Goal: Task Accomplishment & Management: Use online tool/utility

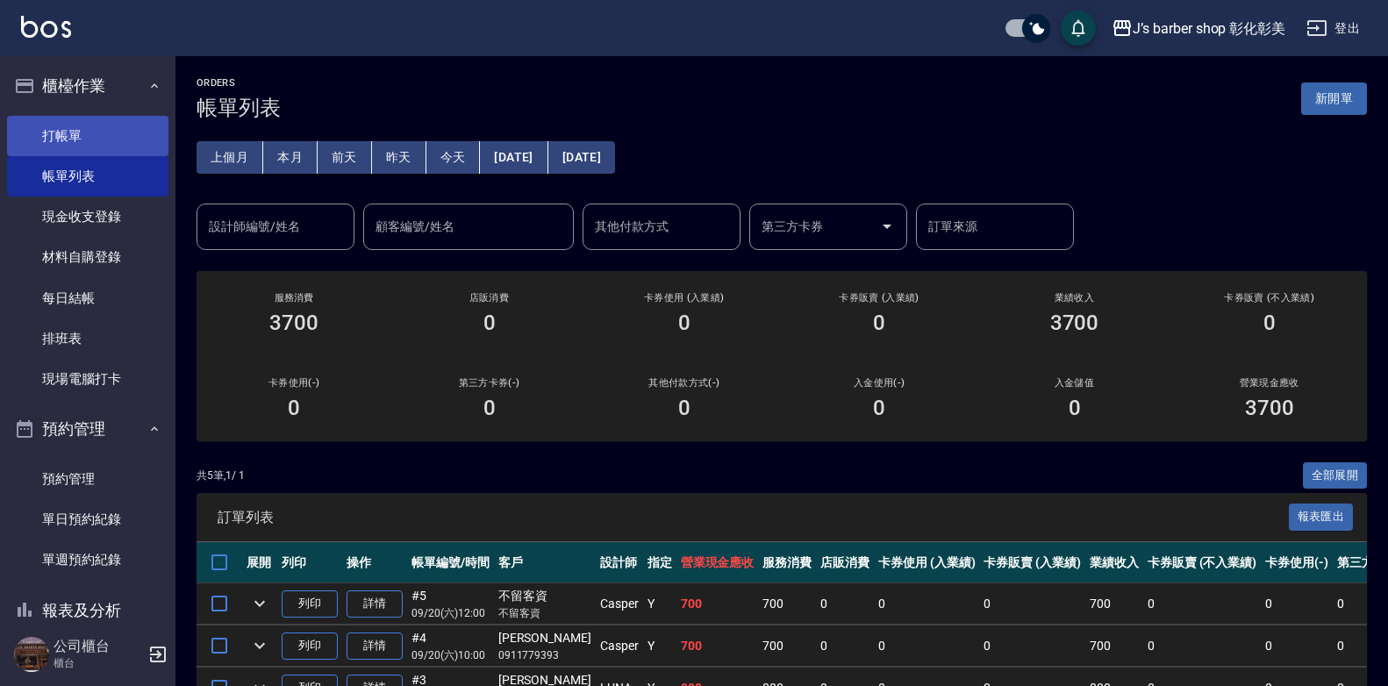
click at [61, 129] on link "打帳單" at bounding box center [87, 136] width 161 height 40
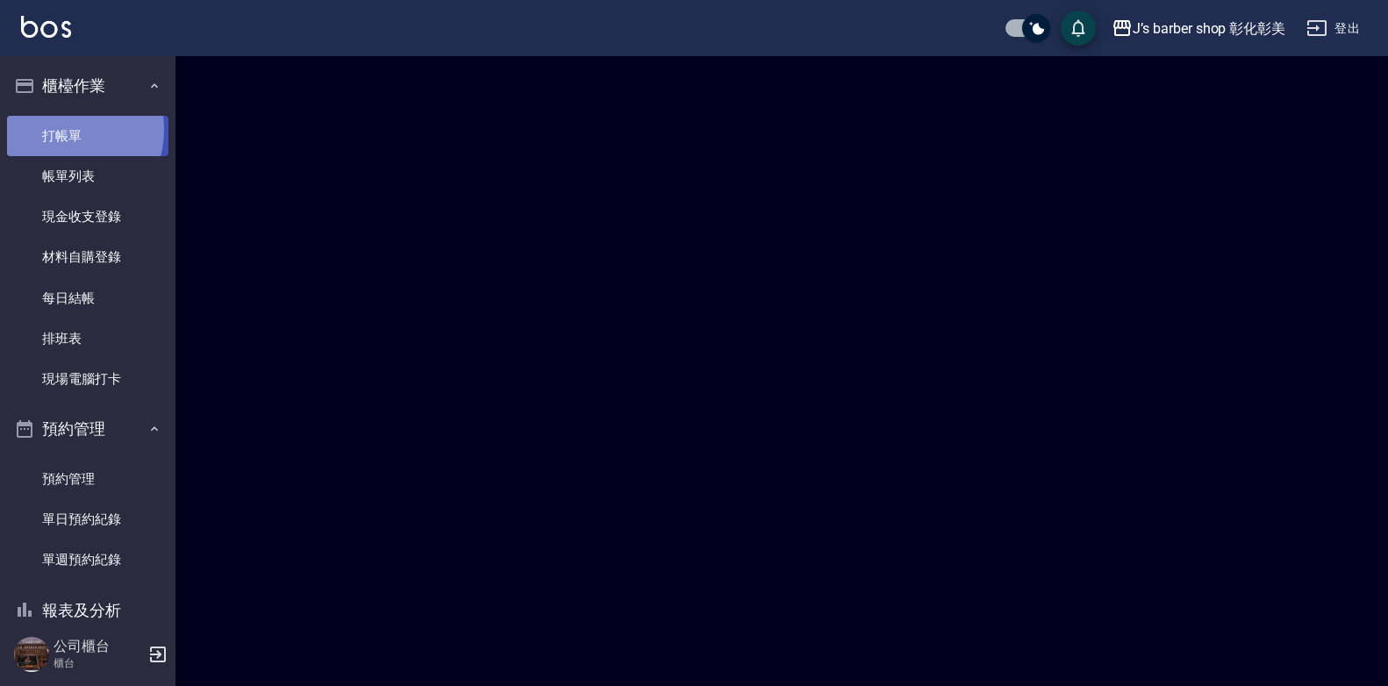
click at [61, 129] on link "打帳單" at bounding box center [87, 136] width 161 height 40
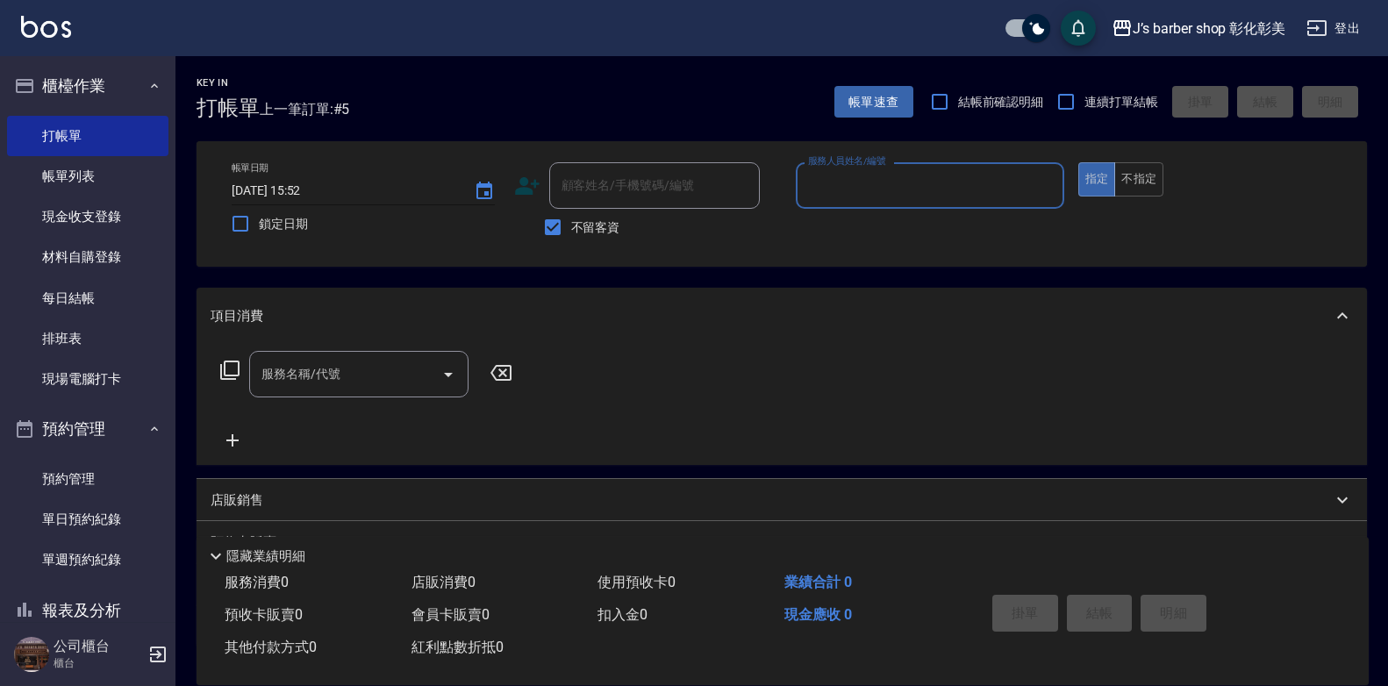
click at [293, 183] on input "[DATE] 15:52" at bounding box center [344, 190] width 225 height 29
click at [309, 187] on input "[DATE] 15:52" at bounding box center [344, 190] width 225 height 29
type input "[DATE] 01:52"
type input "400"
click at [307, 190] on input "[DATE] 01:52" at bounding box center [344, 190] width 225 height 29
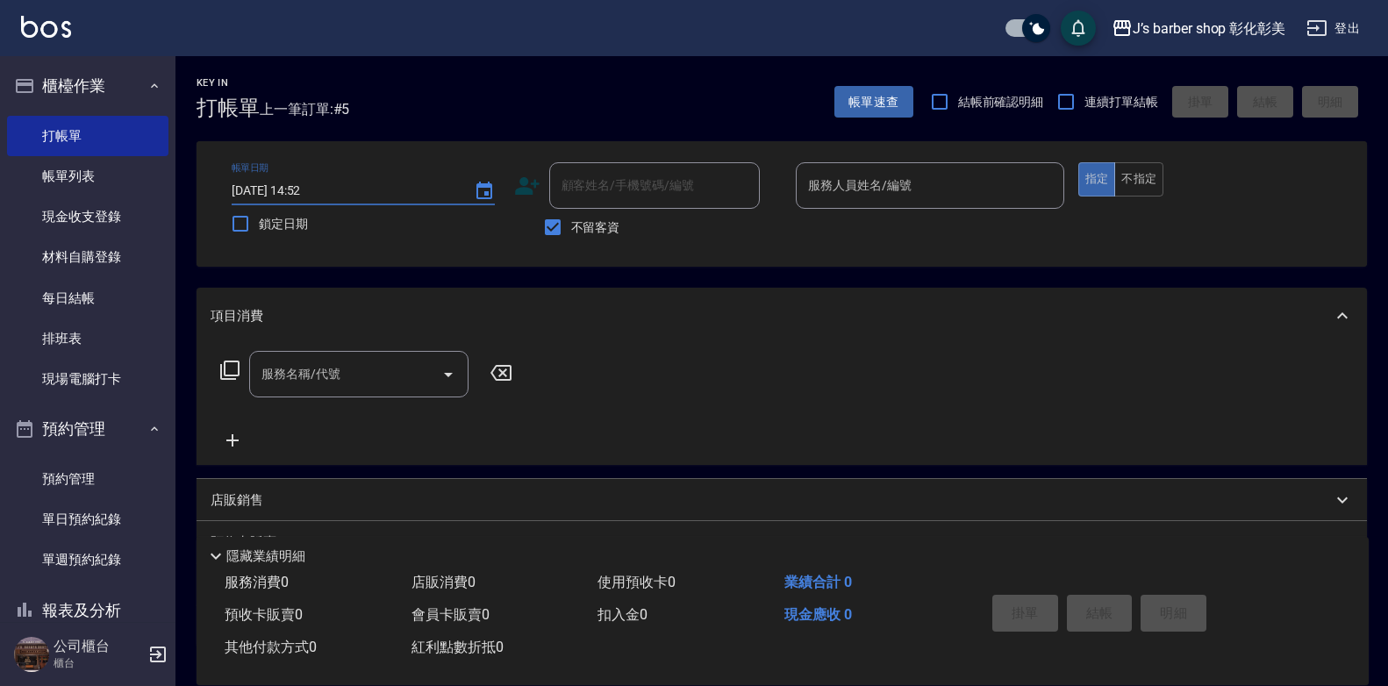
click at [322, 185] on input "[DATE] 14:52" at bounding box center [344, 190] width 225 height 29
type input "[DATE] 14:00"
click at [555, 222] on input "不留客資" at bounding box center [552, 227] width 37 height 37
checkbox input "false"
click at [605, 174] on div "顧客姓名/手機號碼/編號 顧客姓名/手機號碼/編號" at bounding box center [654, 185] width 211 height 47
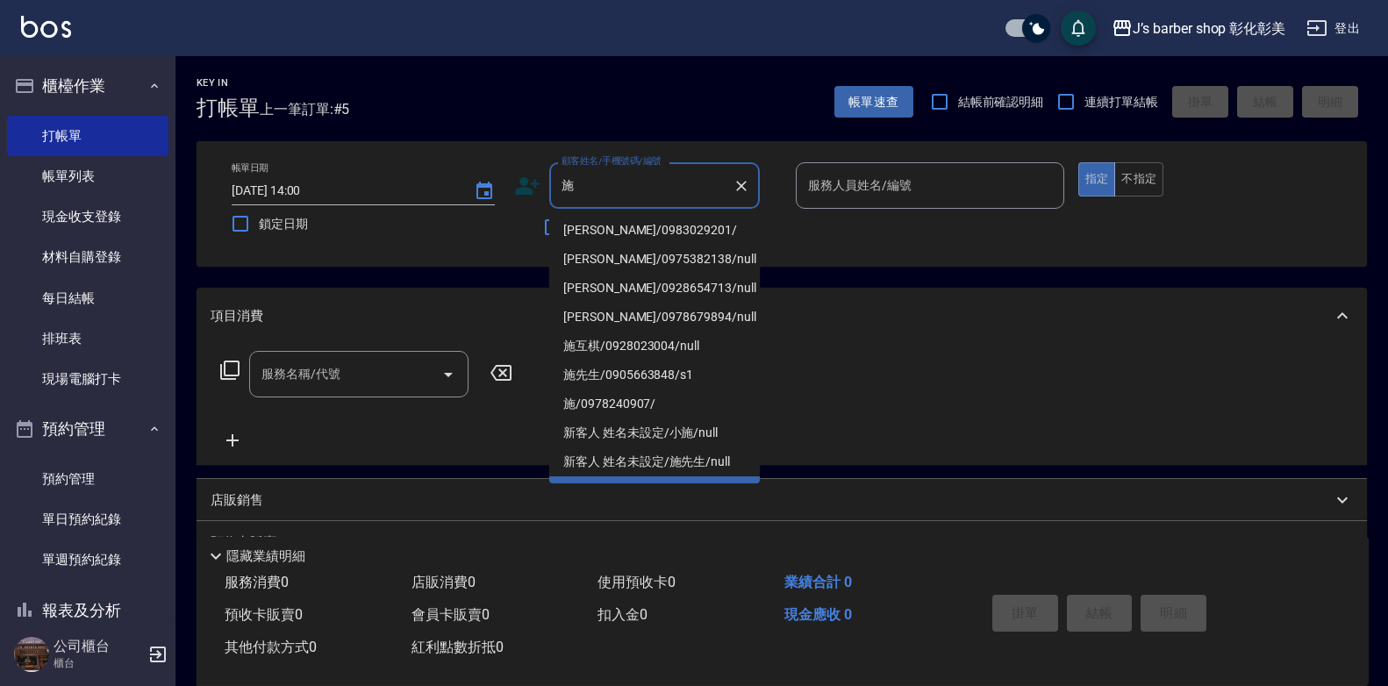
click at [650, 238] on li "[PERSON_NAME]/0983029201/" at bounding box center [654, 230] width 211 height 29
type input "[PERSON_NAME]/0983029201/"
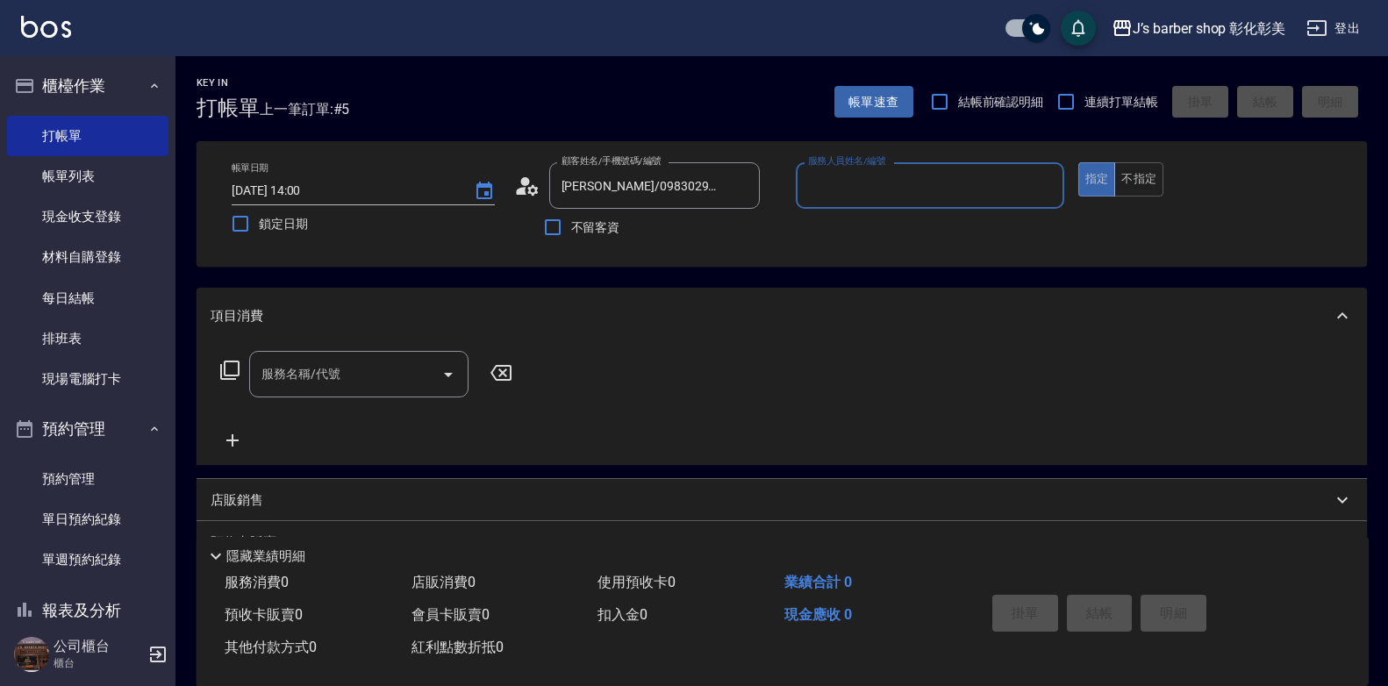
click at [889, 194] on input "服務人員姓名/編號" at bounding box center [930, 185] width 253 height 31
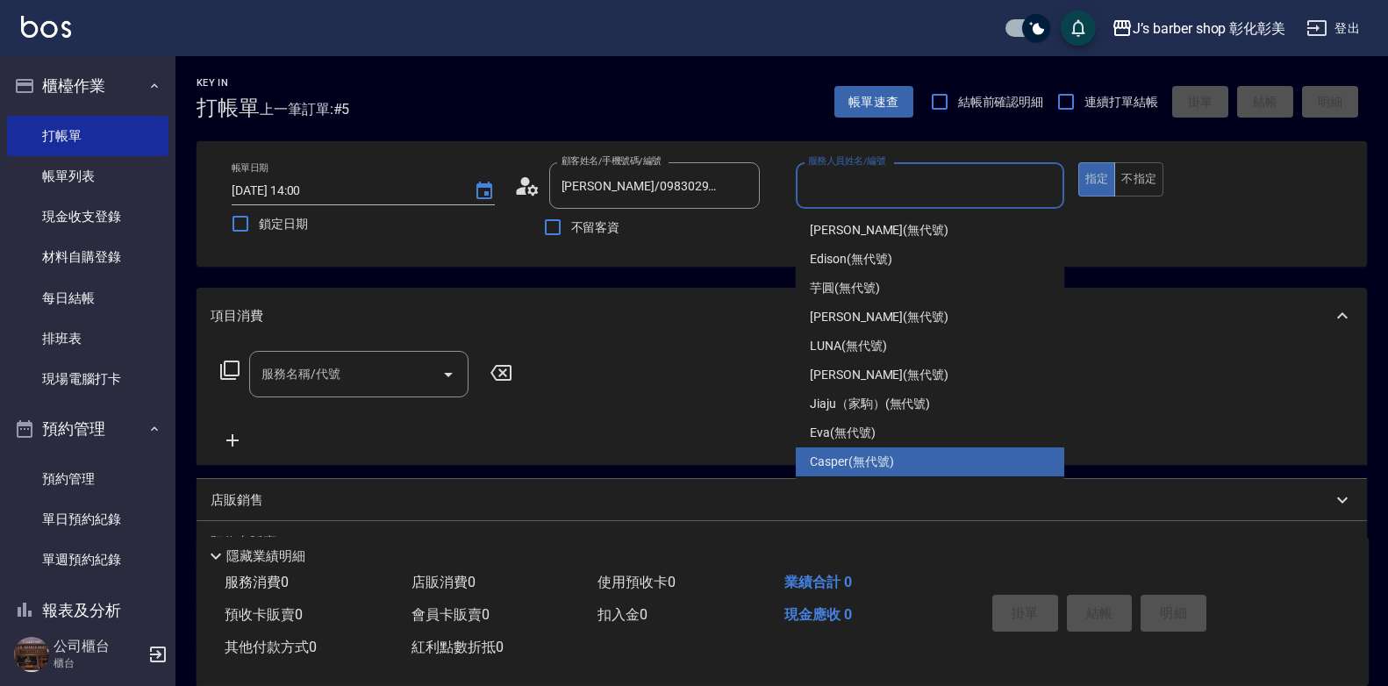
click at [892, 455] on span "Casper (無代號)" at bounding box center [851, 462] width 83 height 18
type input "Casper(無代號)"
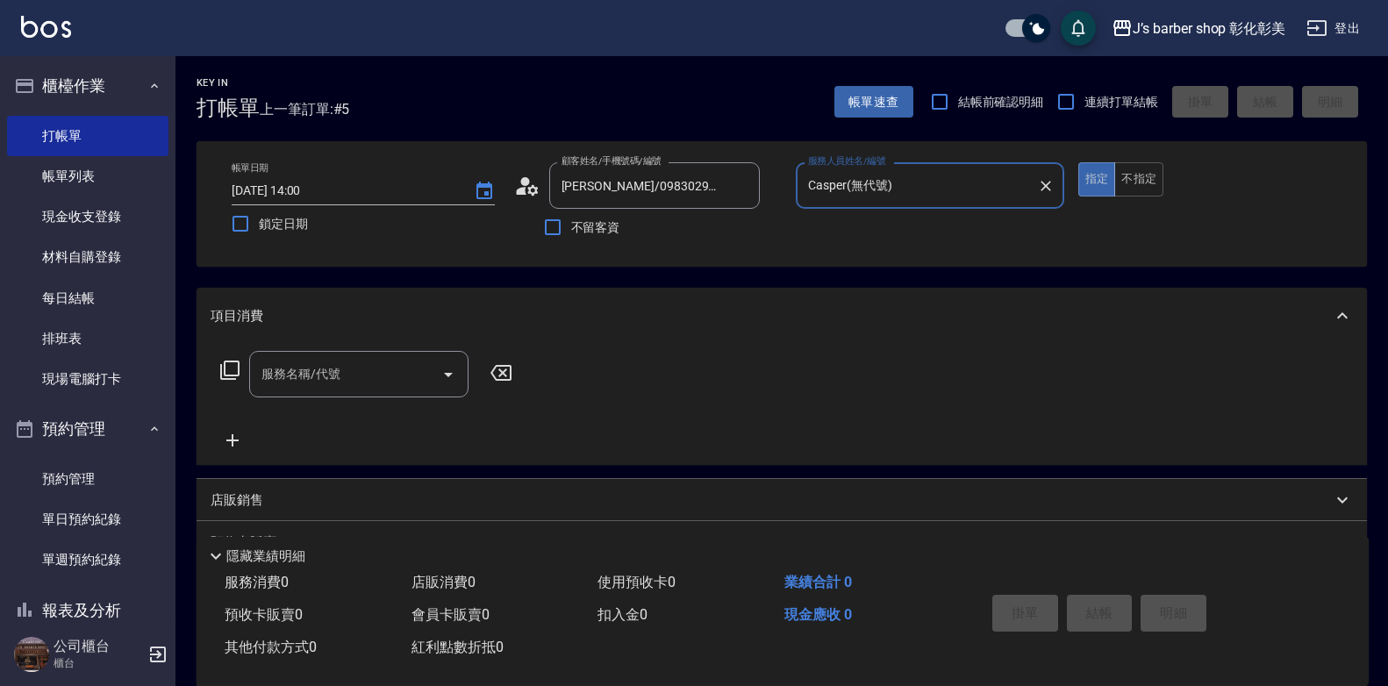
click at [352, 355] on div "服務名稱/代號" at bounding box center [358, 374] width 219 height 47
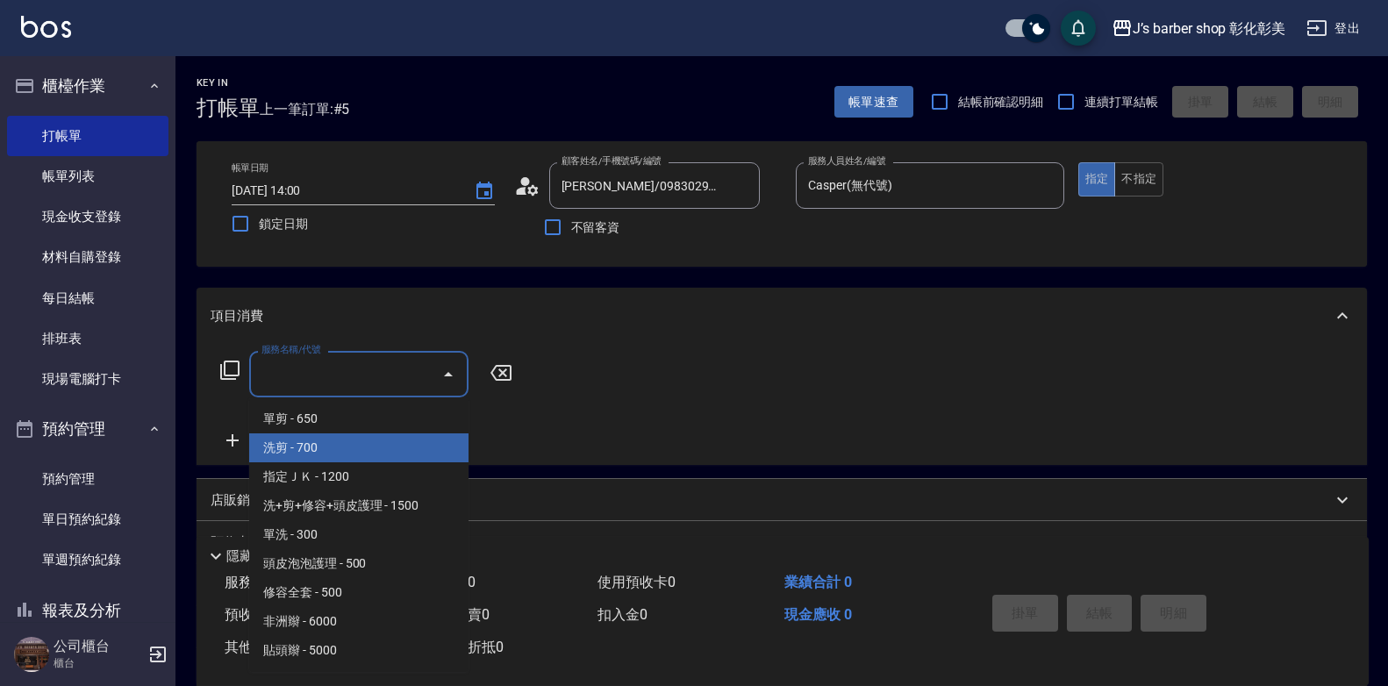
click at [347, 453] on span "洗剪 - 700" at bounding box center [358, 448] width 219 height 29
type input "洗剪(101)"
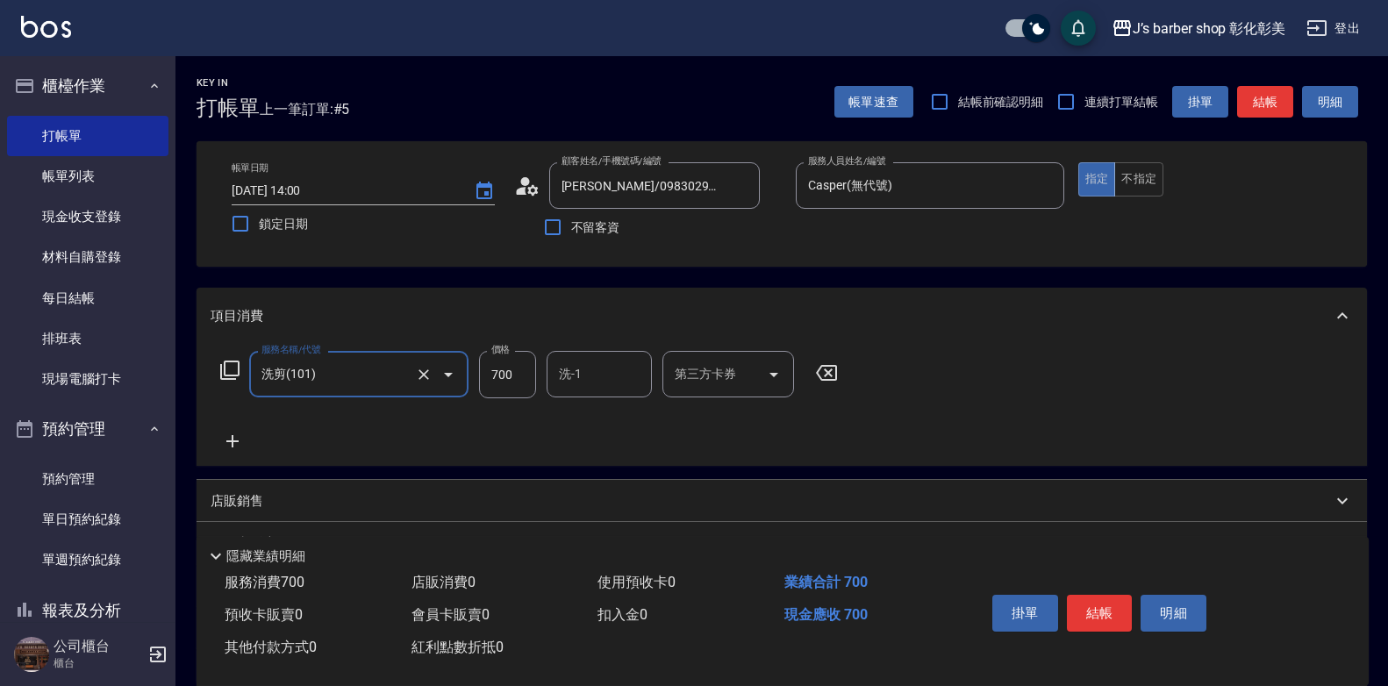
click at [513, 384] on input "700" at bounding box center [507, 374] width 57 height 47
type input "600"
drag, startPoint x: 1090, startPoint y: 400, endPoint x: 1086, endPoint y: 417, distance: 17.2
click at [1090, 400] on div "服務名稱/代號 洗剪(101) 服務名稱/代號 價格 600 價格 洗-1 洗-1 第三方卡券 第三方卡券" at bounding box center [782, 405] width 1171 height 122
click at [1105, 606] on button "結帳" at bounding box center [1100, 613] width 66 height 37
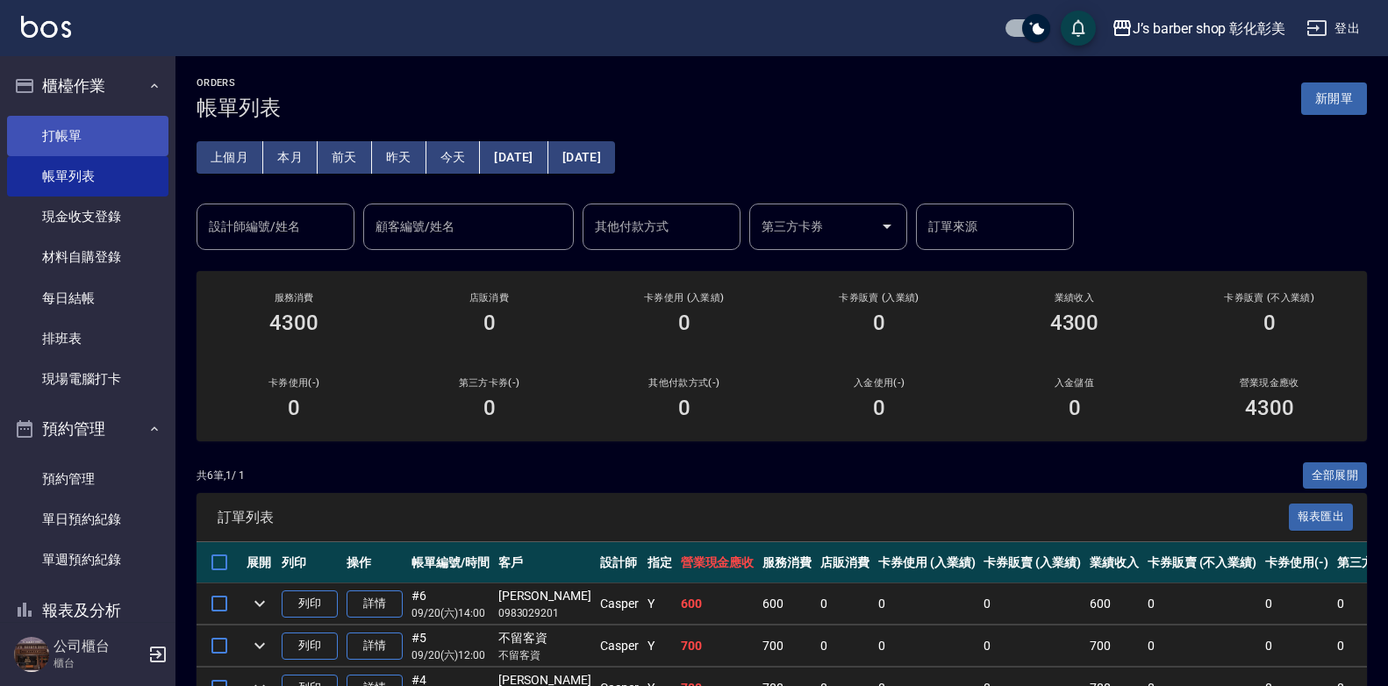
click at [57, 125] on link "打帳單" at bounding box center [87, 136] width 161 height 40
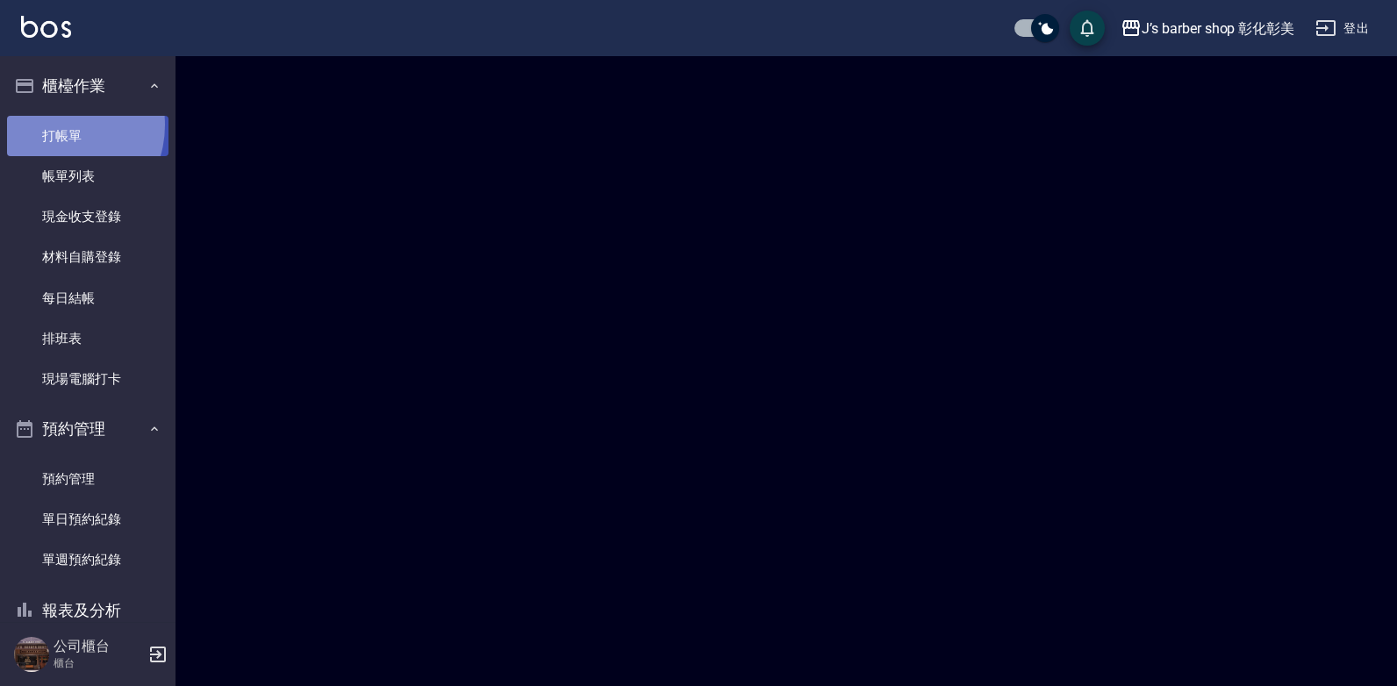
click at [57, 125] on link "打帳單" at bounding box center [87, 136] width 161 height 40
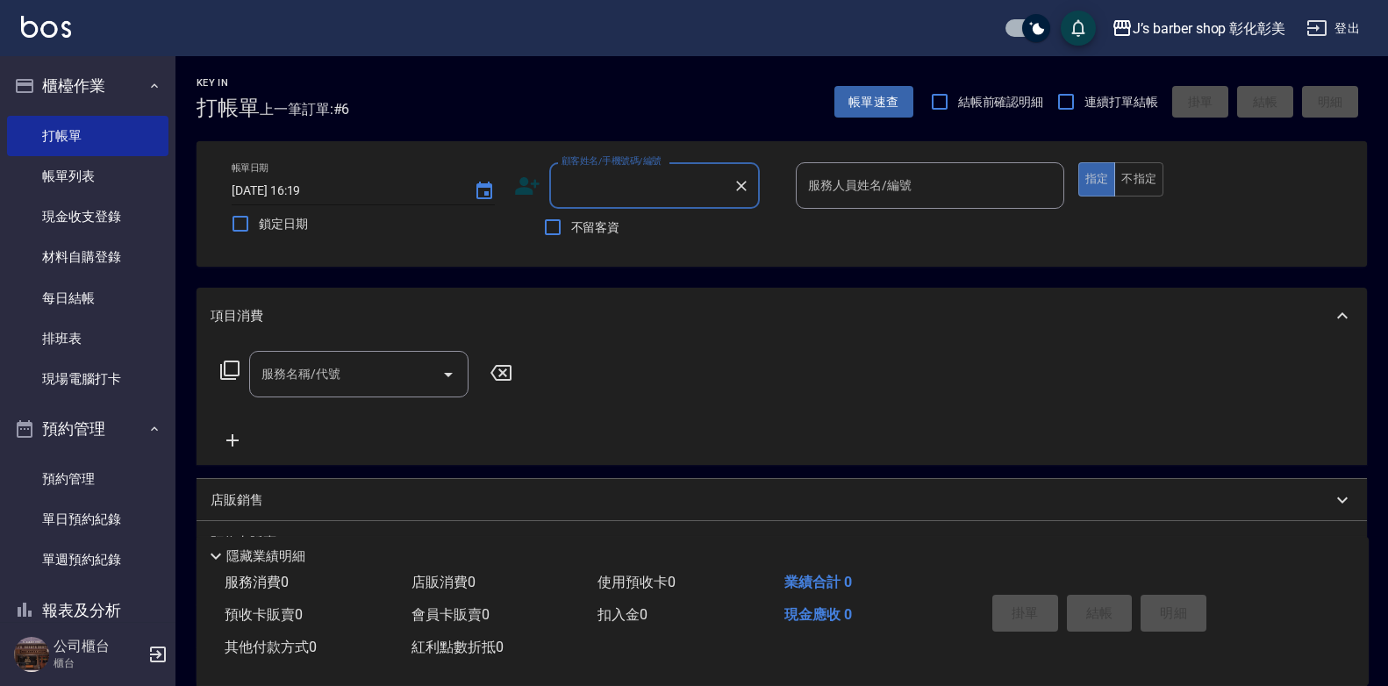
click at [305, 183] on input "[DATE] 16:19" at bounding box center [344, 190] width 225 height 29
type input "[DATE] 11:00"
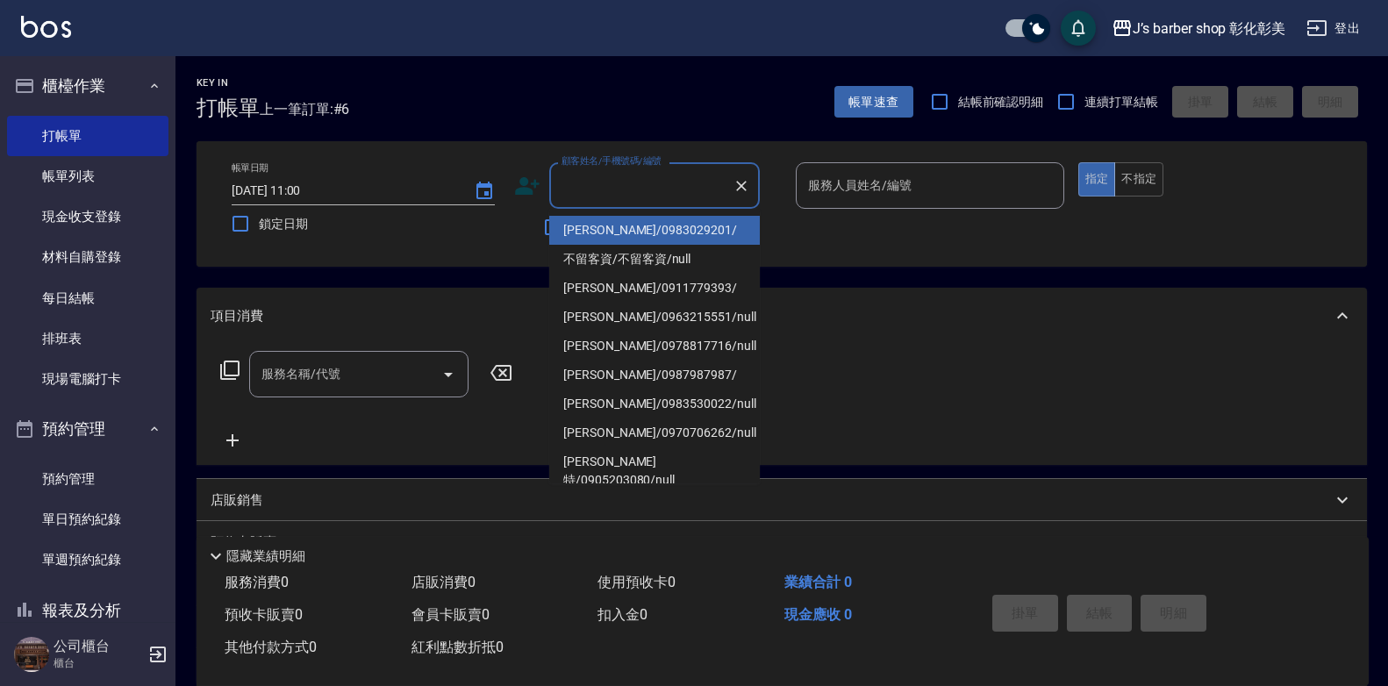
click at [676, 186] on input "顧客姓名/手機號碼/編號" at bounding box center [641, 185] width 168 height 31
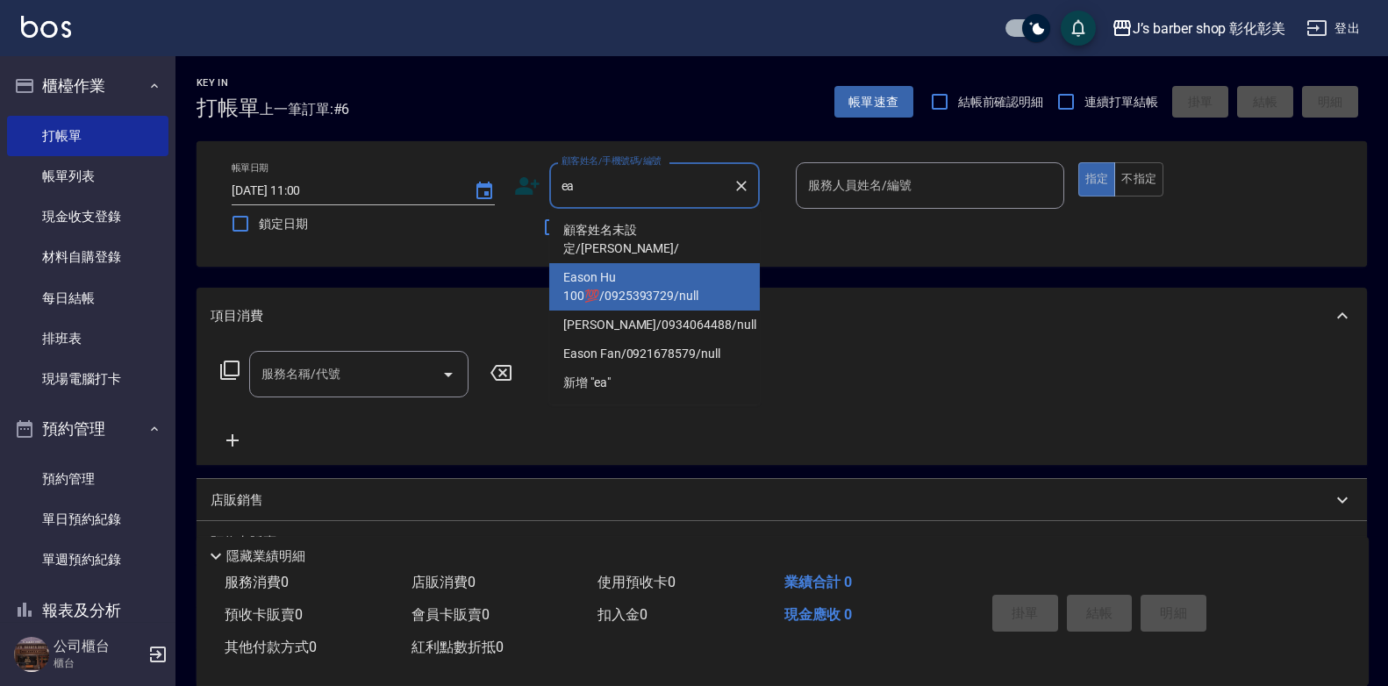
click at [640, 263] on li "Eason Hu 100💯/0925393729/null" at bounding box center [654, 286] width 211 height 47
type input "Eason Hu 100💯/0925393729/null"
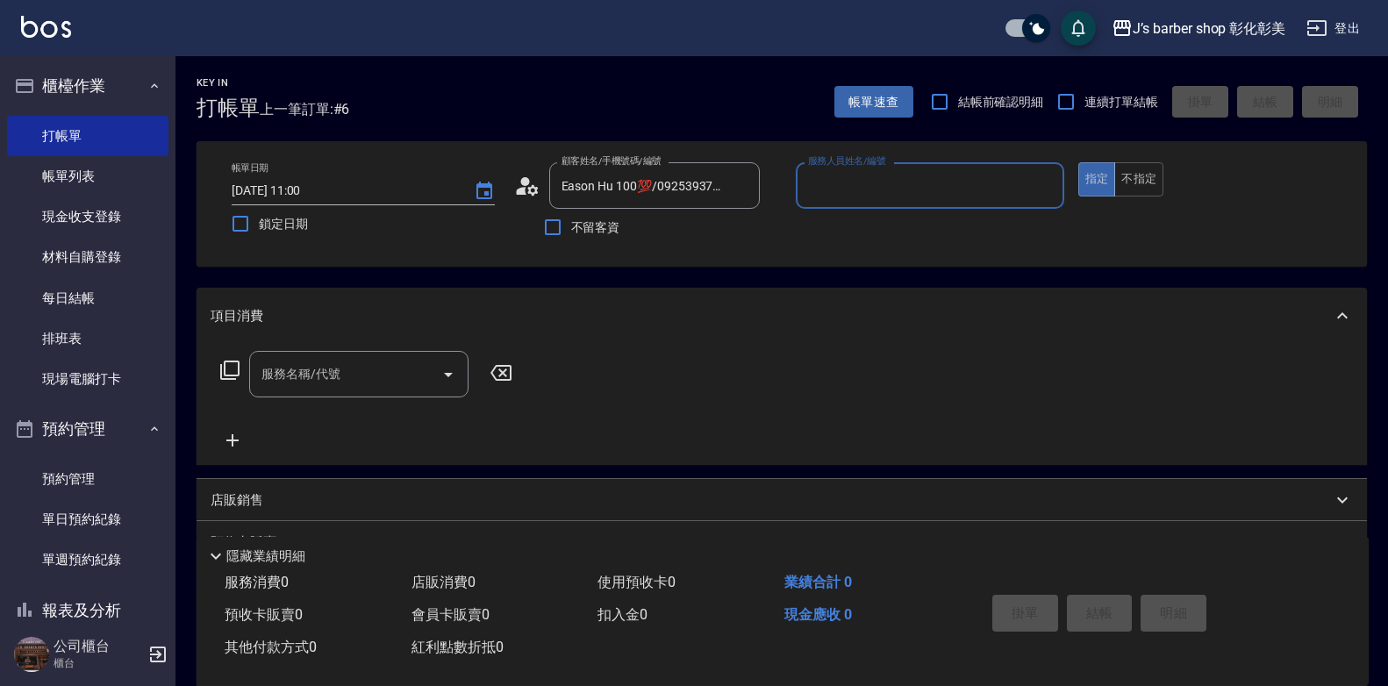
click at [847, 185] on input "服務人員姓名/編號" at bounding box center [930, 185] width 253 height 31
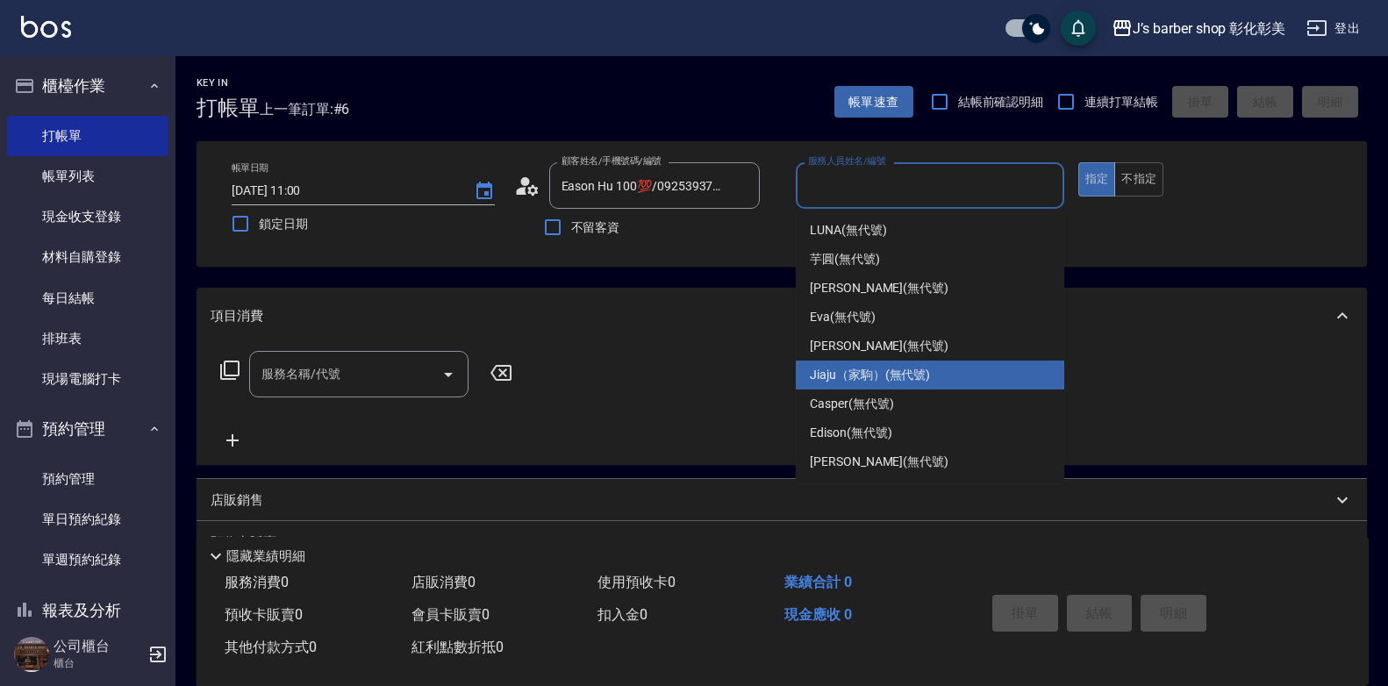
click at [870, 367] on span "Jiaju（家駒） (無代號)" at bounding box center [870, 375] width 120 height 18
type input "Jiaju（家駒）(無代號)"
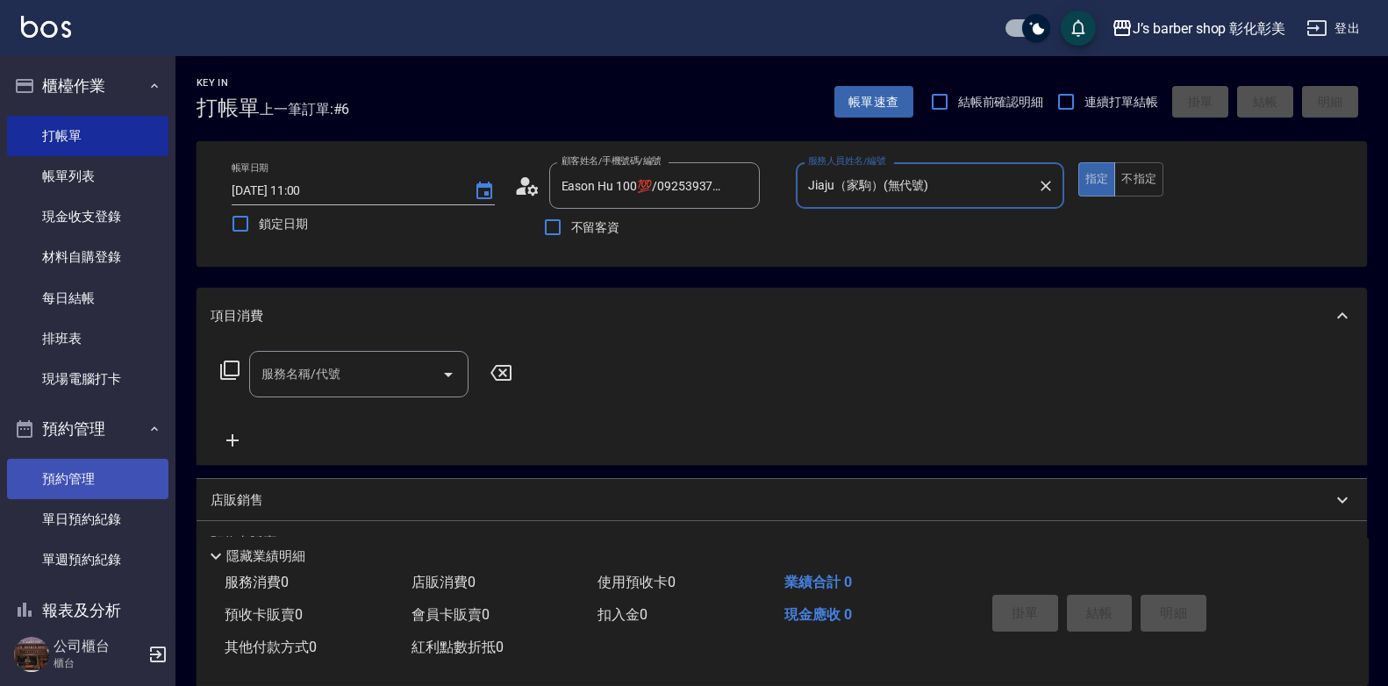
click at [126, 485] on link "預約管理" at bounding box center [87, 479] width 161 height 40
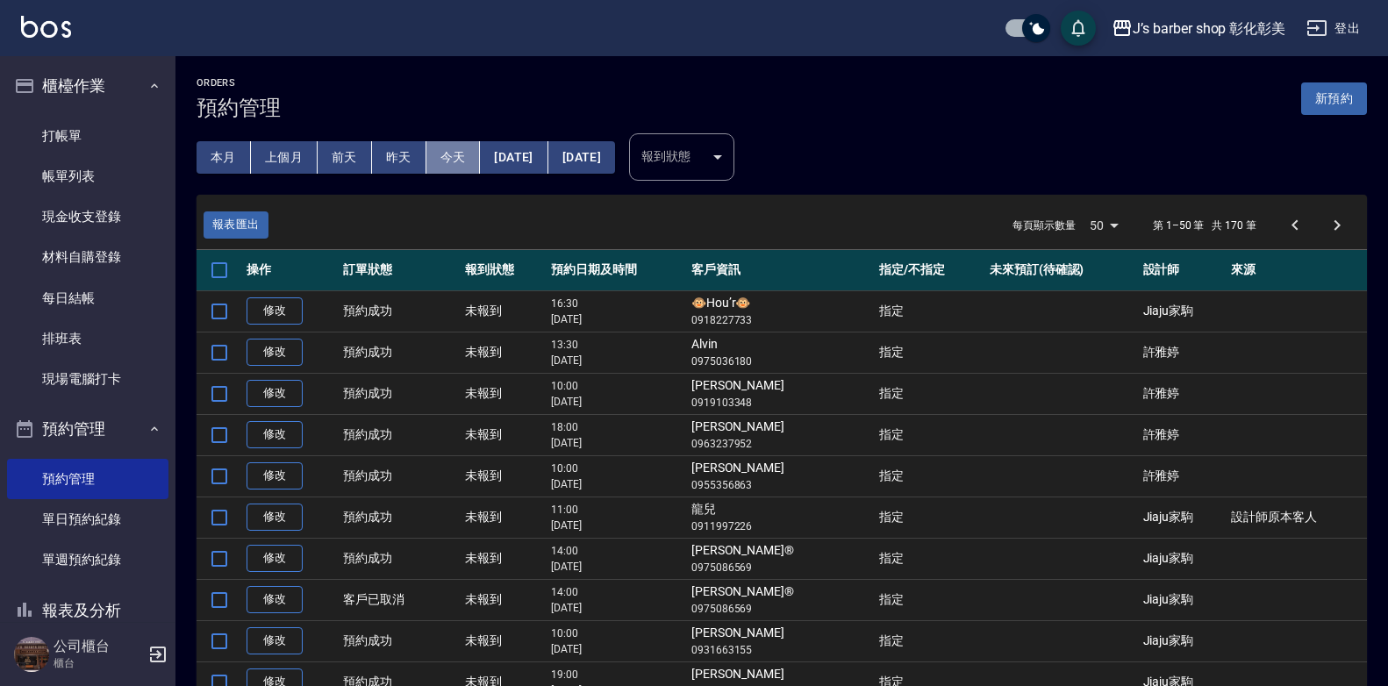
click at [469, 154] on button "今天" at bounding box center [454, 157] width 54 height 32
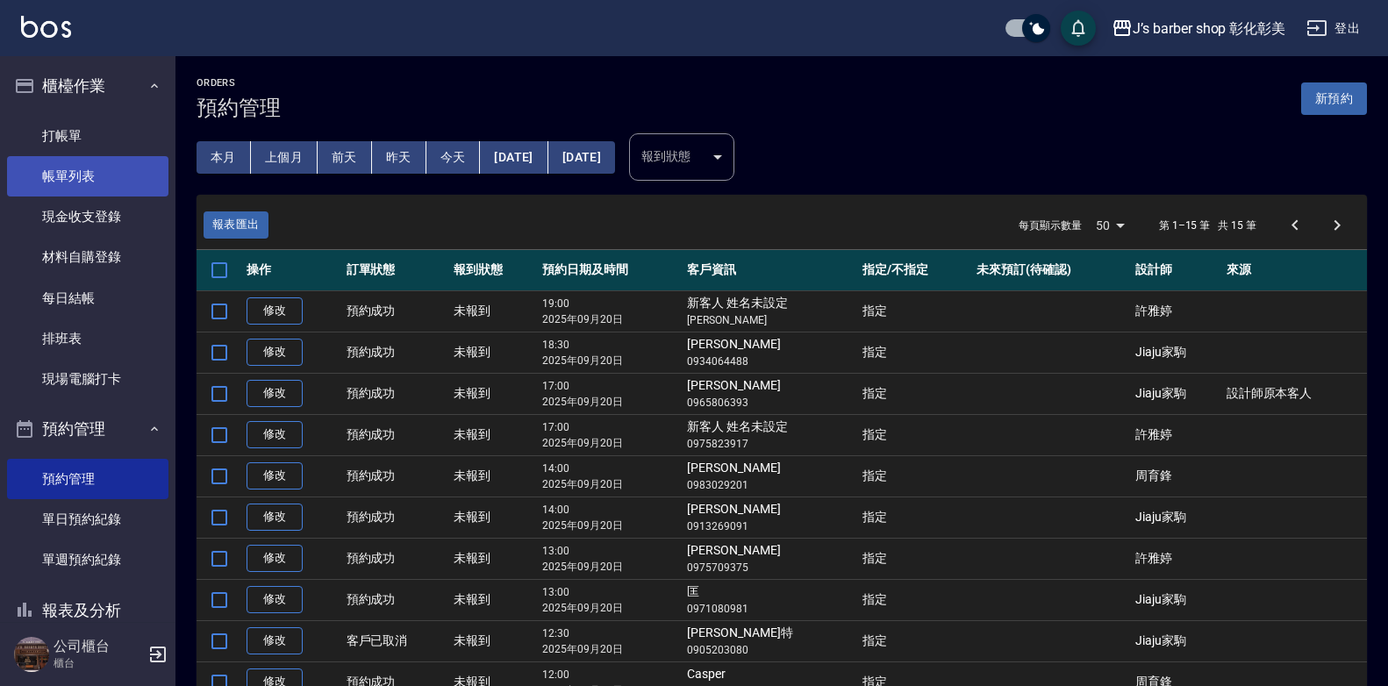
click at [76, 186] on link "帳單列表" at bounding box center [87, 176] width 161 height 40
click at [76, 184] on link "帳單列表" at bounding box center [87, 176] width 161 height 40
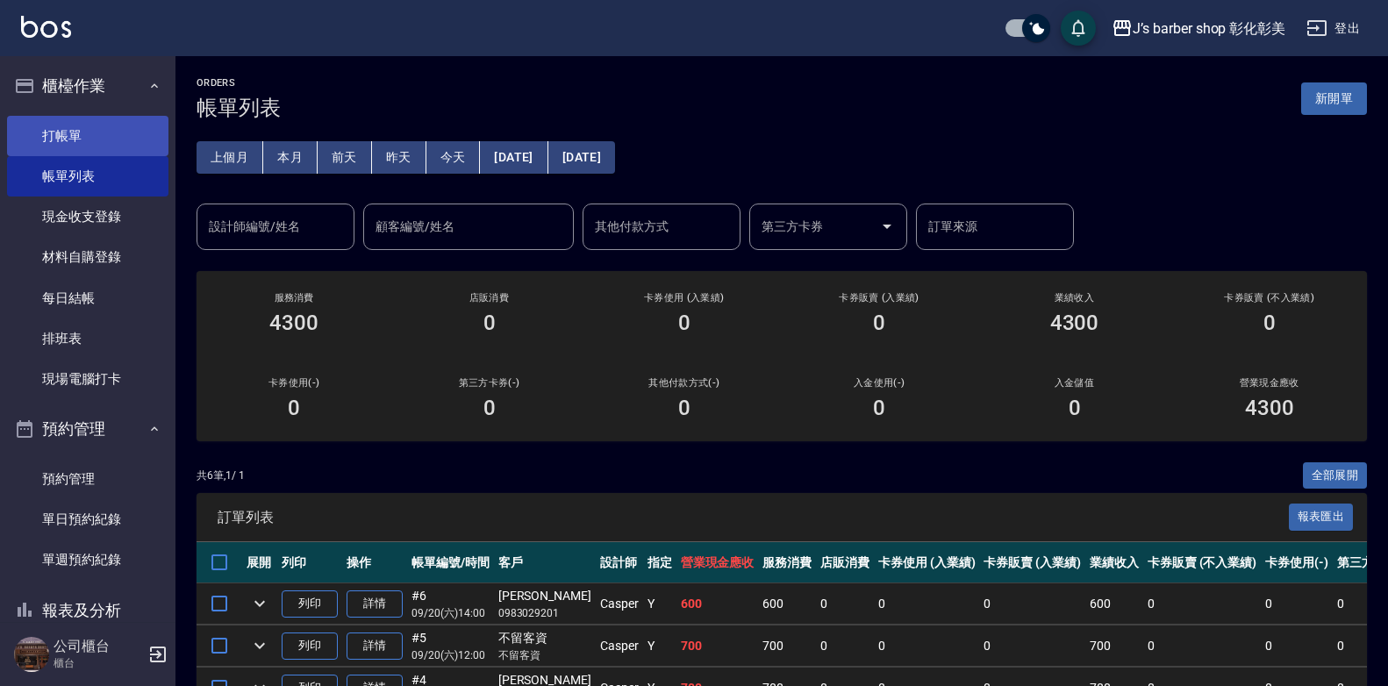
click at [83, 133] on link "打帳單" at bounding box center [87, 136] width 161 height 40
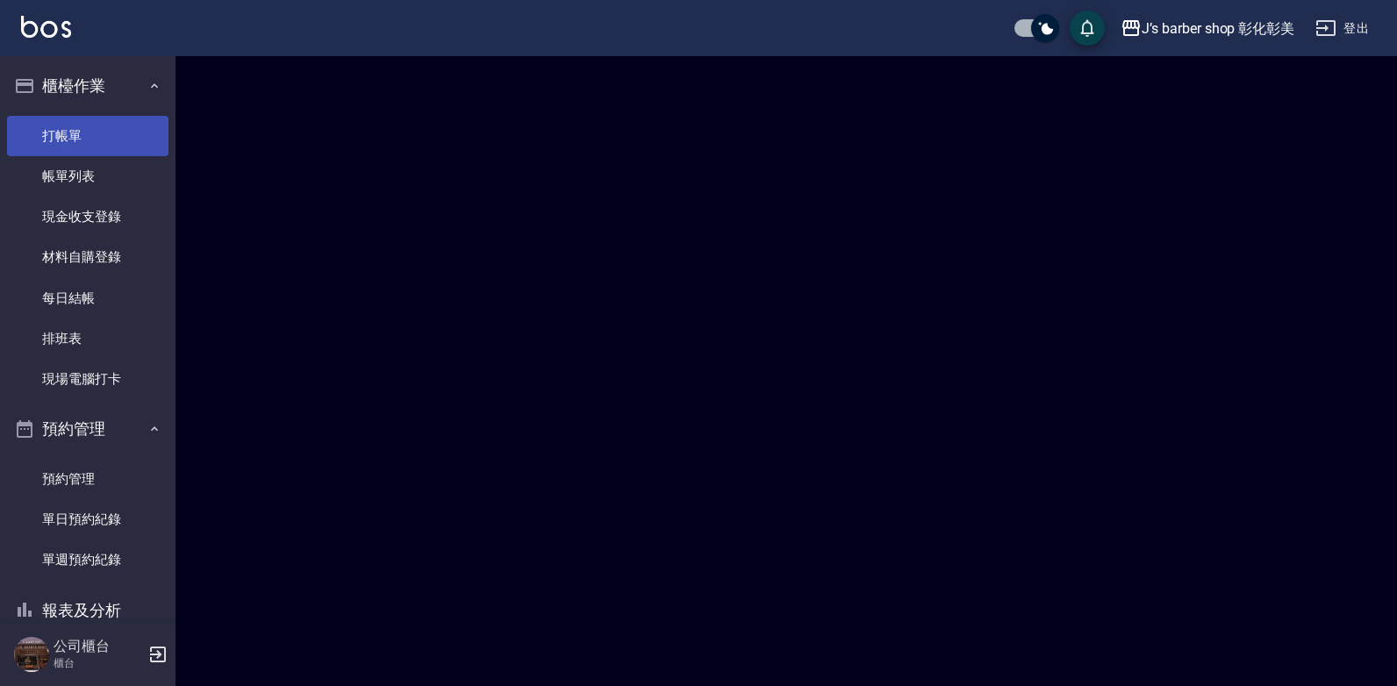
click at [83, 133] on link "打帳單" at bounding box center [87, 136] width 161 height 40
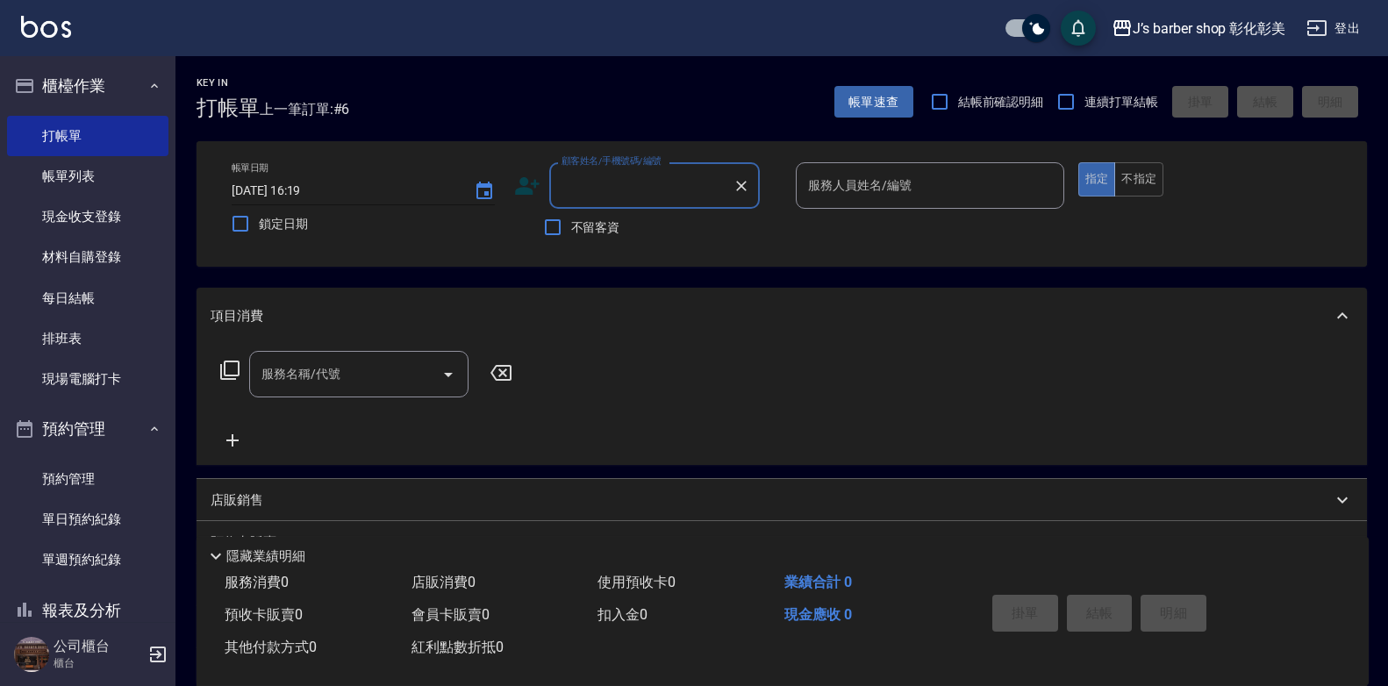
click at [302, 186] on input "[DATE] 16:19" at bounding box center [344, 190] width 225 height 29
type input "[DATE] 11:00"
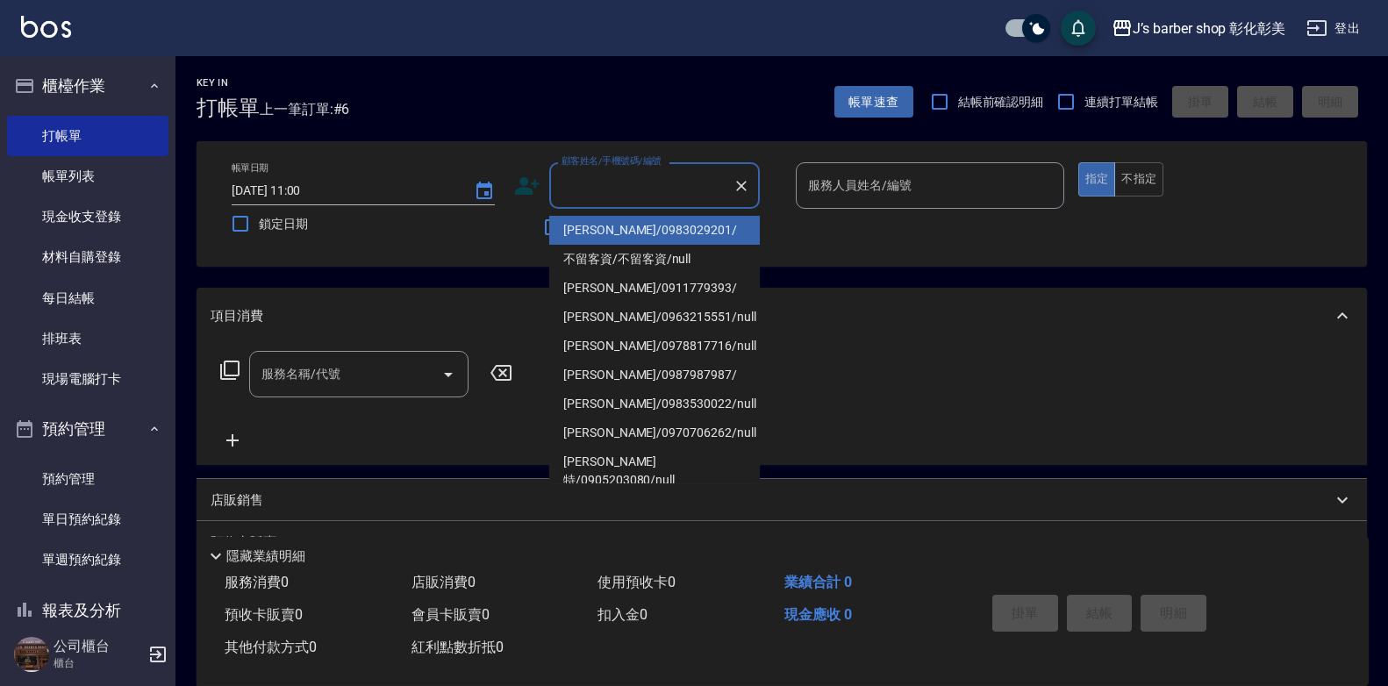
click at [704, 176] on input "顧客姓名/手機號碼/編號" at bounding box center [641, 185] width 168 height 31
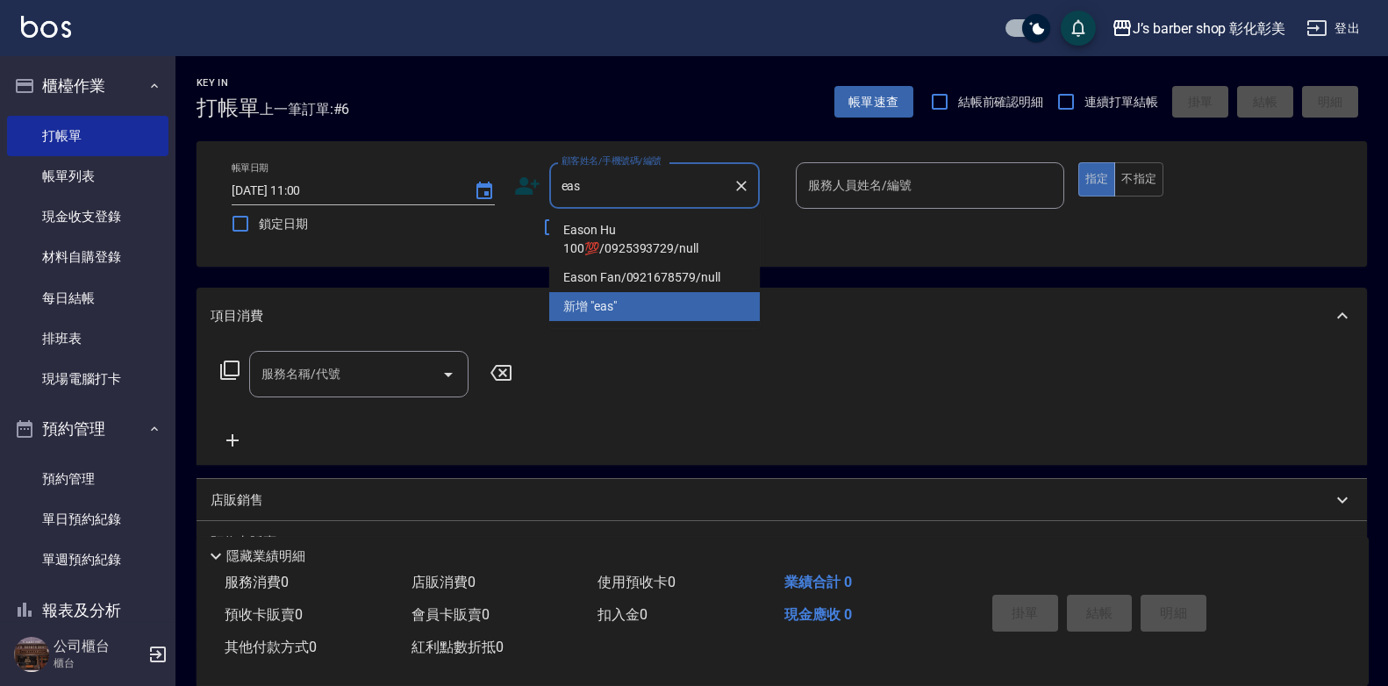
click at [621, 241] on li "Eason Hu 100💯/0925393729/null" at bounding box center [654, 239] width 211 height 47
type input "Eason Hu 100💯/0925393729/null"
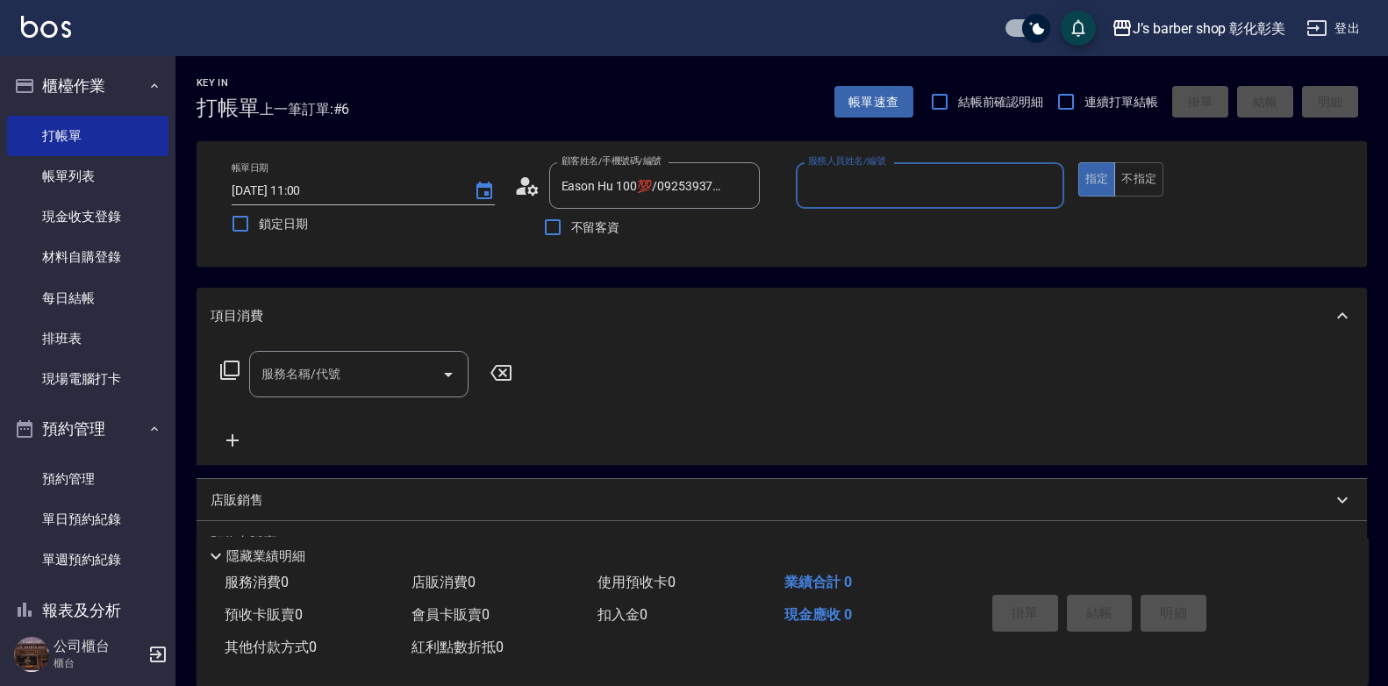
click at [868, 184] on input "服務人員姓名/編號" at bounding box center [930, 185] width 253 height 31
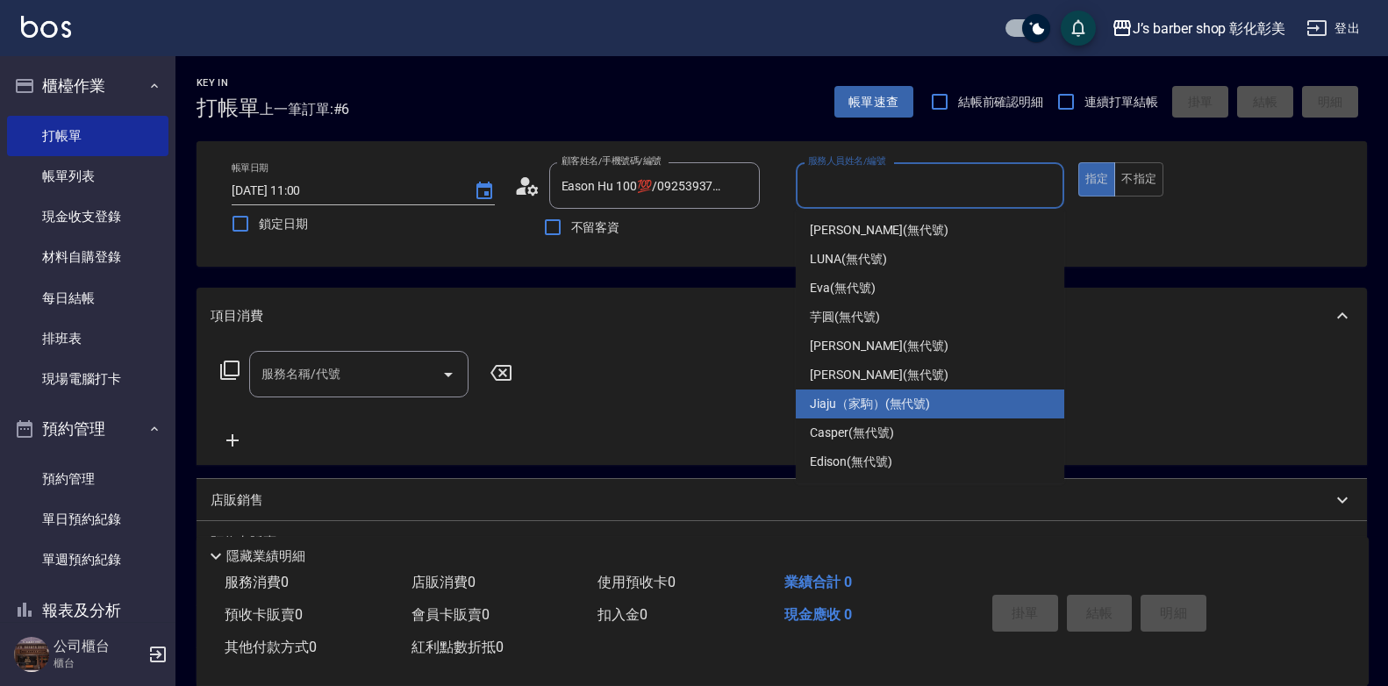
click at [894, 400] on span "Jiaju（家駒） (無代號)" at bounding box center [870, 404] width 120 height 18
type input "Jiaju（家駒）(無代號)"
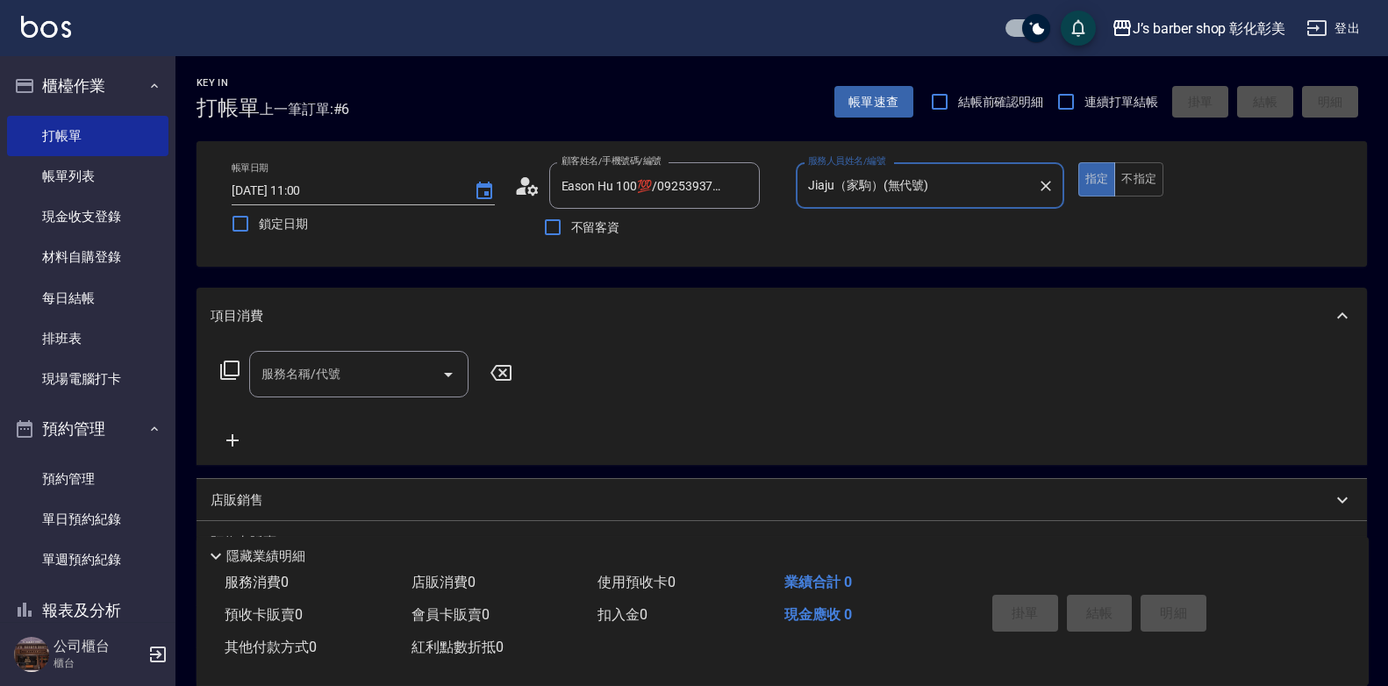
click at [350, 366] on input "服務名稱/代號" at bounding box center [345, 374] width 177 height 31
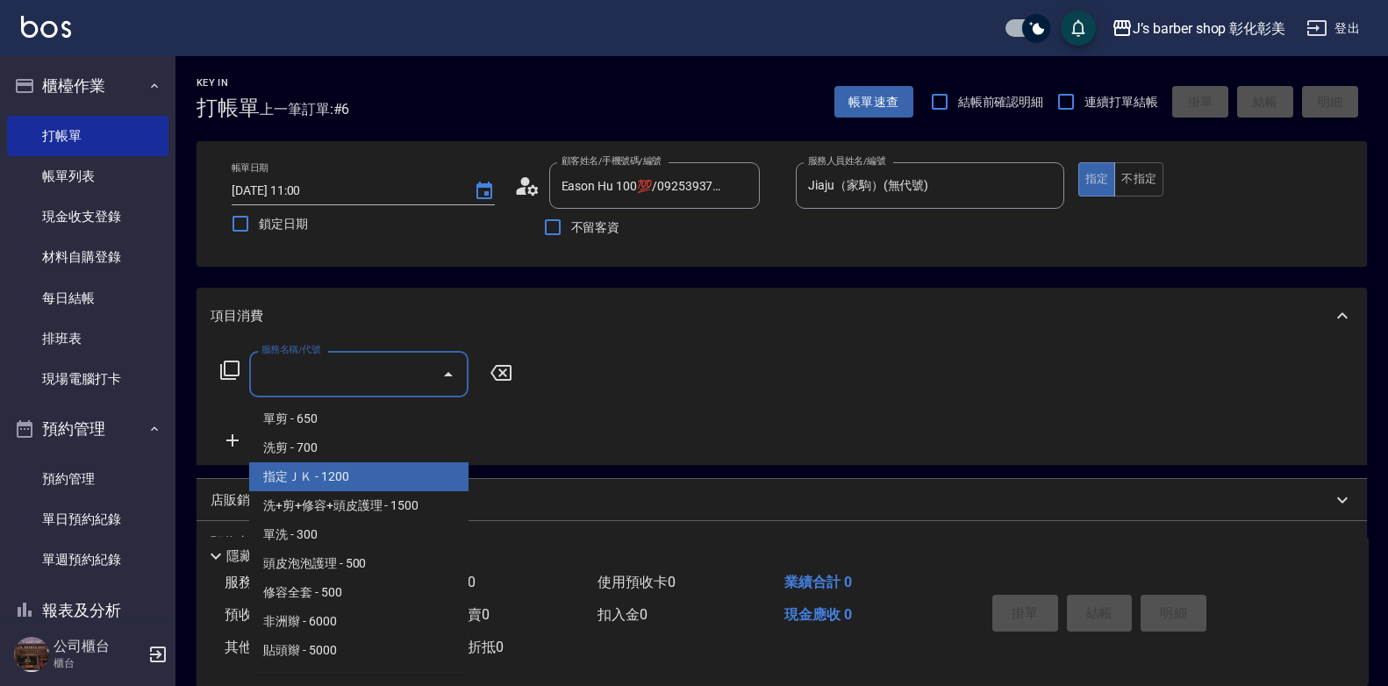
click at [377, 475] on span "指定ＪＫ - 1200" at bounding box center [358, 476] width 219 height 29
type input "指定ＪＫ(102)"
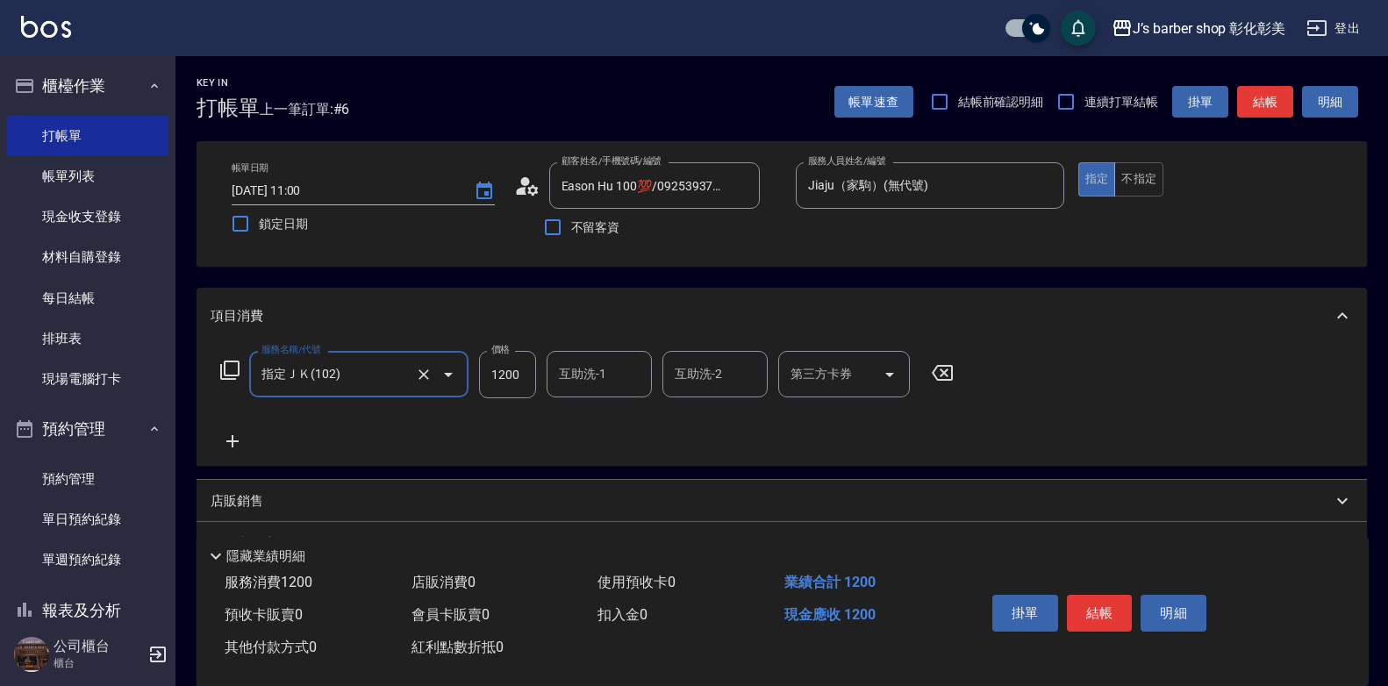
click at [241, 441] on icon at bounding box center [233, 441] width 44 height 21
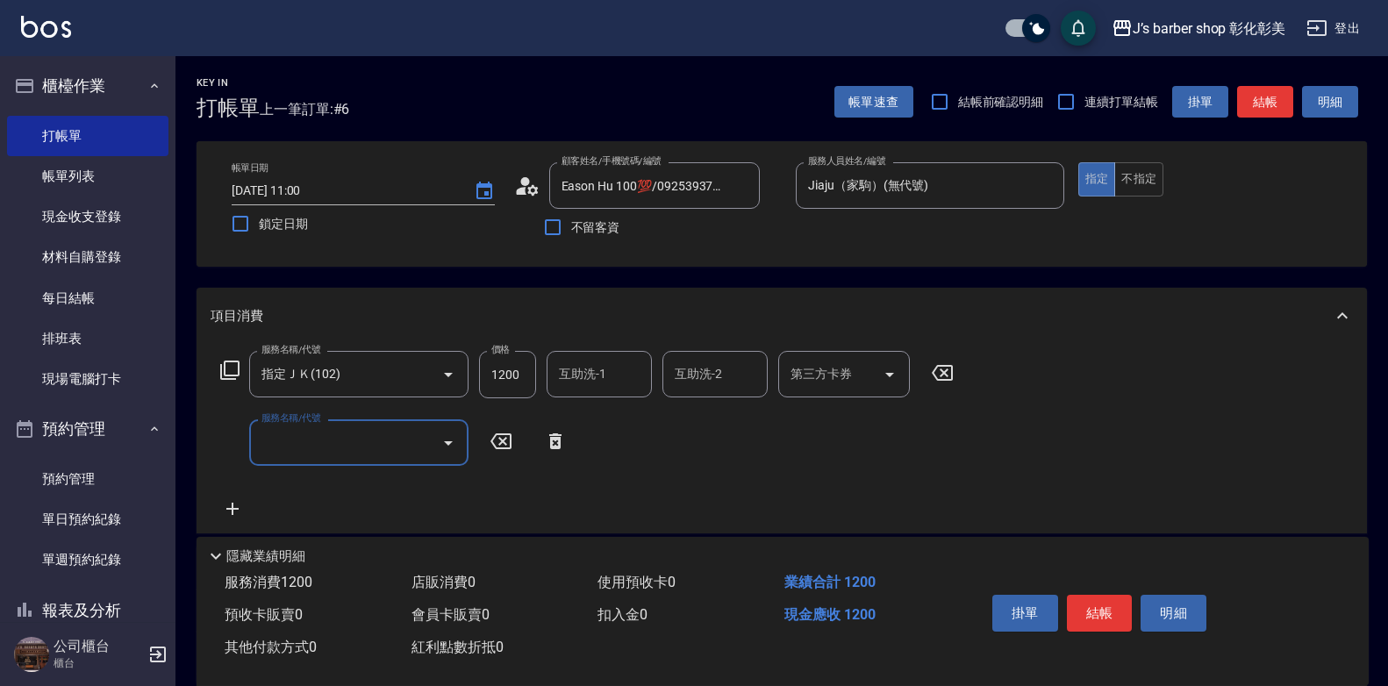
click at [273, 430] on input "服務名稱/代號" at bounding box center [345, 442] width 177 height 31
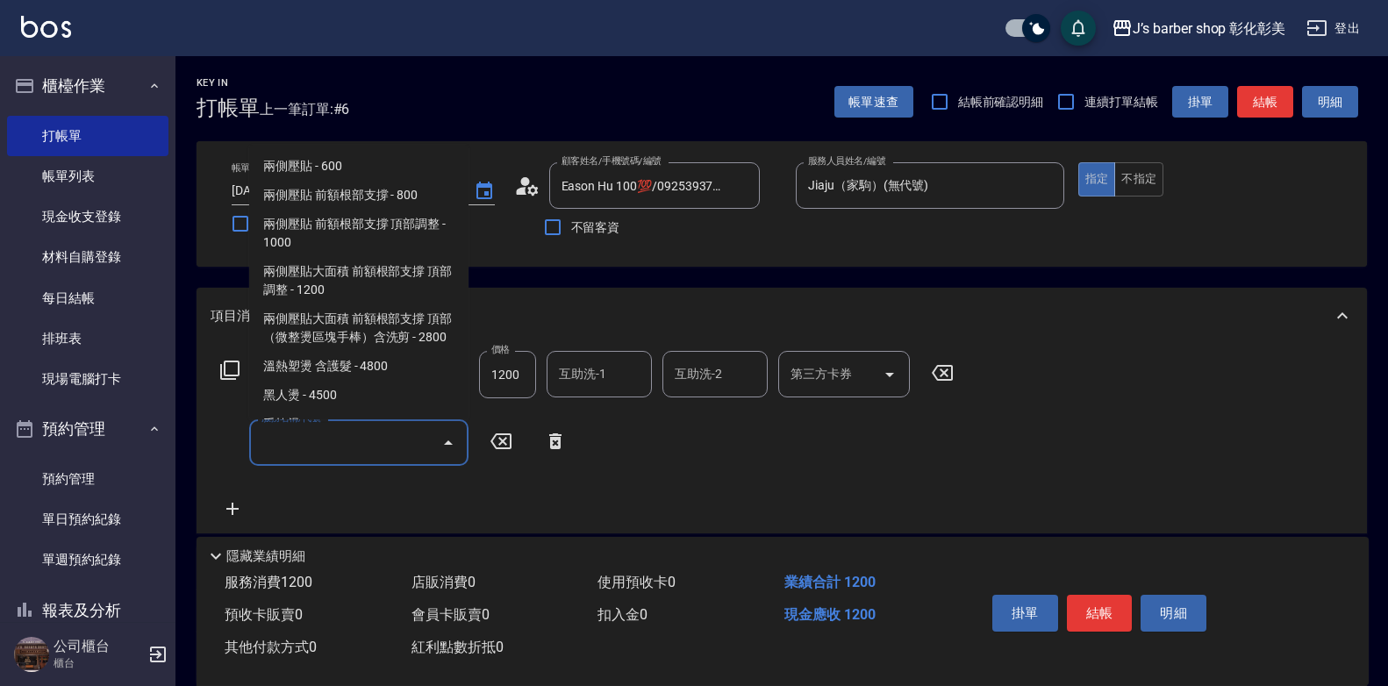
scroll to position [351, 0]
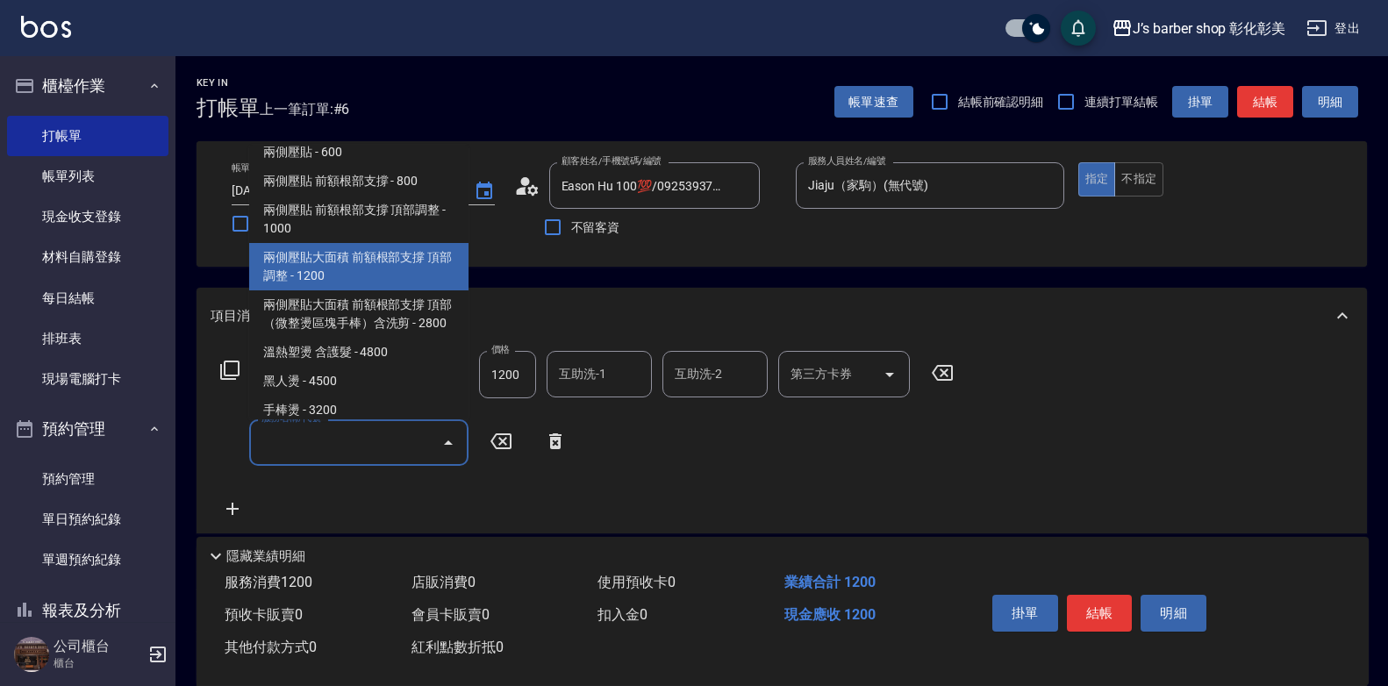
click at [383, 276] on span "兩側壓貼大面積 前額根部支撐 頂部調整 - 1200" at bounding box center [358, 266] width 219 height 47
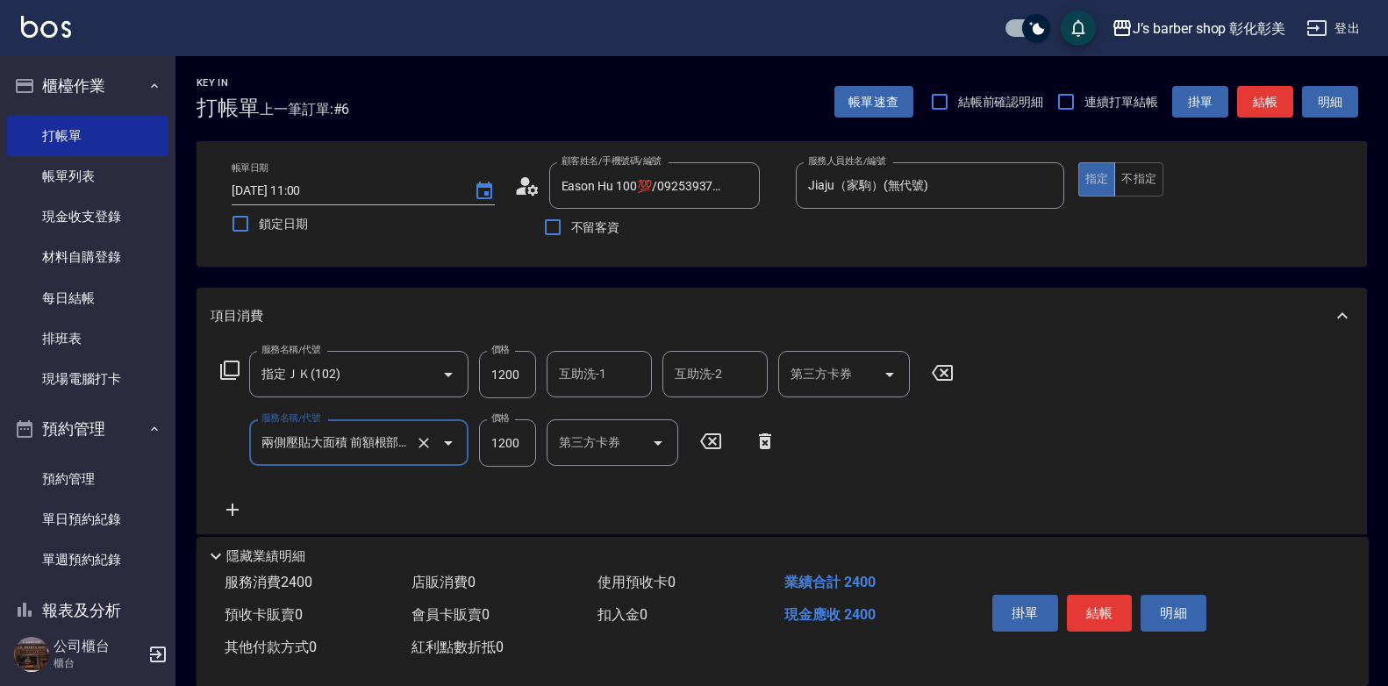
type input "兩側壓貼大面積 前額根部支撐 頂部調整(Gp3)"
click at [1095, 610] on button "結帳" at bounding box center [1100, 613] width 66 height 37
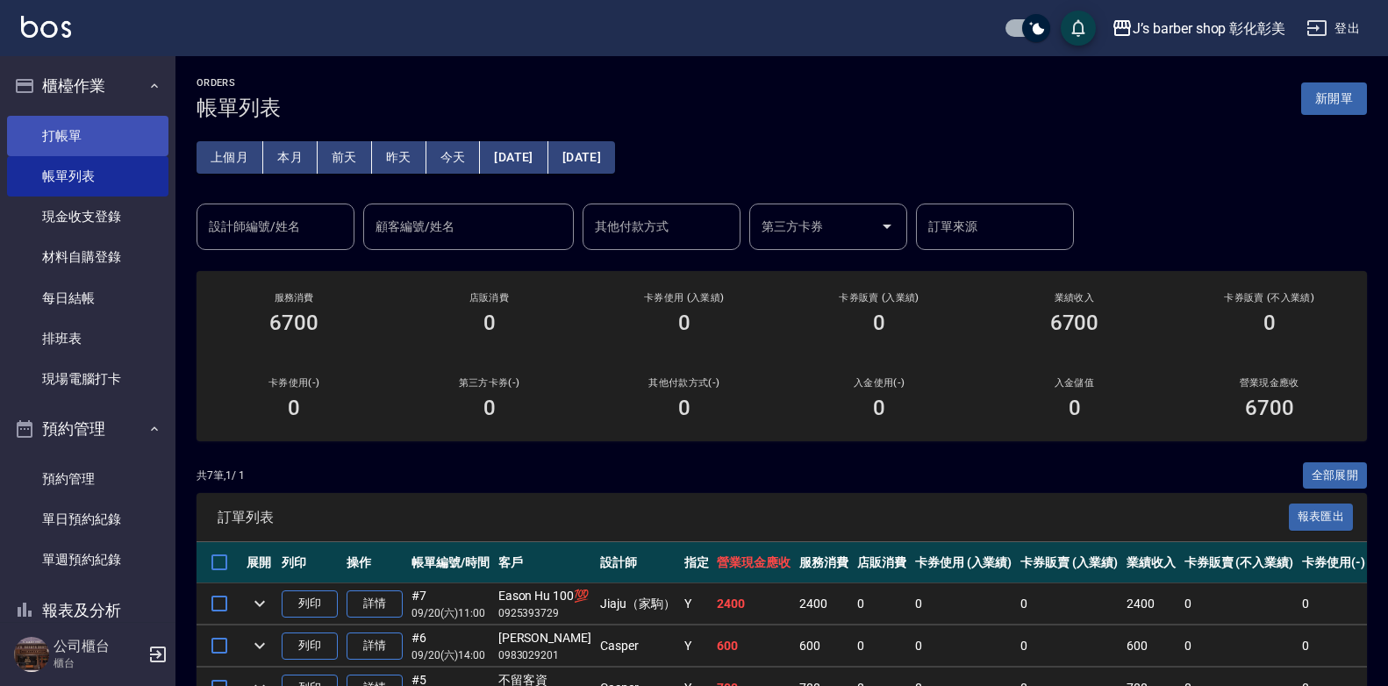
click at [46, 129] on link "打帳單" at bounding box center [87, 136] width 161 height 40
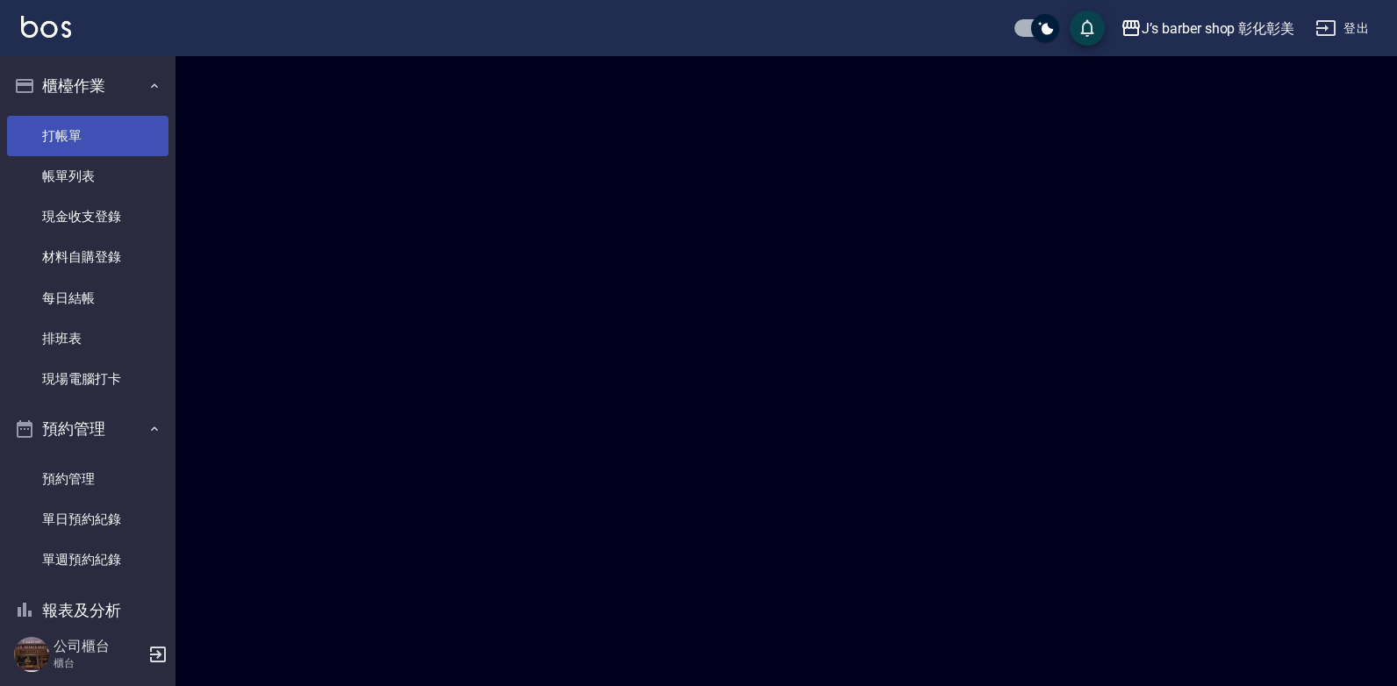
click at [46, 129] on link "打帳單" at bounding box center [87, 136] width 161 height 40
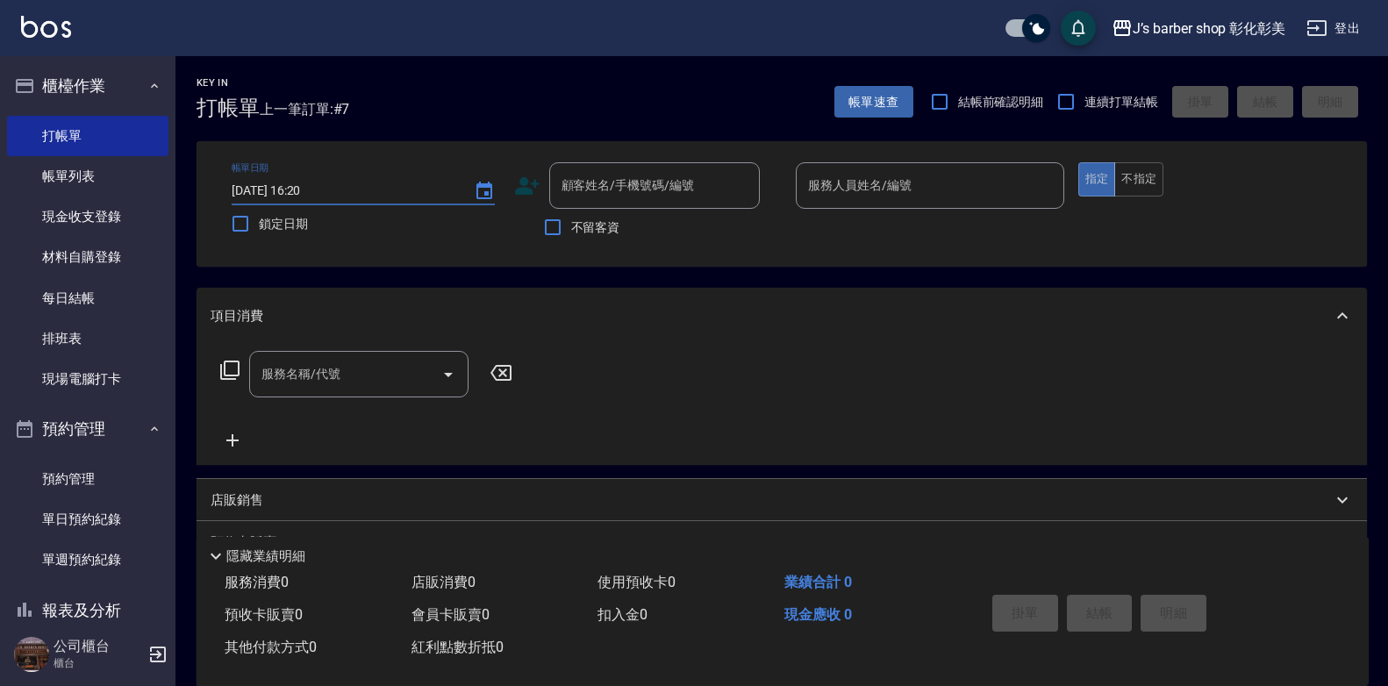
click at [303, 190] on input "[DATE] 16:20" at bounding box center [344, 190] width 225 height 29
type input "[DATE] 13:00"
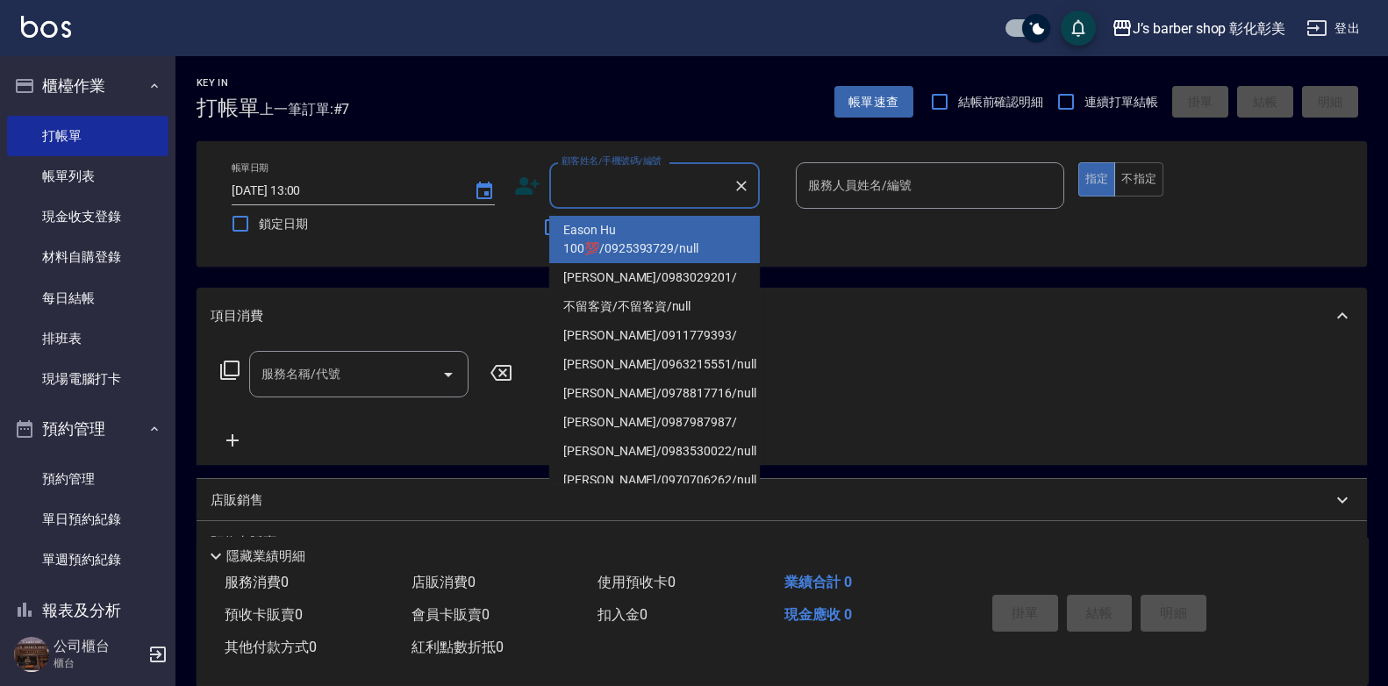
click at [660, 181] on input "顧客姓名/手機號碼/編號" at bounding box center [641, 185] width 168 height 31
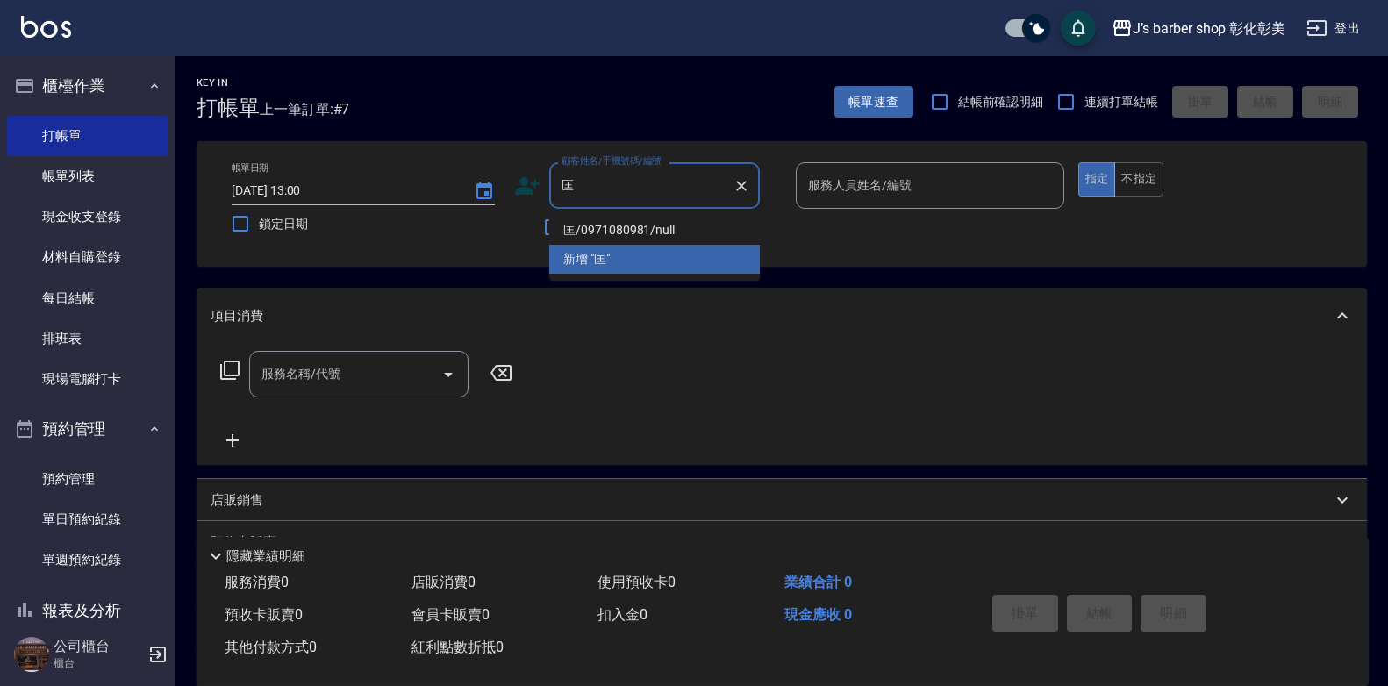
click at [656, 226] on li "匡/0971080981/null" at bounding box center [654, 230] width 211 height 29
type input "匡/0971080981/null"
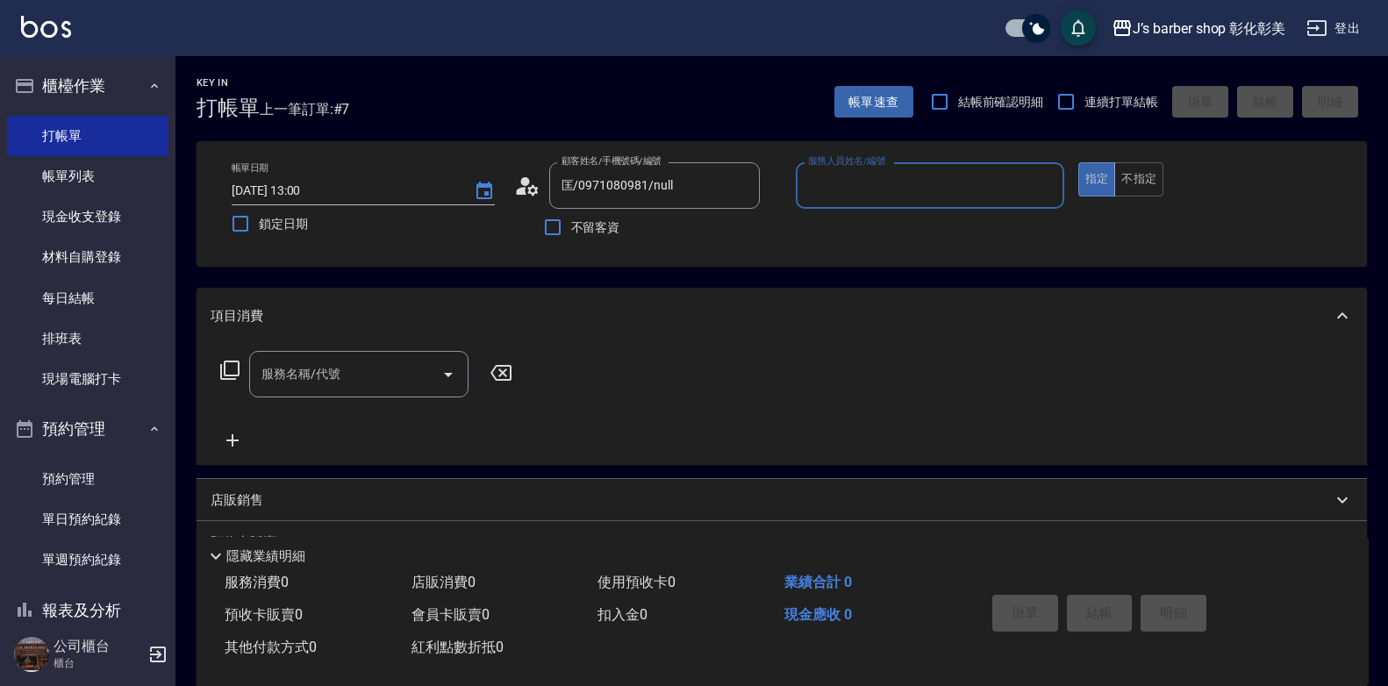
click at [906, 168] on div "服務人員姓名/編號" at bounding box center [930, 185] width 269 height 47
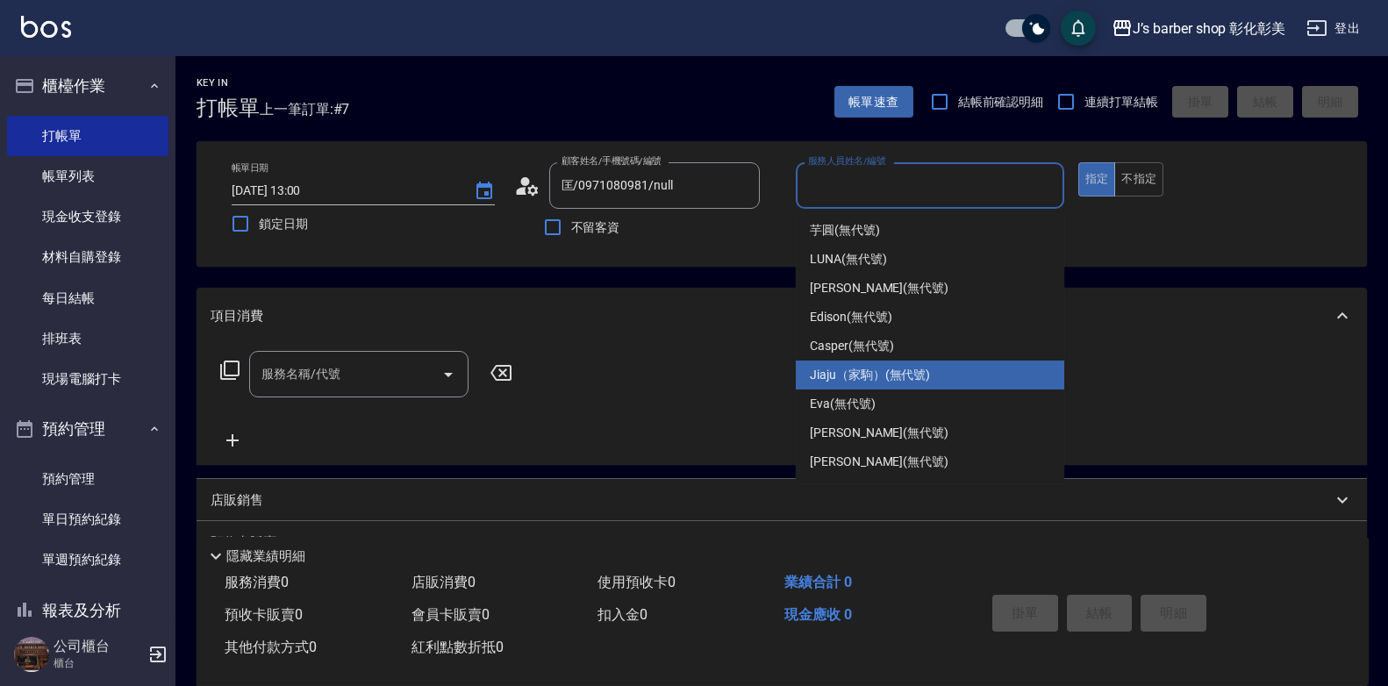
click at [935, 369] on div "Jiaju（家駒） (無代號)" at bounding box center [930, 375] width 269 height 29
type input "Jiaju（家駒）(無代號)"
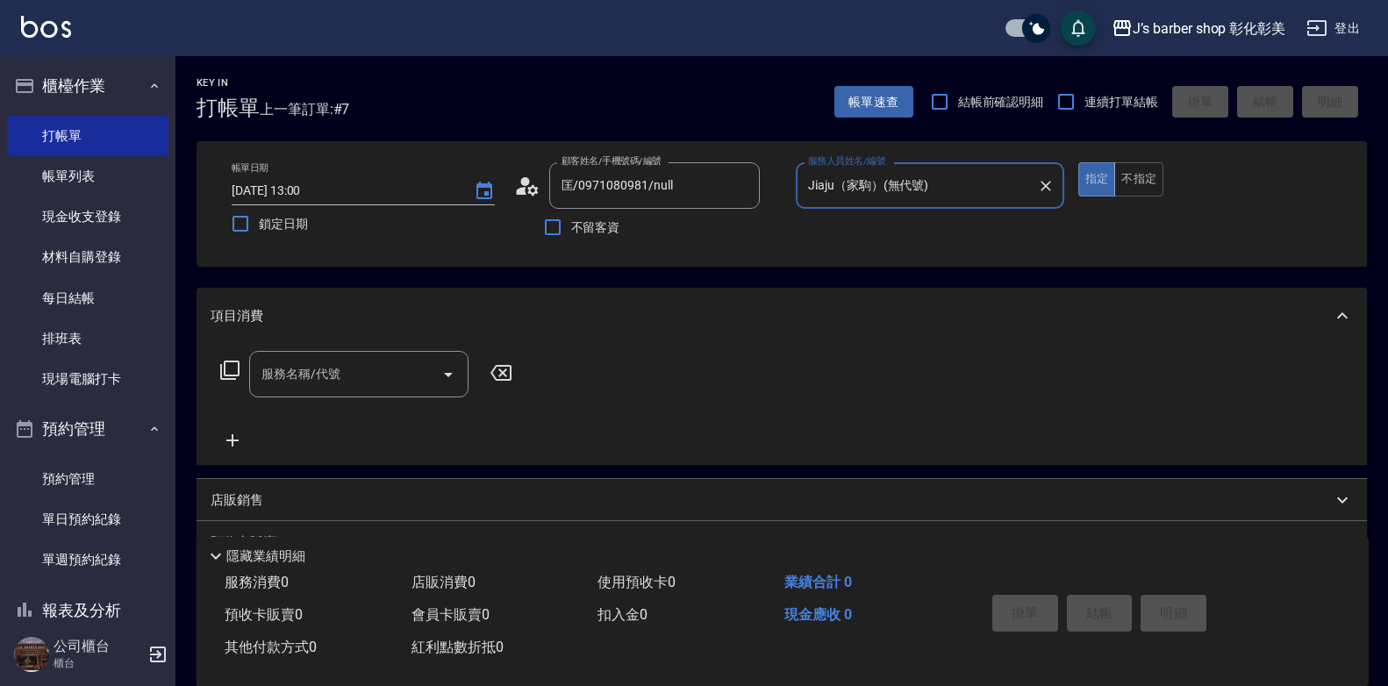
click at [396, 391] on div "服務名稱/代號" at bounding box center [358, 374] width 219 height 47
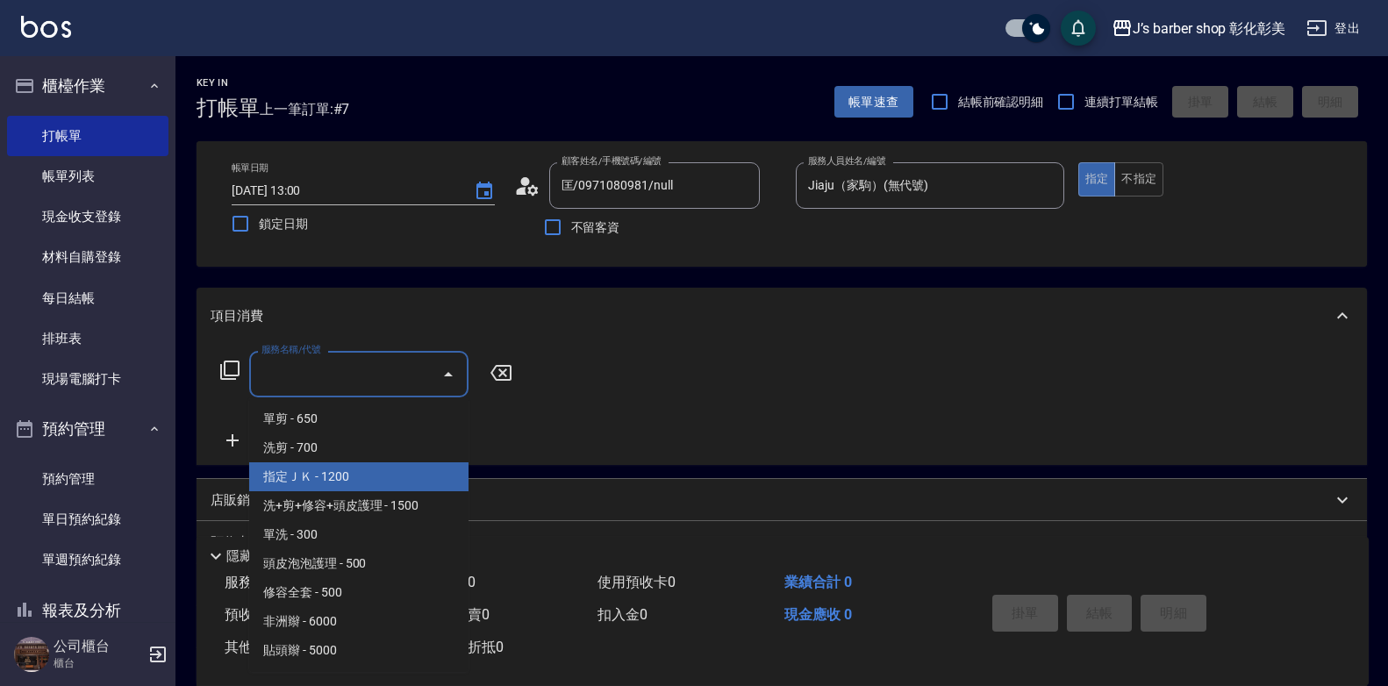
click at [346, 469] on span "指定ＪＫ - 1200" at bounding box center [358, 476] width 219 height 29
type input "指定ＪＫ(102)"
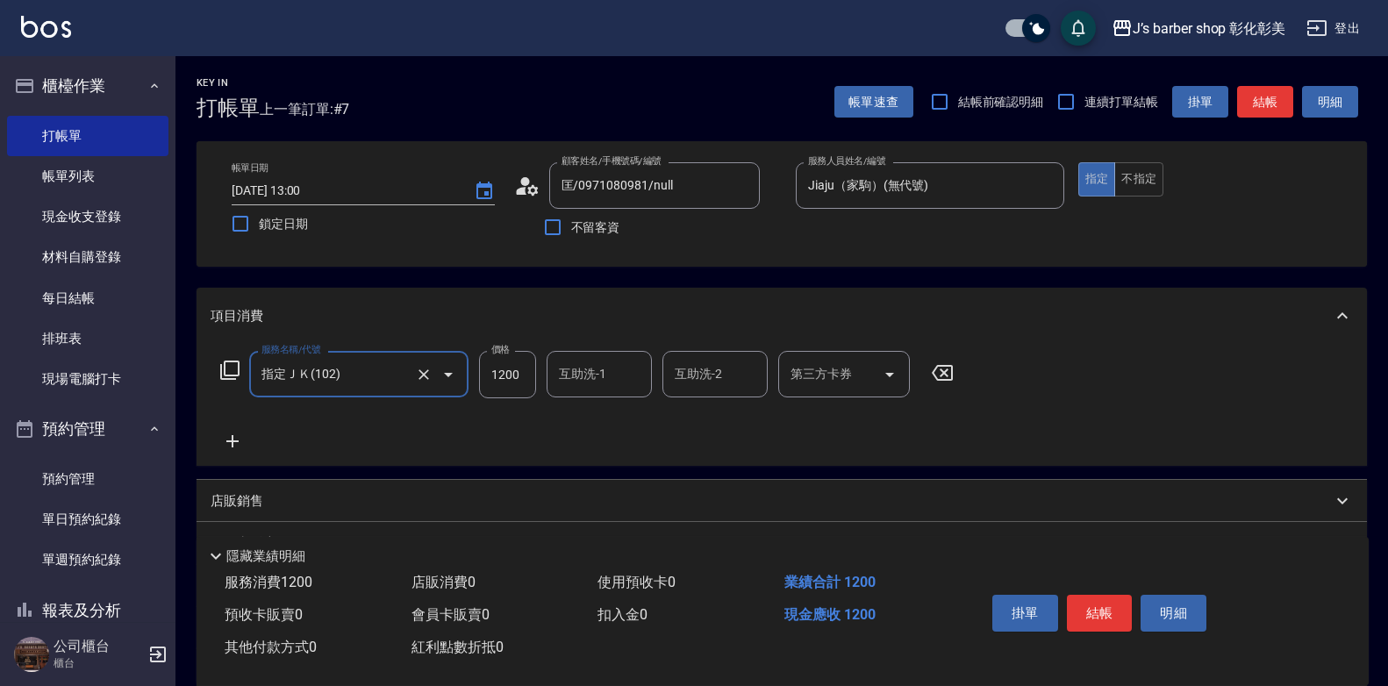
click at [235, 439] on icon at bounding box center [233, 441] width 44 height 21
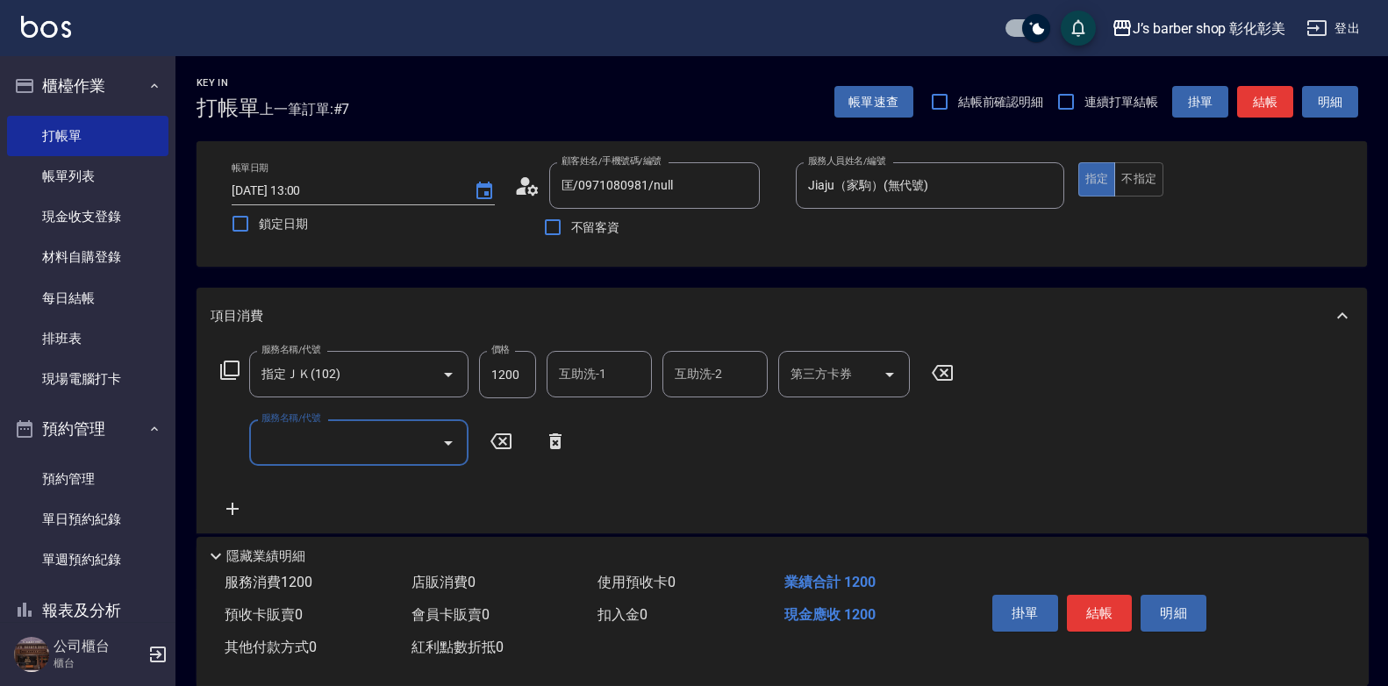
click at [328, 455] on input "服務名稱/代號" at bounding box center [345, 442] width 177 height 31
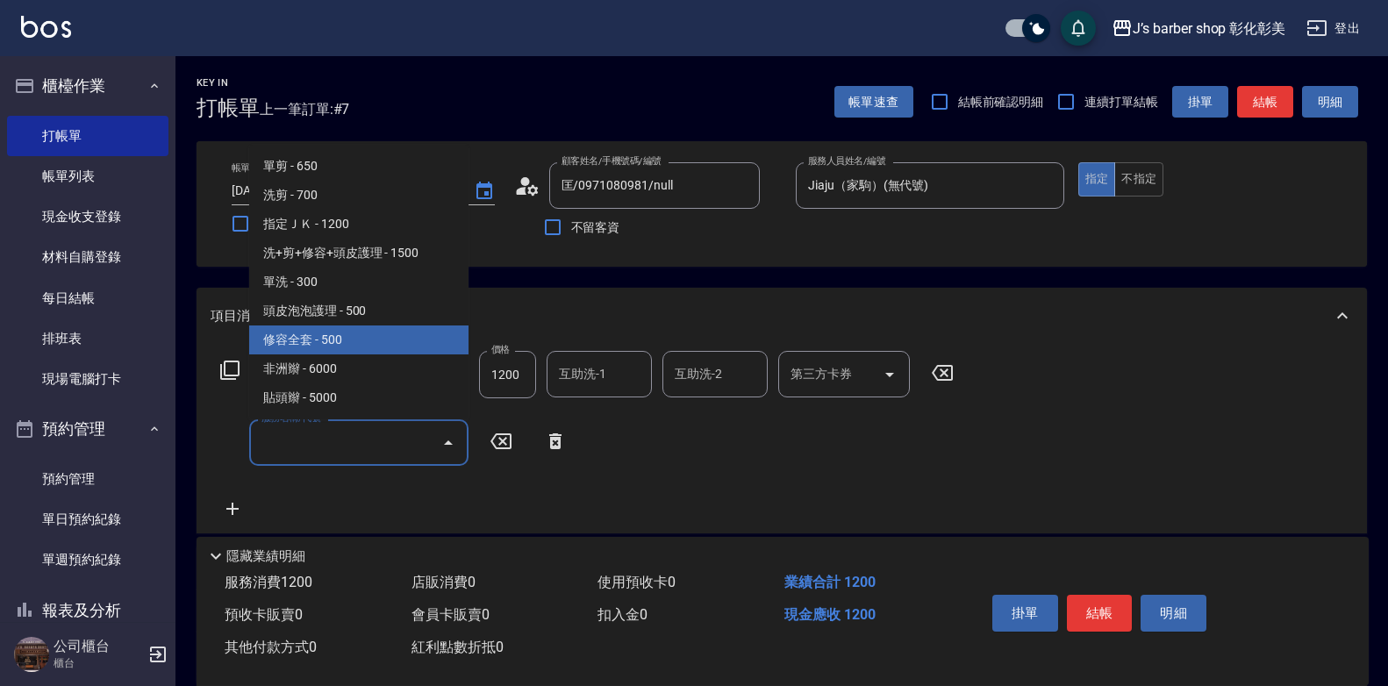
click at [338, 338] on span "修容全套 - 500" at bounding box center [358, 340] width 219 height 29
type input "修容全套(202)"
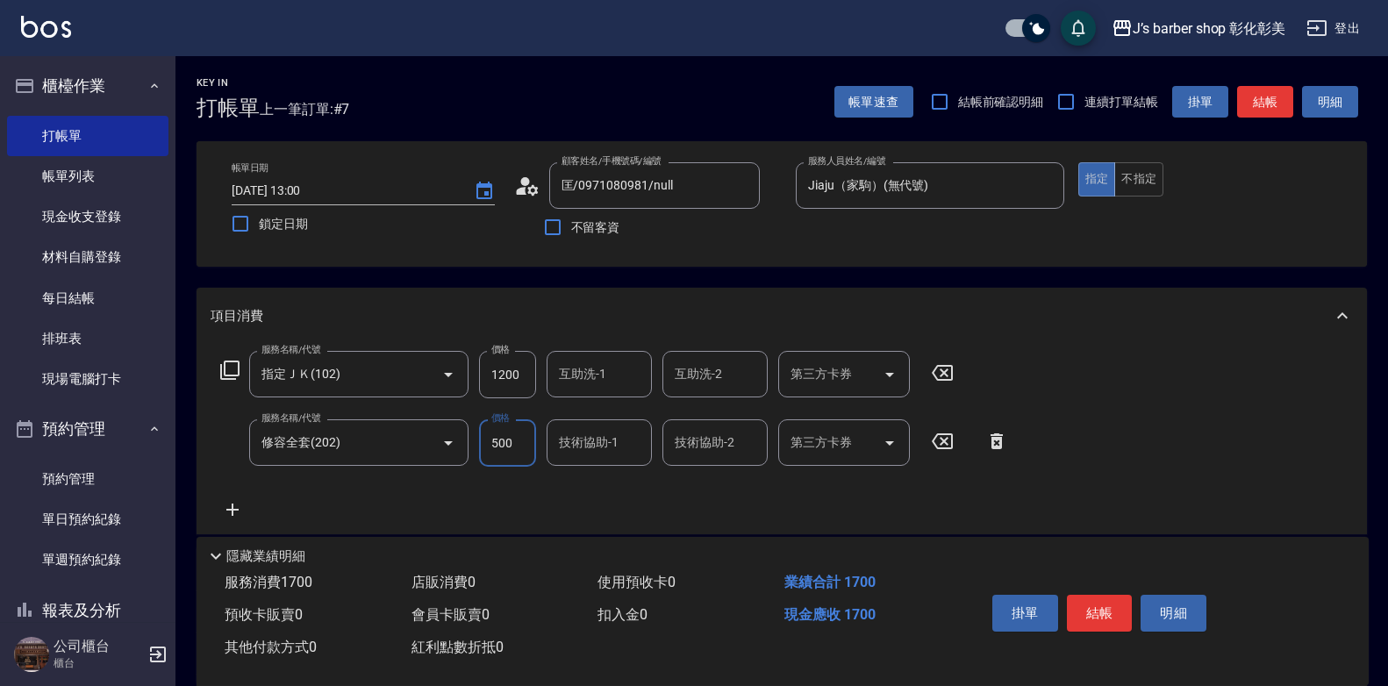
click at [508, 444] on input "500" at bounding box center [507, 442] width 57 height 47
type input "400"
click at [1099, 595] on button "結帳" at bounding box center [1100, 613] width 66 height 37
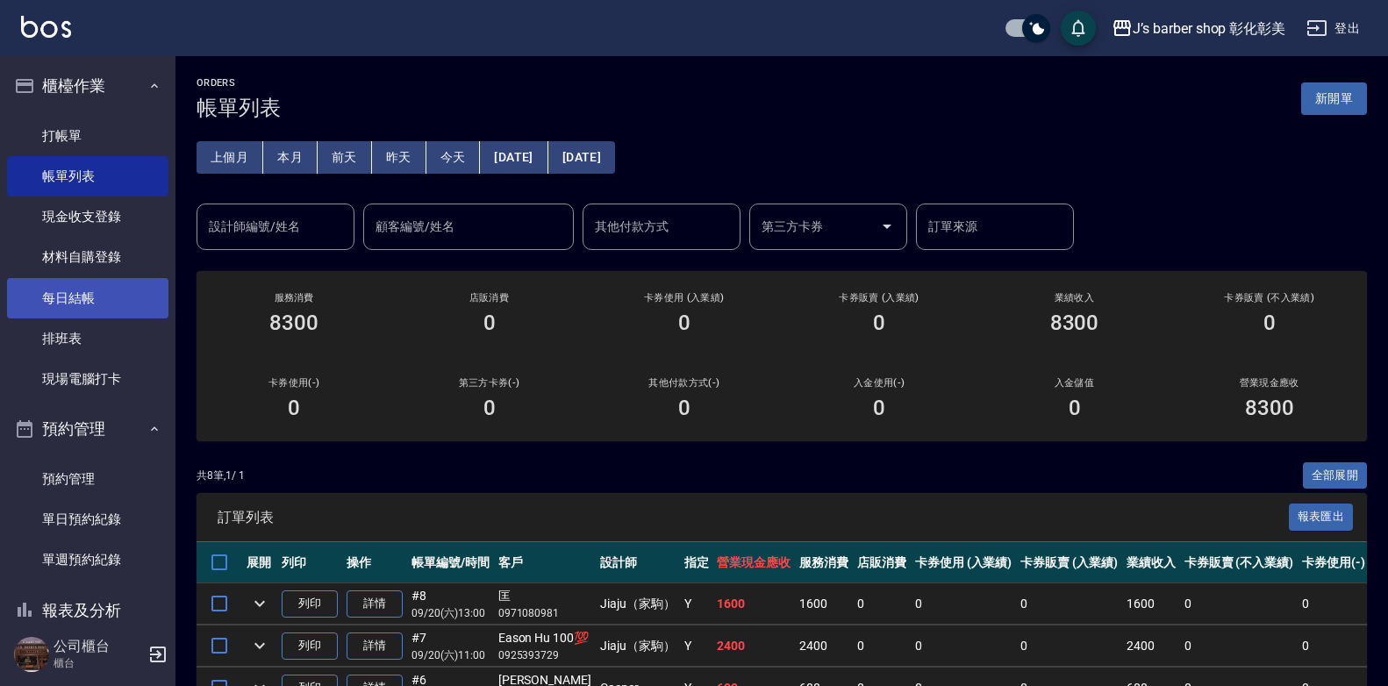
scroll to position [122, 0]
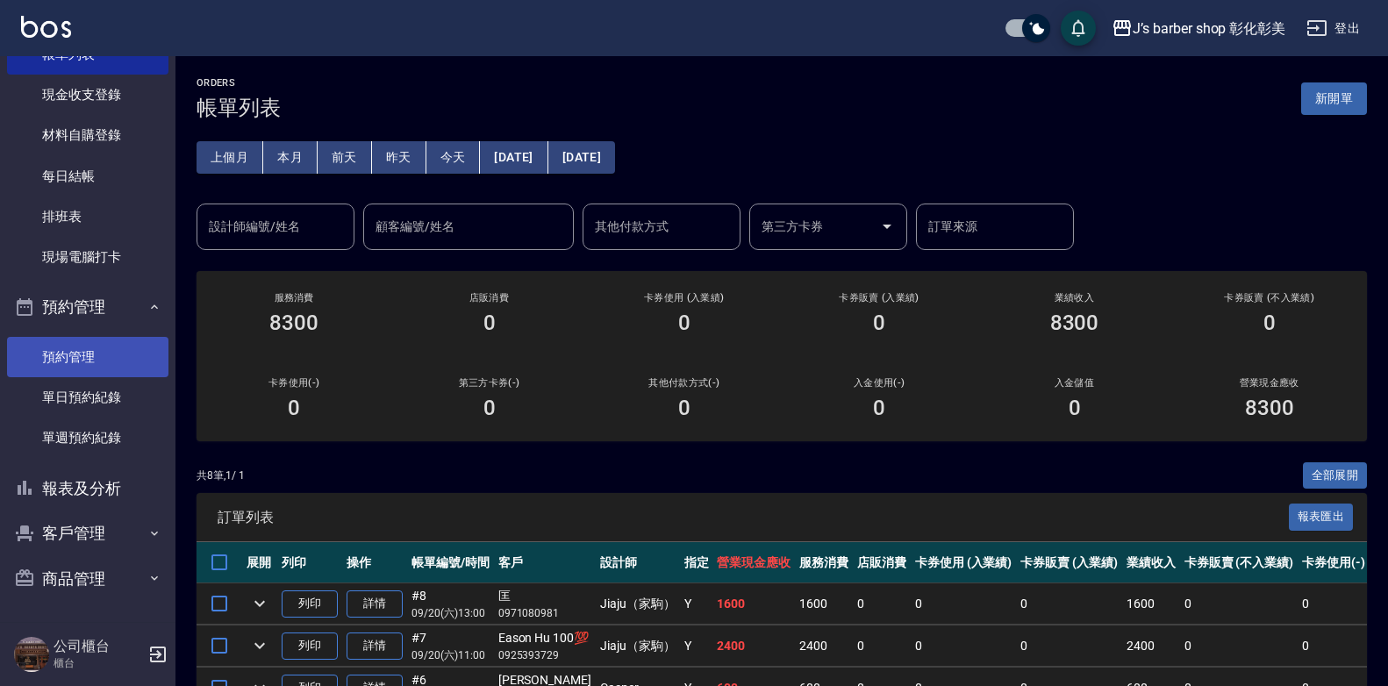
click at [83, 362] on link "預約管理" at bounding box center [87, 357] width 161 height 40
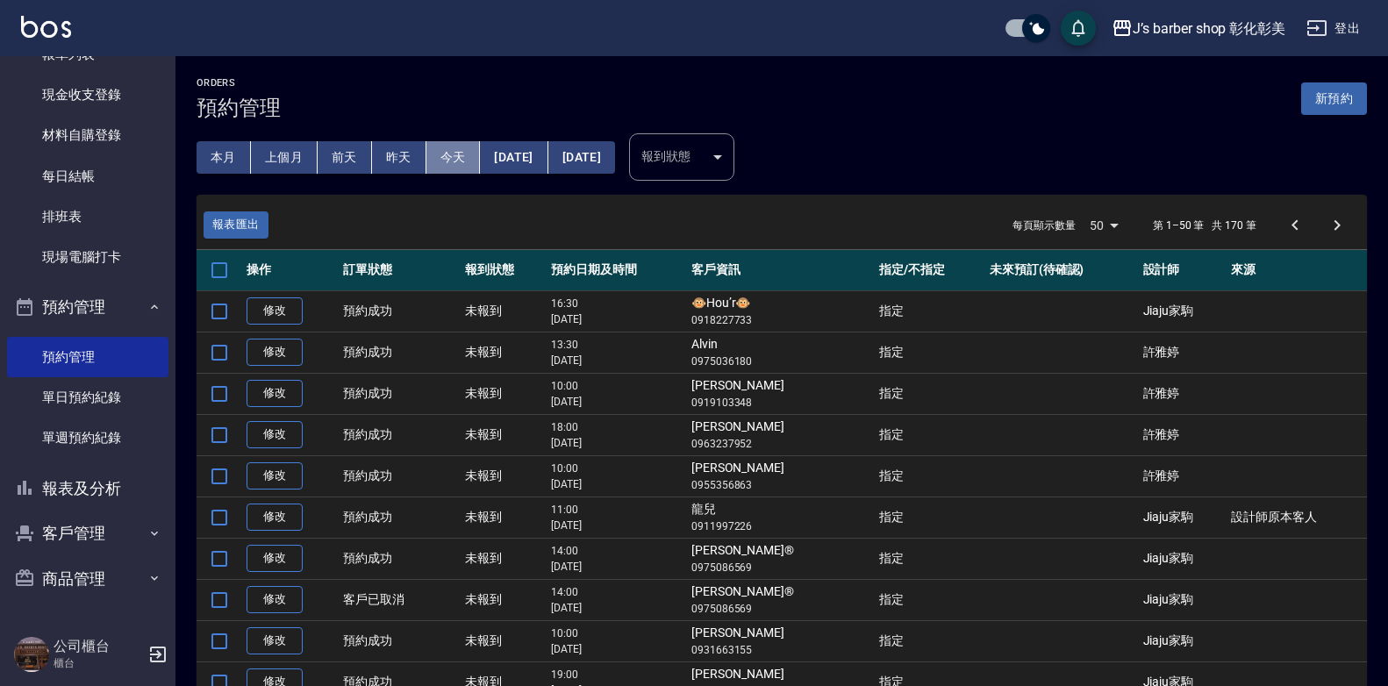
click at [436, 161] on button "今天" at bounding box center [454, 157] width 54 height 32
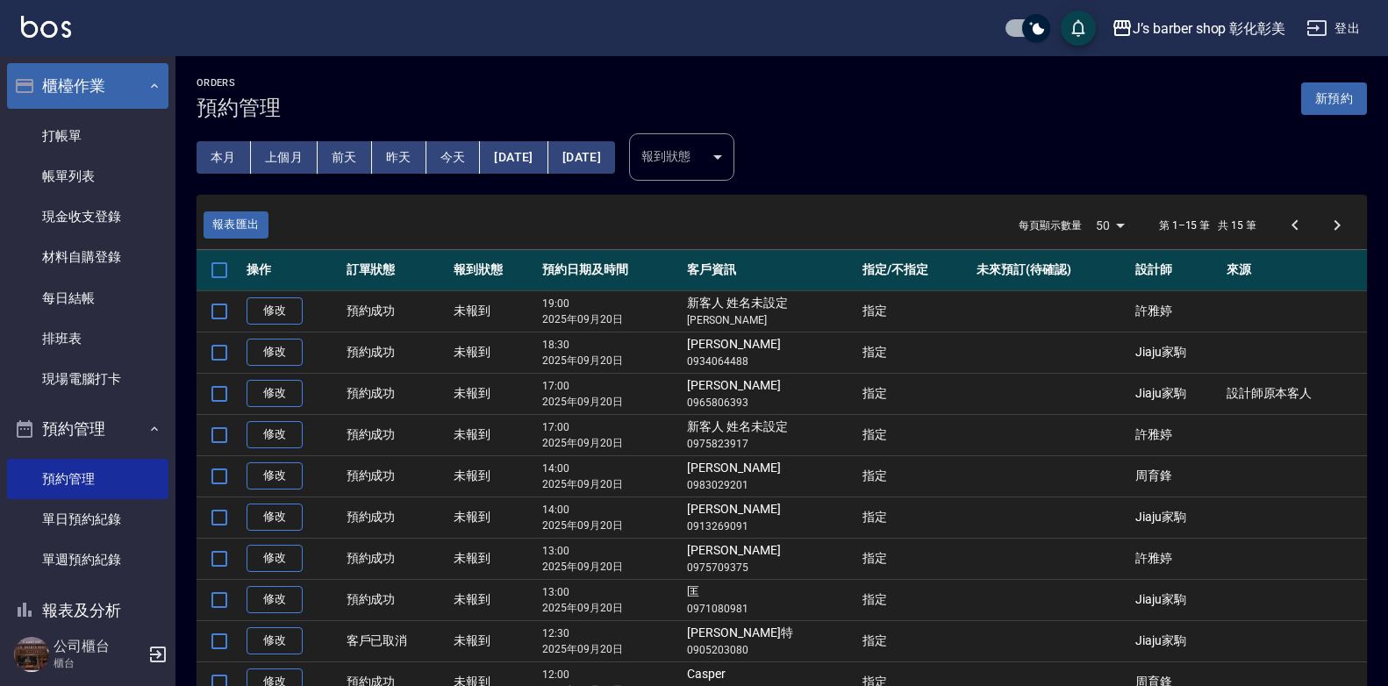
click at [84, 86] on button "櫃檯作業" at bounding box center [87, 86] width 161 height 46
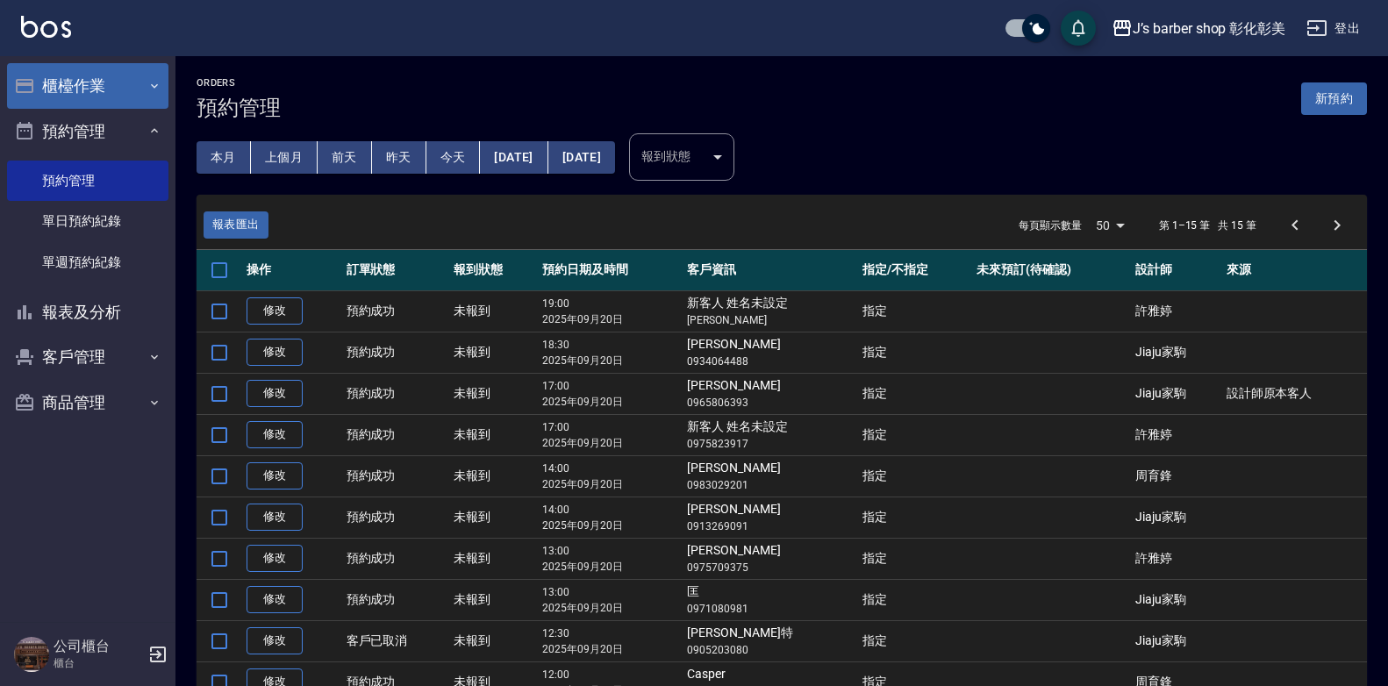
click at [98, 95] on button "櫃檯作業" at bounding box center [87, 86] width 161 height 46
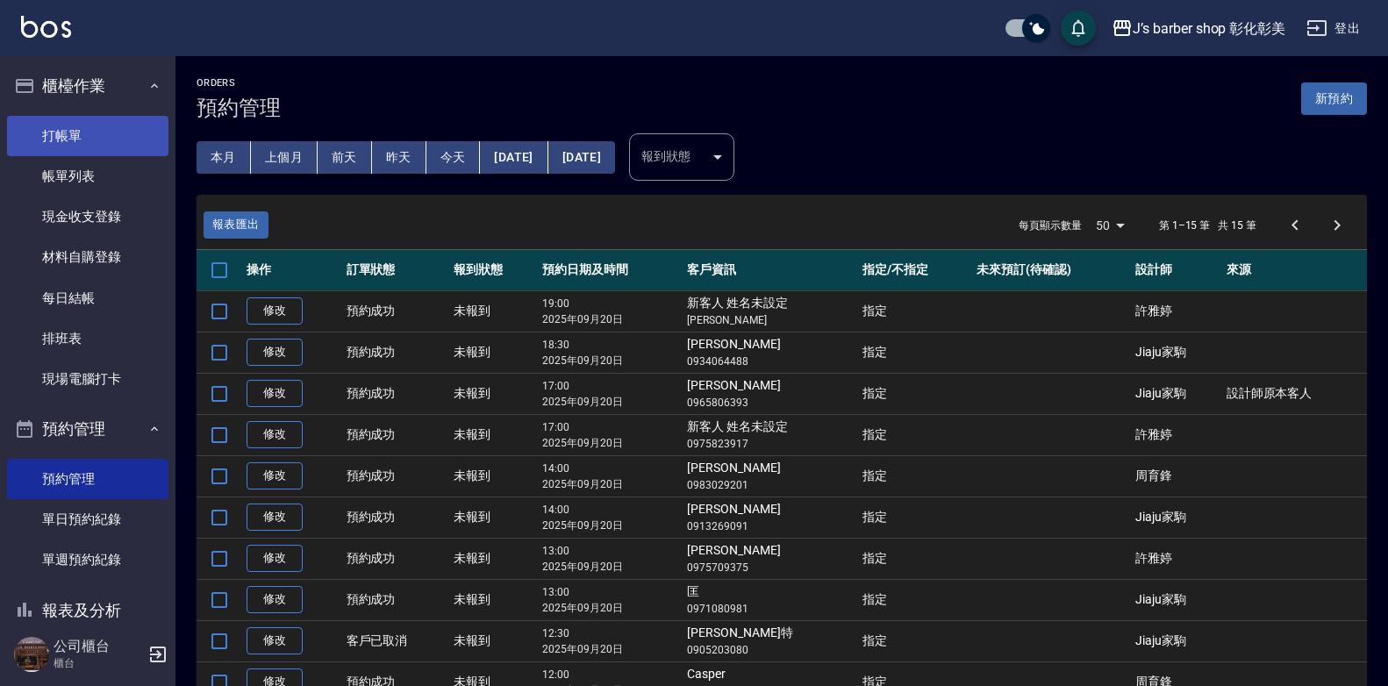
click at [102, 140] on link "打帳單" at bounding box center [87, 136] width 161 height 40
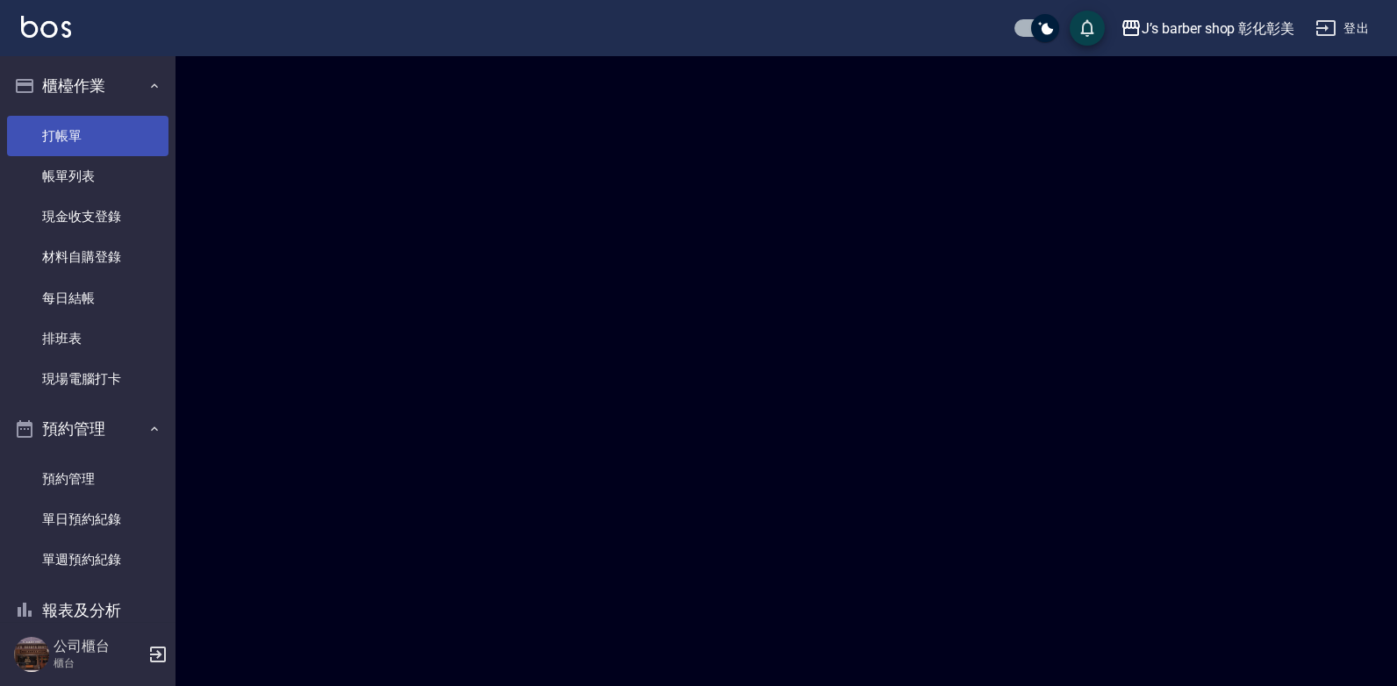
click at [102, 140] on link "打帳單" at bounding box center [87, 136] width 161 height 40
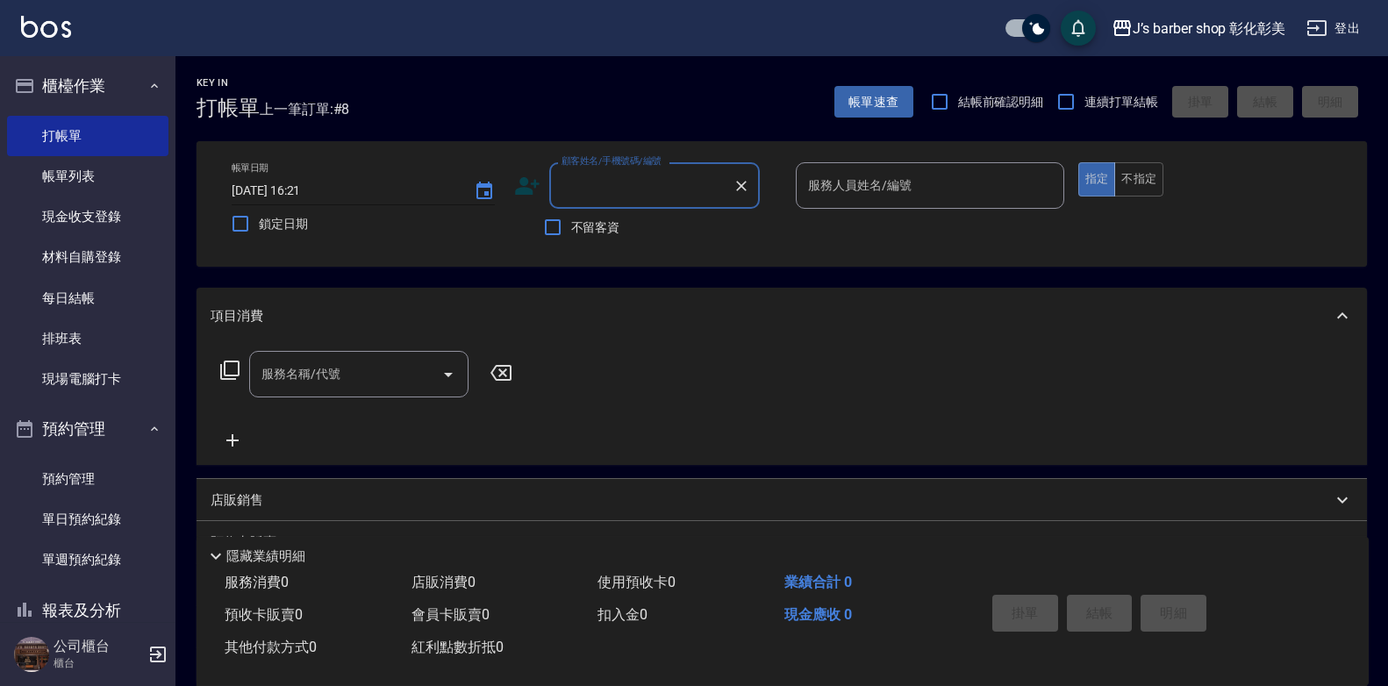
click at [306, 189] on input "[DATE] 16:21" at bounding box center [344, 190] width 225 height 29
type input "[DATE] 14:01"
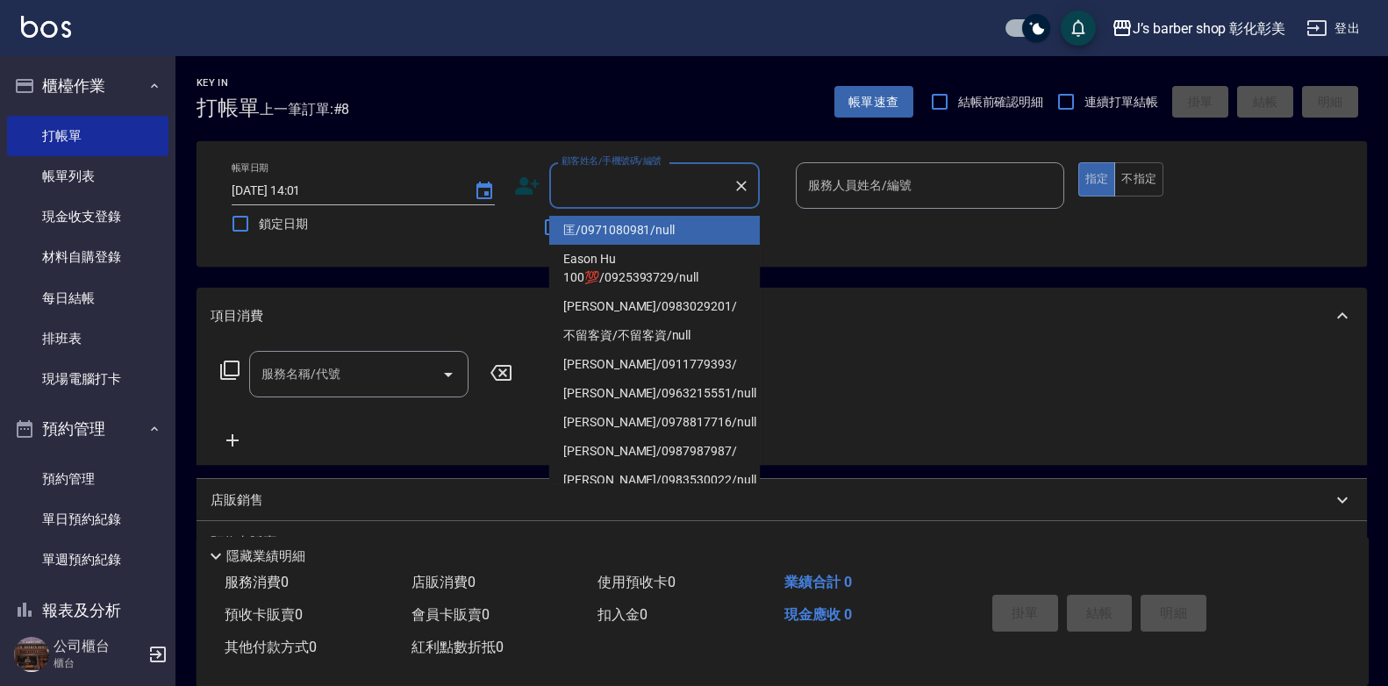
click at [596, 181] on input "顧客姓名/手機號碼/編號" at bounding box center [641, 185] width 168 height 31
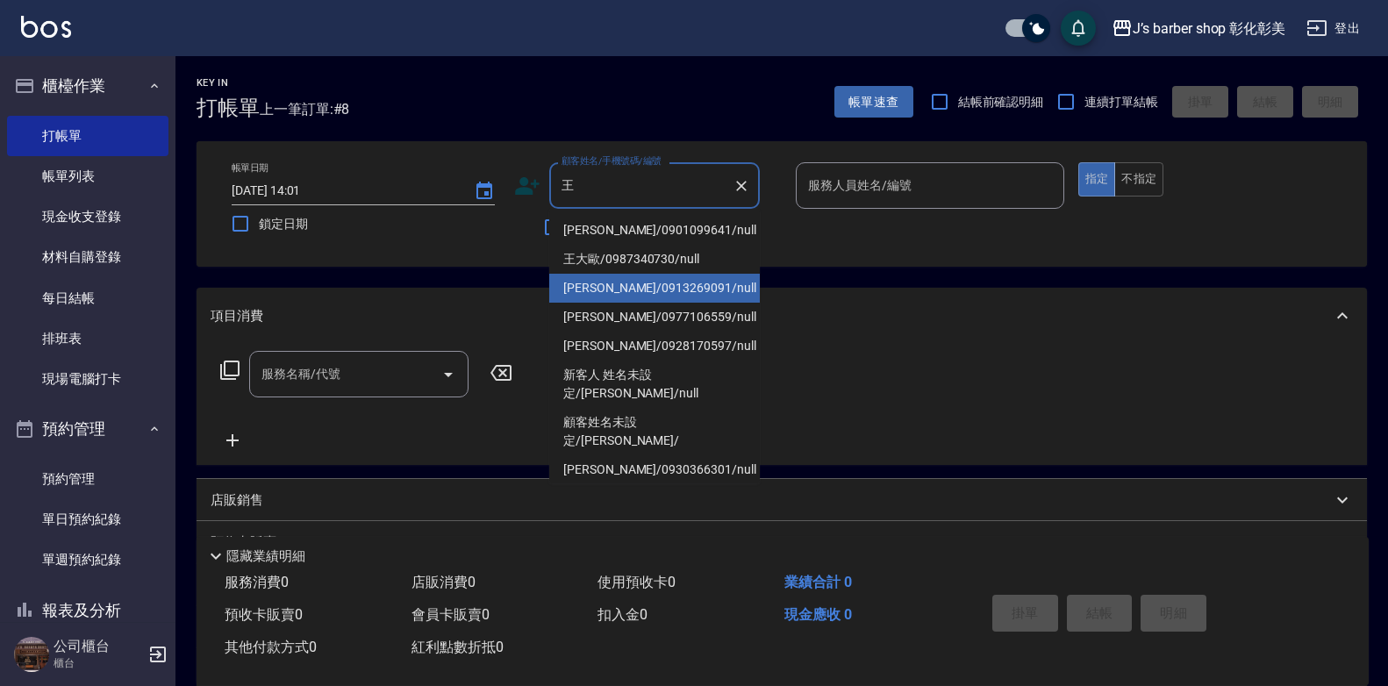
click at [569, 292] on li "[PERSON_NAME]/0913269091/null" at bounding box center [654, 288] width 211 height 29
type input "[PERSON_NAME]/0913269091/null"
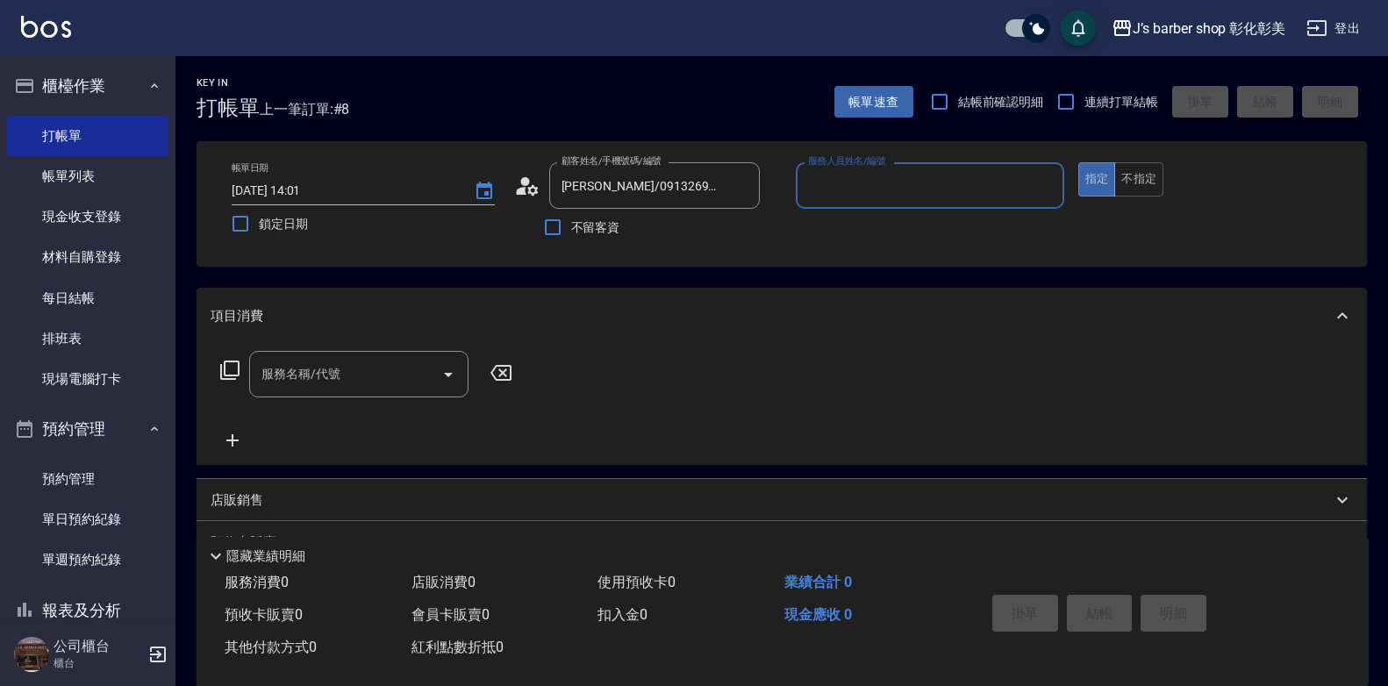
click at [827, 188] on input "服務人員姓名/編號" at bounding box center [930, 185] width 253 height 31
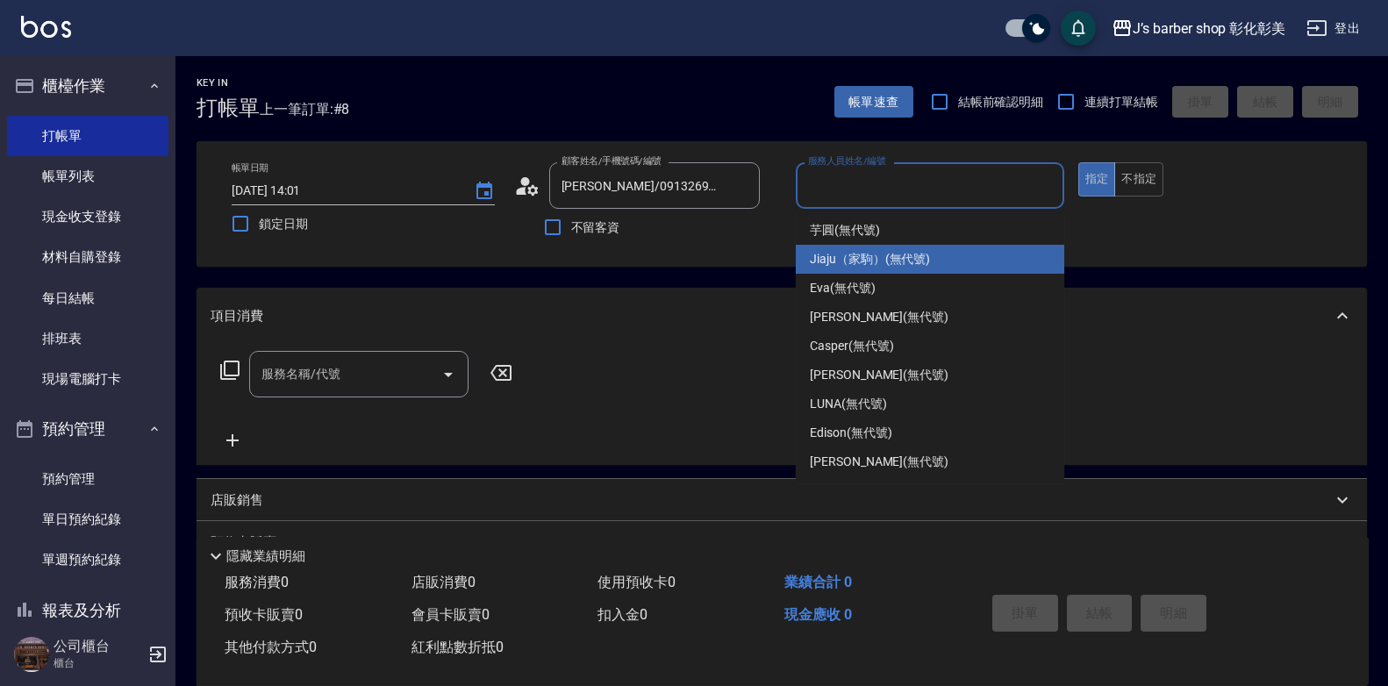
click at [893, 261] on span "Jiaju（家駒） (無代號)" at bounding box center [870, 259] width 120 height 18
type input "Jiaju（家駒）(無代號)"
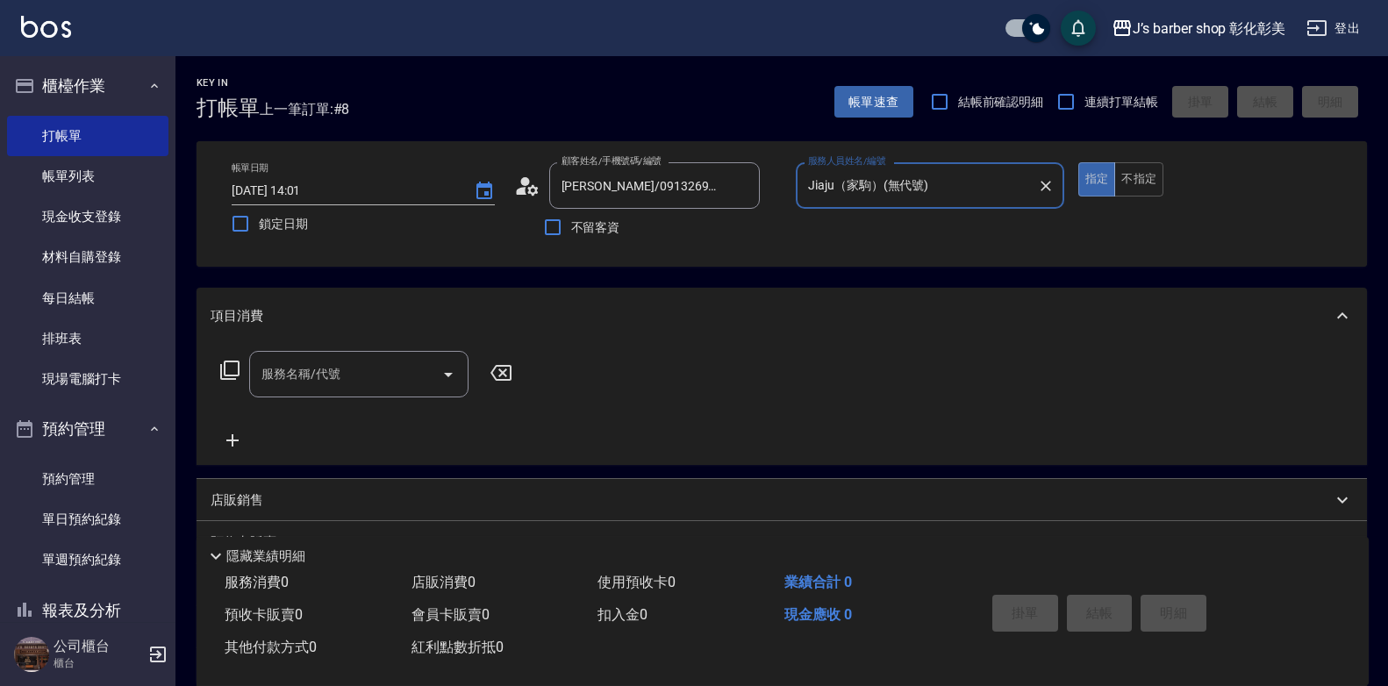
click at [367, 378] on input "服務名稱/代號" at bounding box center [345, 374] width 177 height 31
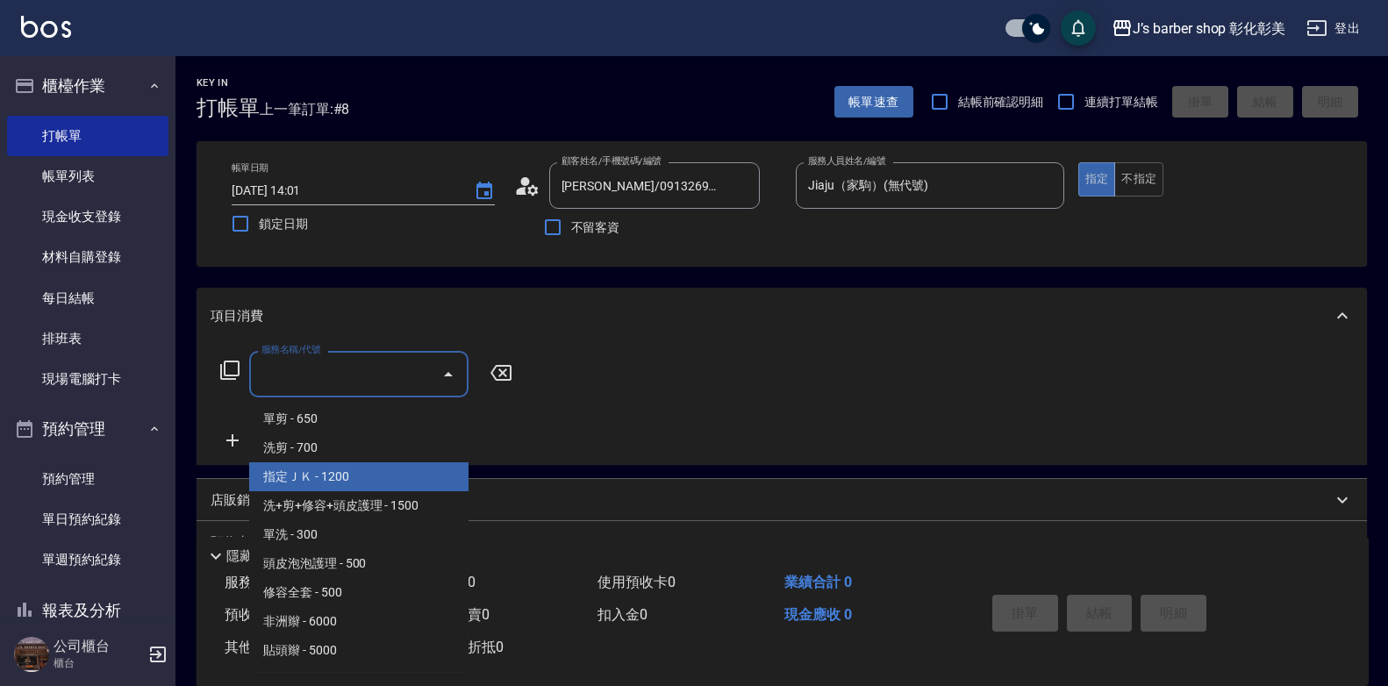
click at [348, 482] on span "指定ＪＫ - 1200" at bounding box center [358, 476] width 219 height 29
type input "指定ＪＫ(102)"
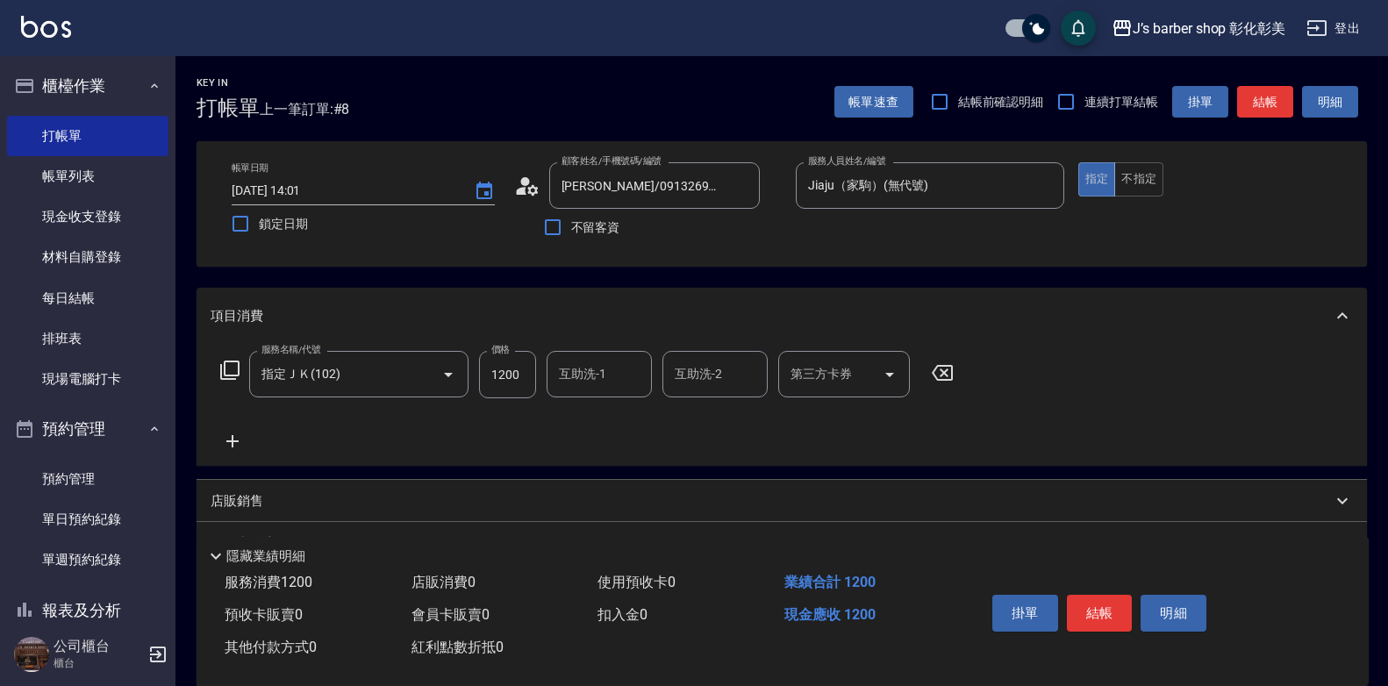
click at [240, 440] on icon at bounding box center [233, 441] width 44 height 21
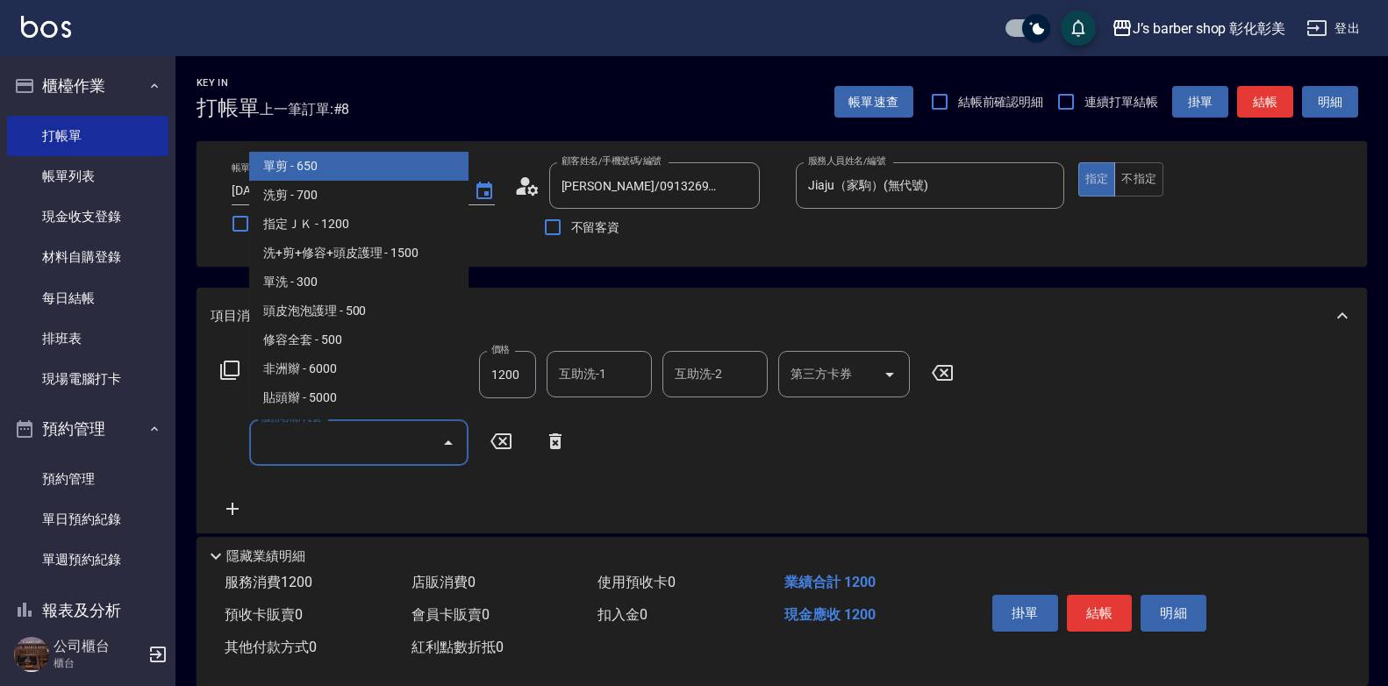
click at [361, 441] on input "服務名稱/代號" at bounding box center [345, 442] width 177 height 31
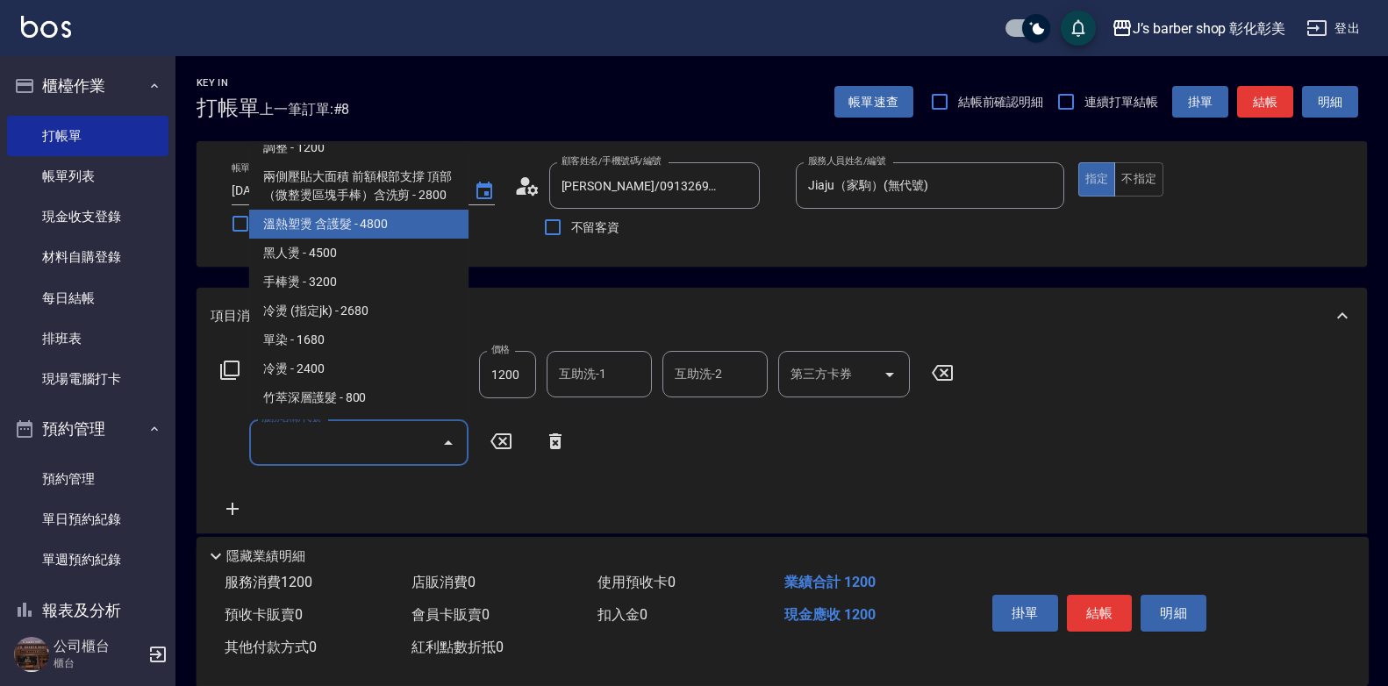
scroll to position [498, 0]
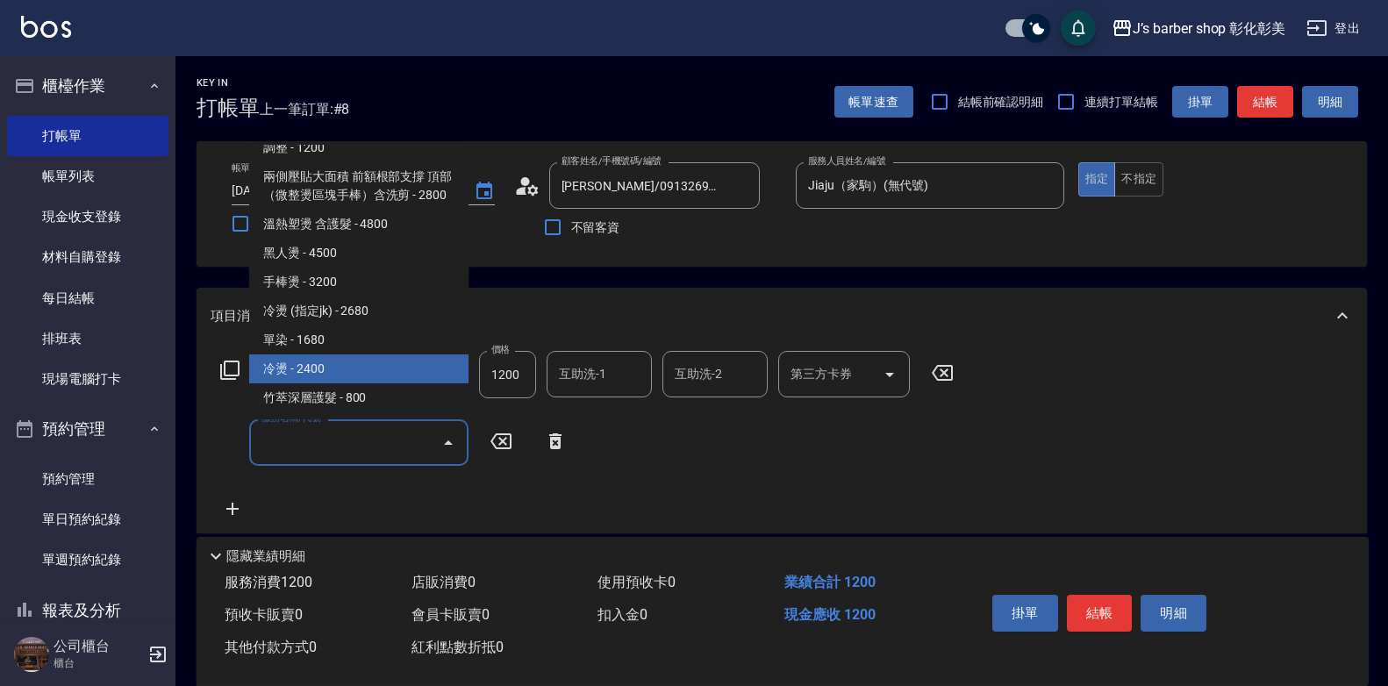
click at [348, 356] on span "冷燙 - 2400" at bounding box center [358, 369] width 219 height 29
type input "冷燙(LP)"
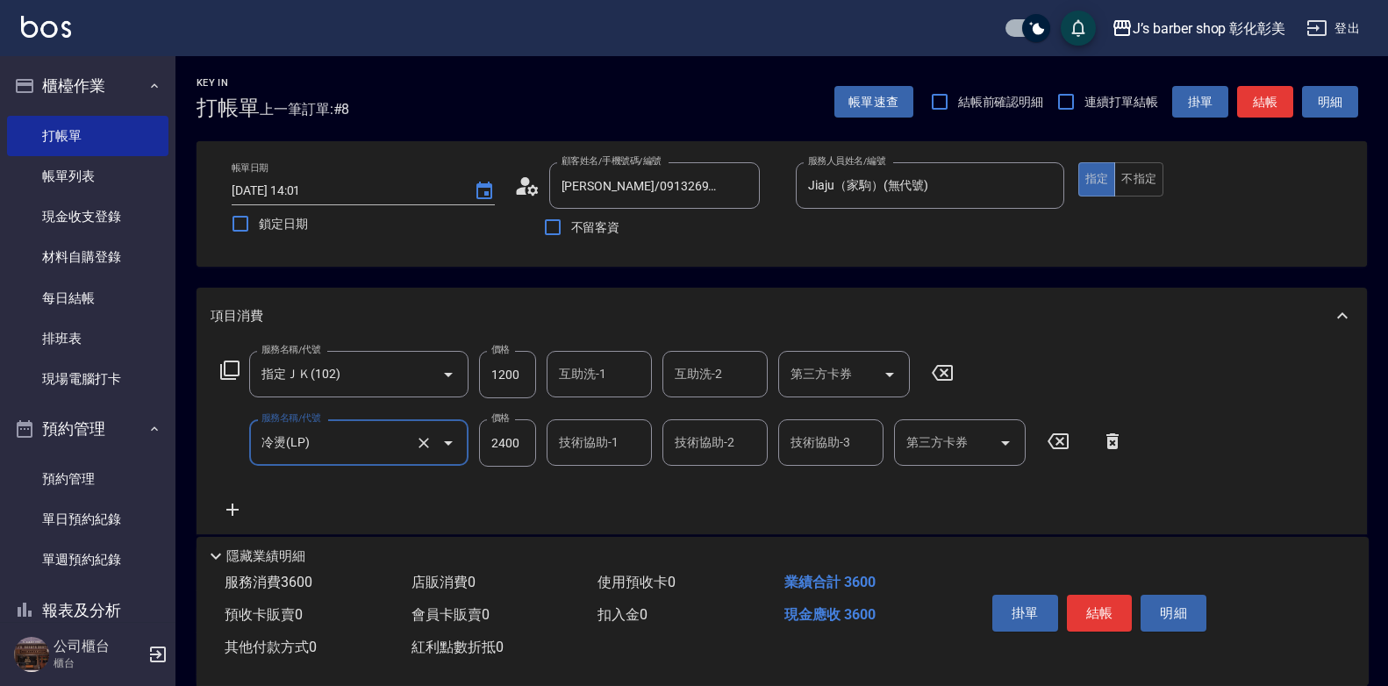
click at [500, 442] on input "2400" at bounding box center [507, 442] width 57 height 47
click at [503, 370] on input "1200" at bounding box center [507, 374] width 57 height 47
type input "600"
click at [442, 520] on div "服務名稱/代號 指定ＪＫ(102) 服務名稱/代號 價格 600 價格 互助洗-1 互助洗-1 互助洗-2 互助洗-2 第三方卡券 第三方卡券 服務名稱/代號…" at bounding box center [673, 435] width 924 height 169
click at [491, 444] on input "2400" at bounding box center [507, 442] width 57 height 47
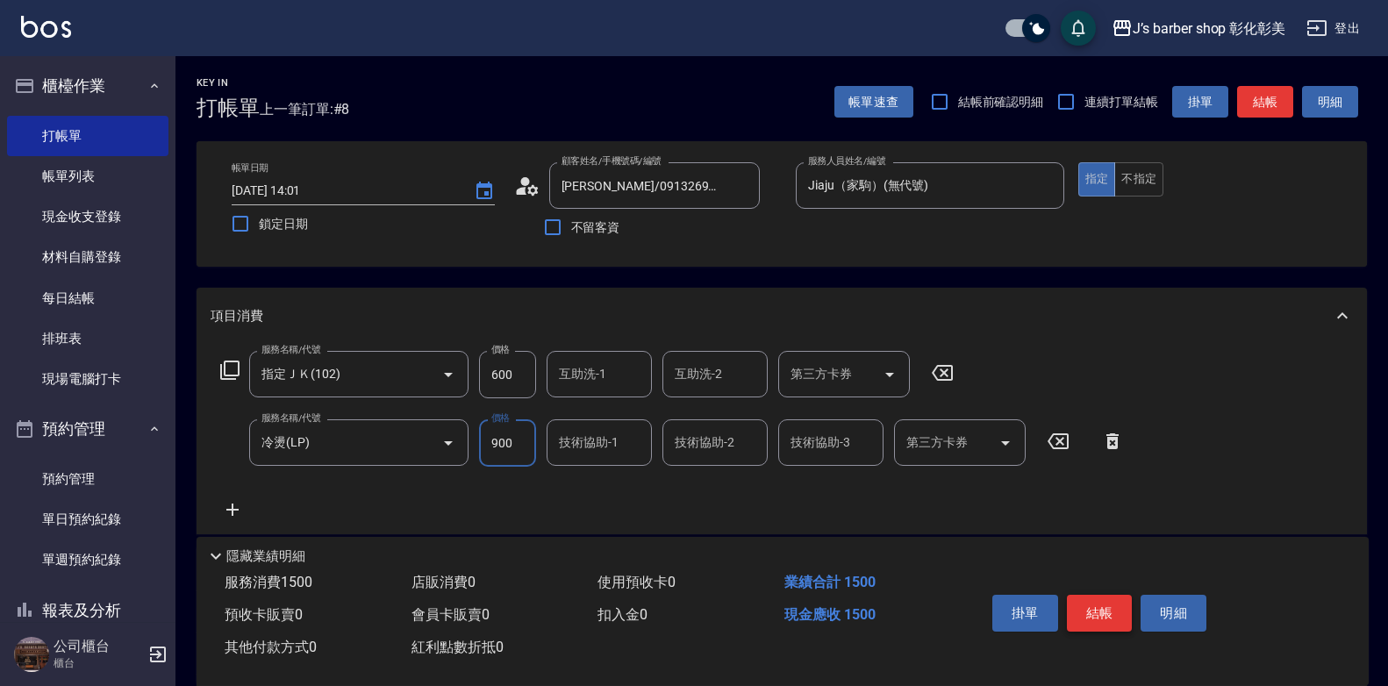
type input "900"
click at [1113, 597] on button "結帳" at bounding box center [1100, 613] width 66 height 37
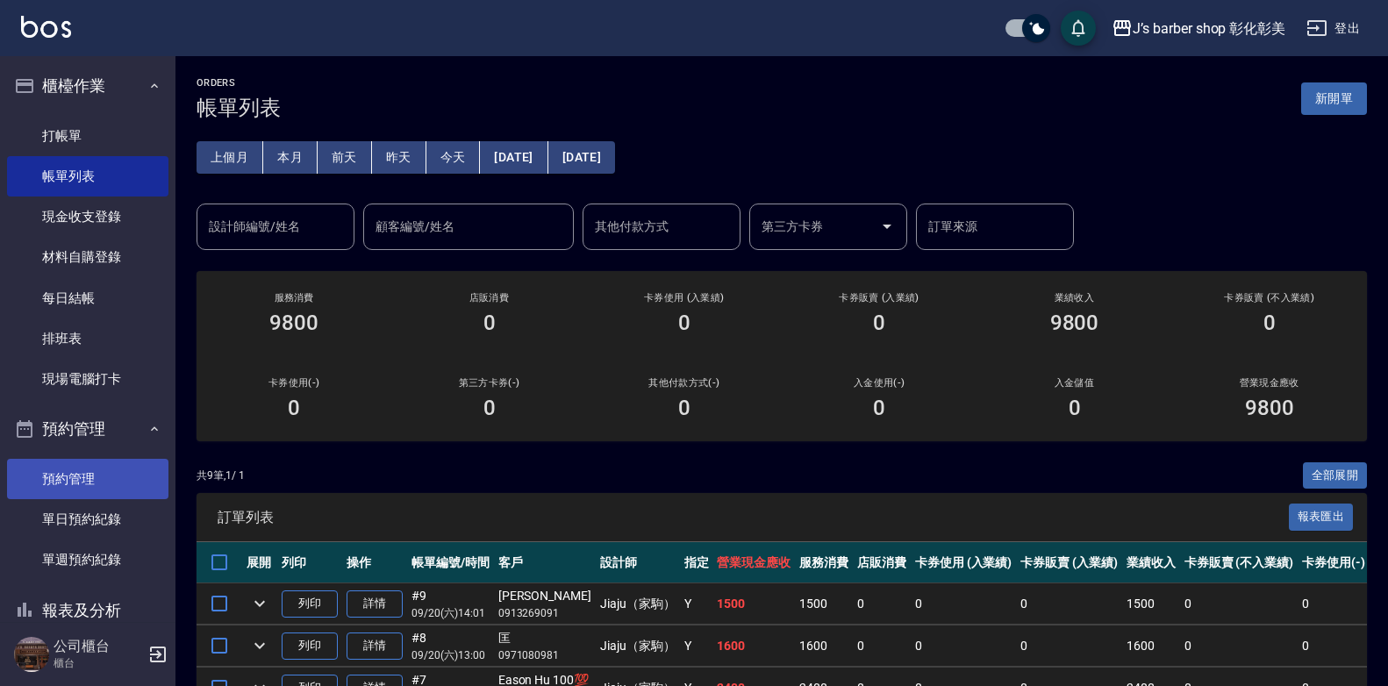
click at [74, 481] on link "預約管理" at bounding box center [87, 479] width 161 height 40
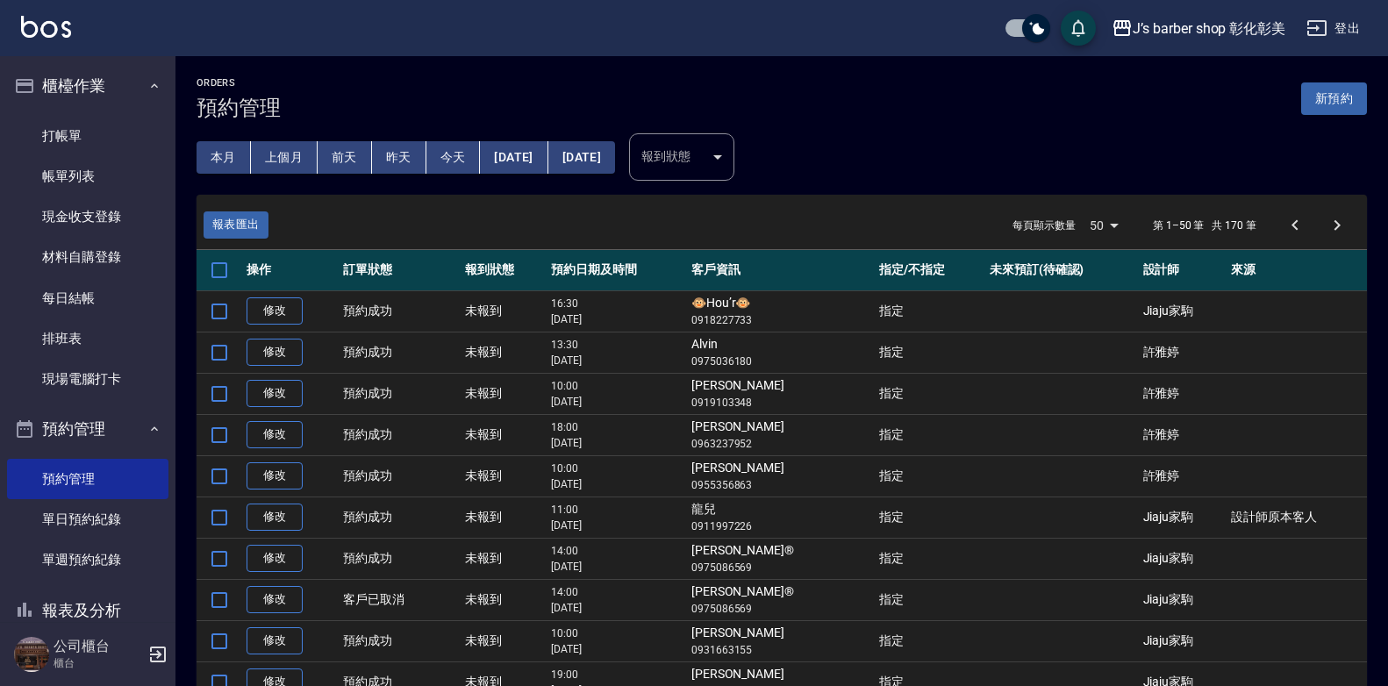
click at [466, 154] on button "今天" at bounding box center [454, 157] width 54 height 32
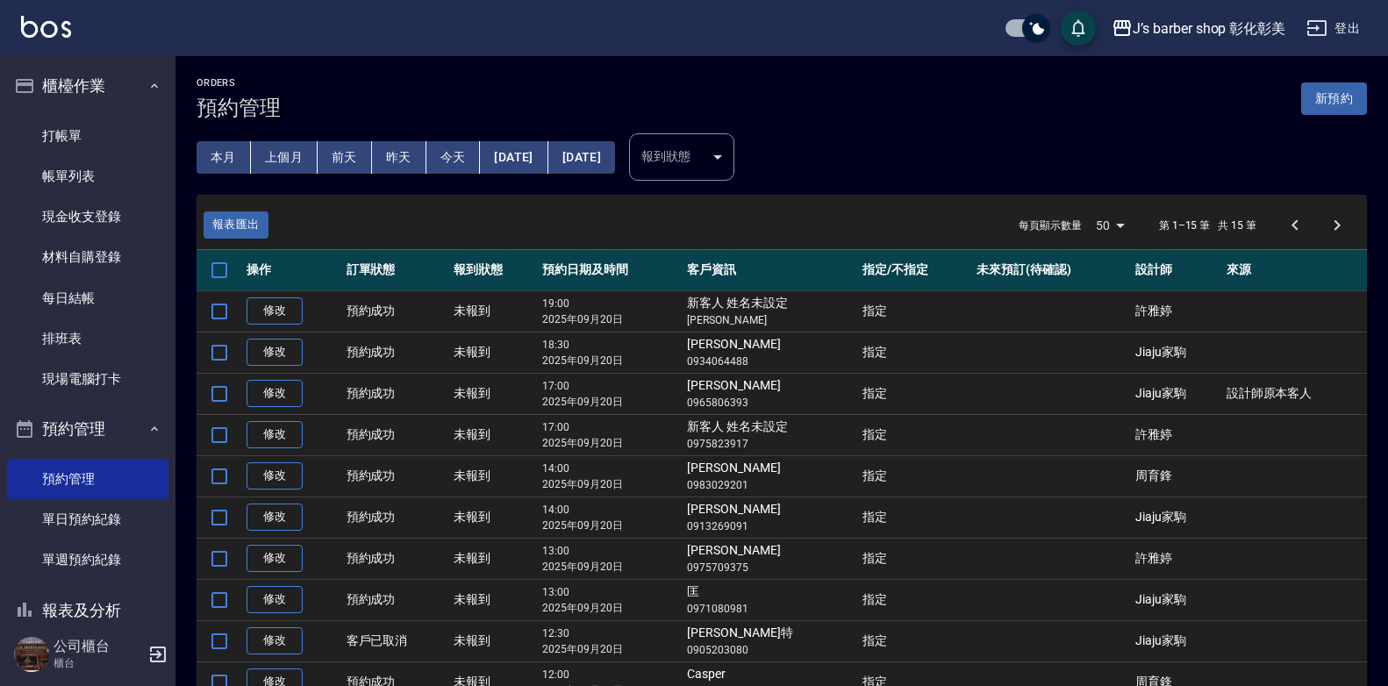
click at [532, 148] on button "[DATE]" at bounding box center [514, 157] width 68 height 32
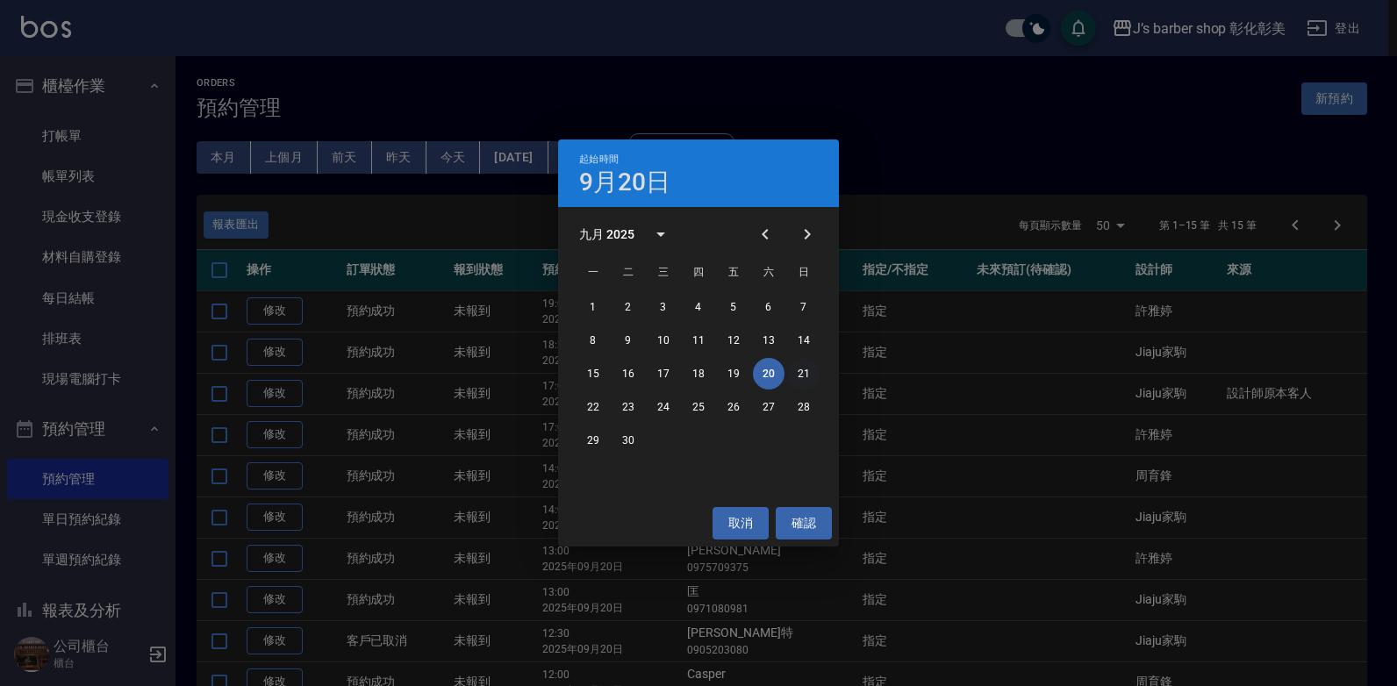
click at [806, 372] on button "21" at bounding box center [804, 374] width 32 height 32
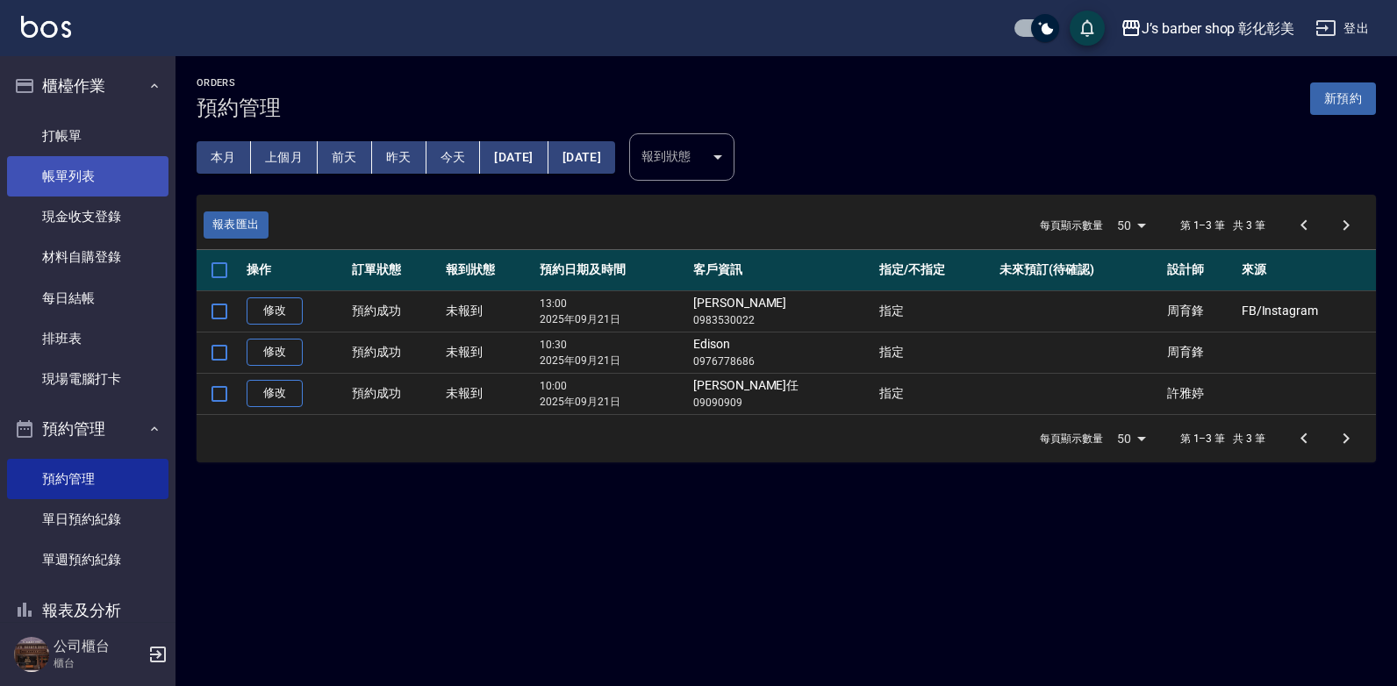
click at [109, 171] on link "帳單列表" at bounding box center [87, 176] width 161 height 40
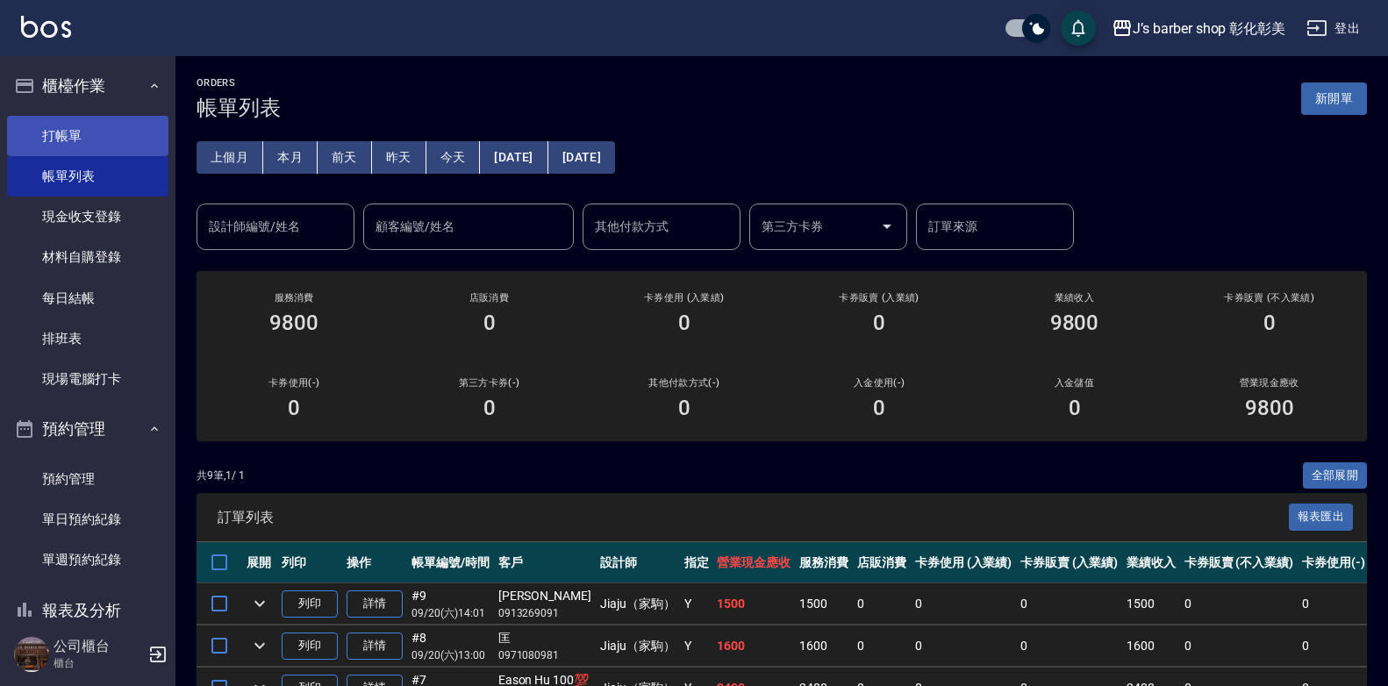
click at [65, 128] on link "打帳單" at bounding box center [87, 136] width 161 height 40
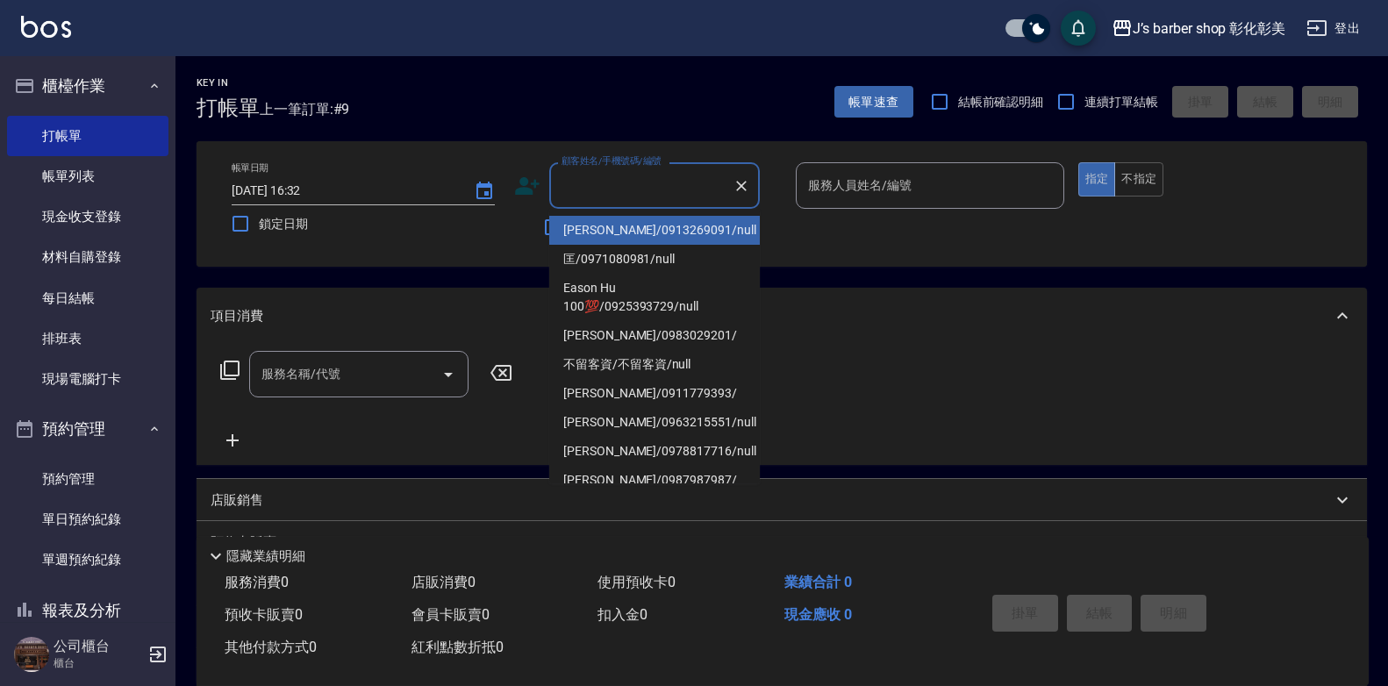
click at [601, 189] on input "顧客姓名/手機號碼/編號" at bounding box center [641, 185] width 168 height 31
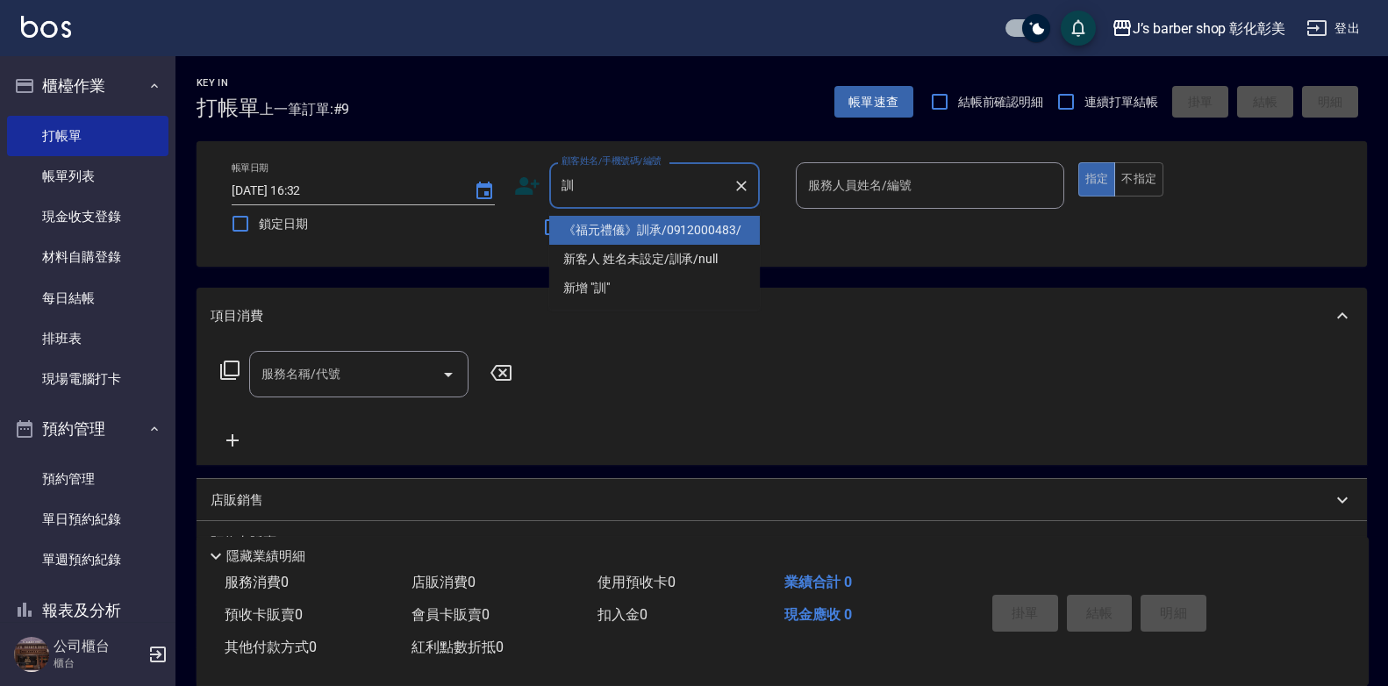
click at [704, 233] on li "《福元禮儀》訓承/0912000483/" at bounding box center [654, 230] width 211 height 29
type input "《福元禮儀》訓承/0912000483/"
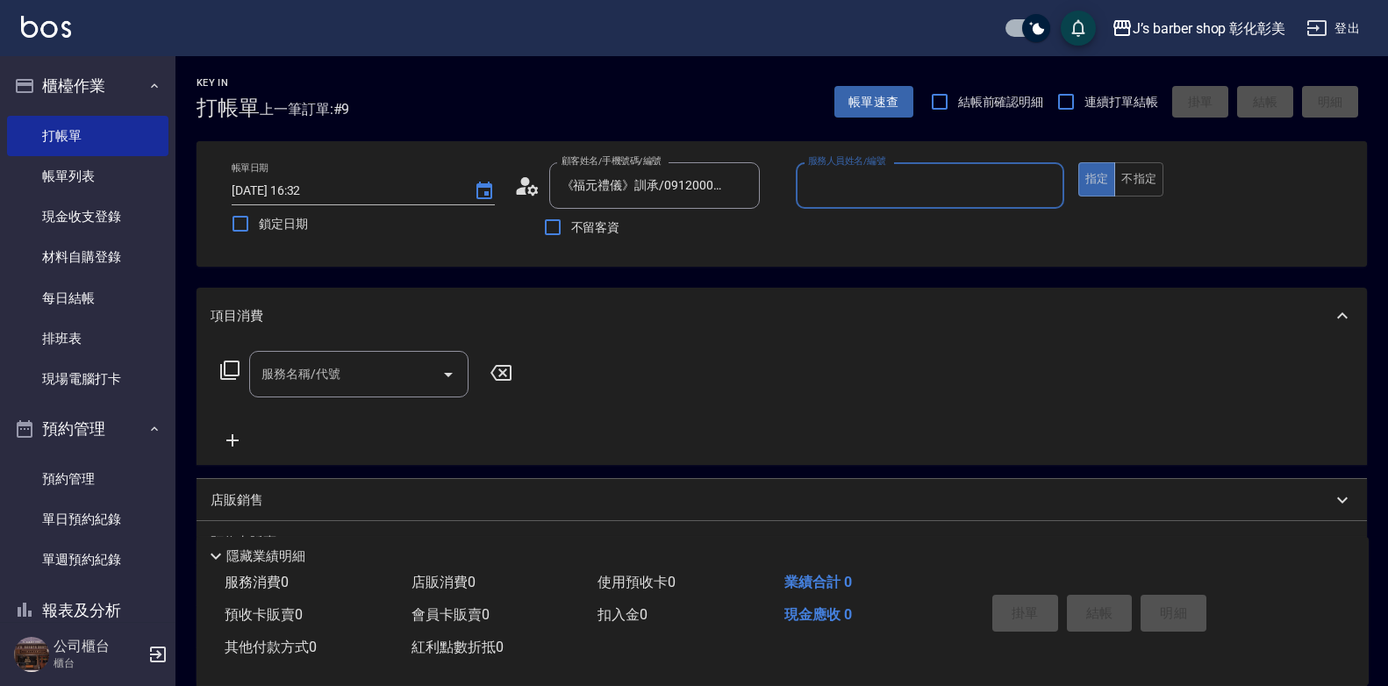
type input "LUNA(無代號)"
click at [395, 375] on input "服務名稱/代號" at bounding box center [345, 374] width 177 height 31
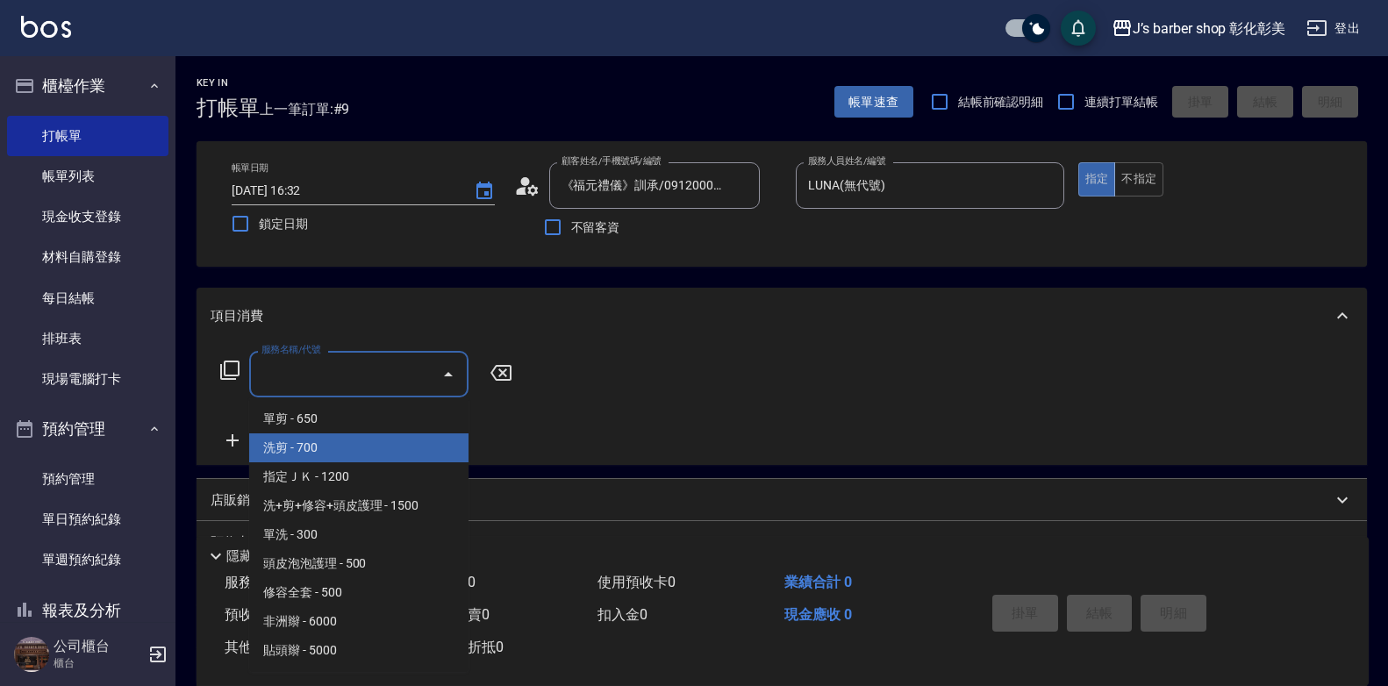
click at [342, 448] on span "洗剪 - 700" at bounding box center [358, 448] width 219 height 29
type input "洗剪(101)"
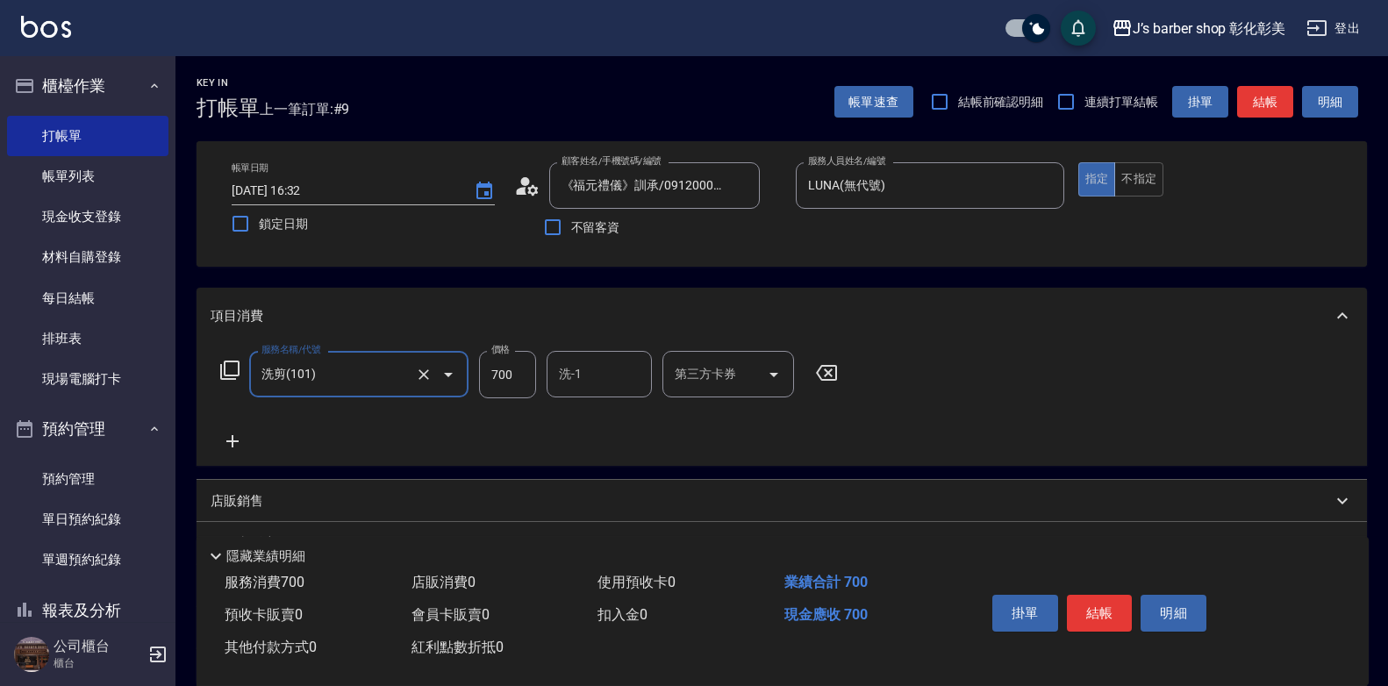
click at [514, 363] on input "700" at bounding box center [507, 374] width 57 height 47
click at [617, 397] on div "洗-1" at bounding box center [599, 374] width 105 height 47
type input "800"
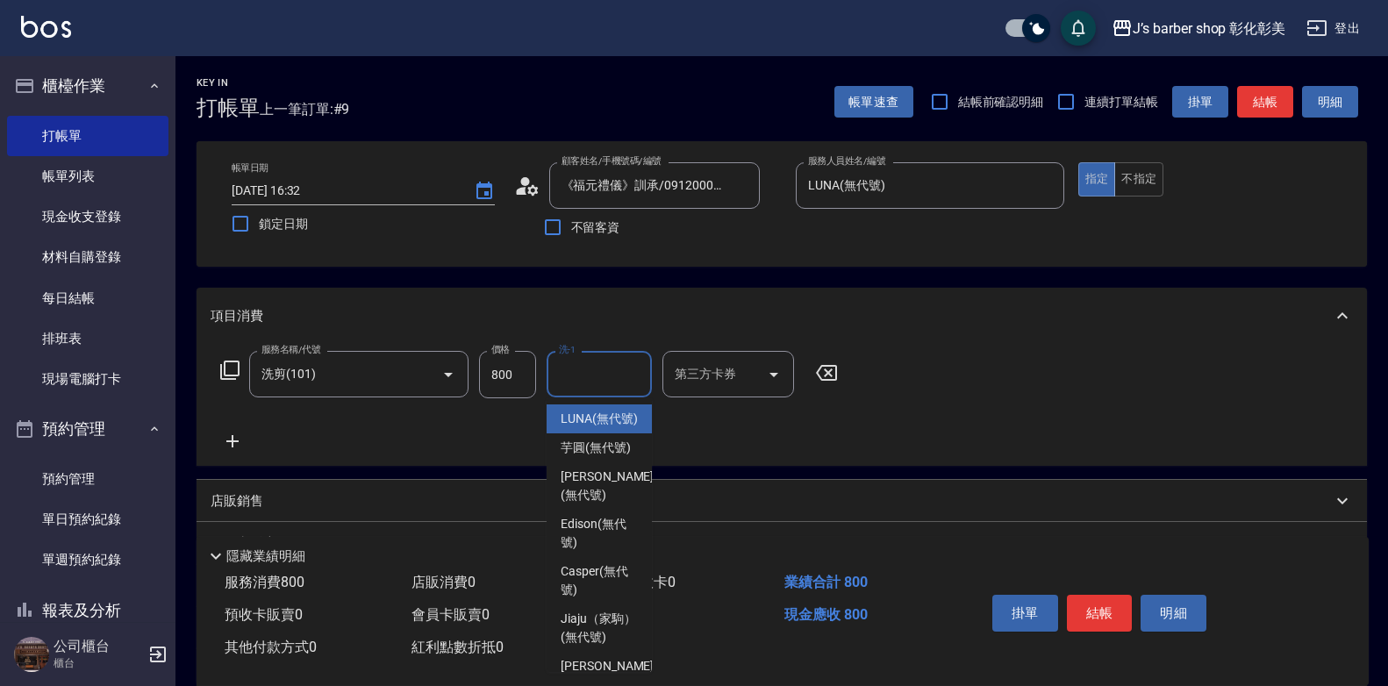
click at [601, 427] on span "LUNA (無代號)" at bounding box center [599, 419] width 77 height 18
type input "LUNA(無代號)"
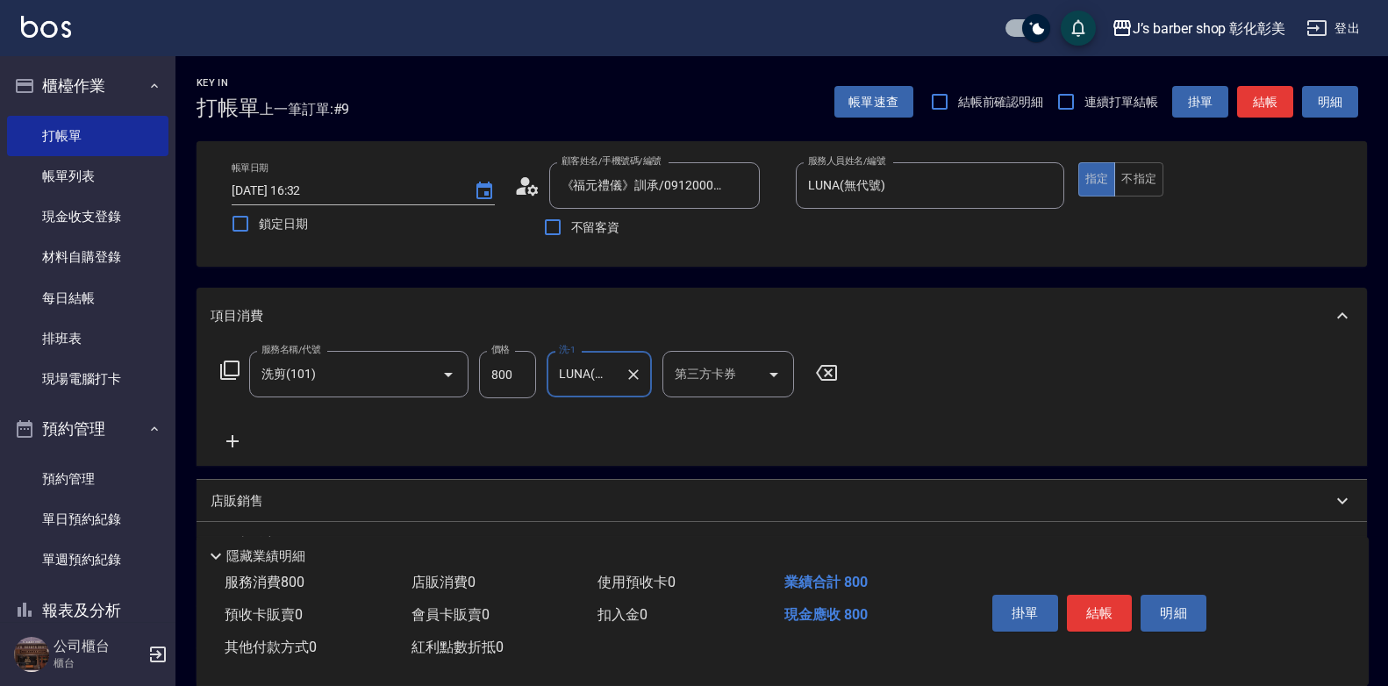
click at [222, 446] on icon at bounding box center [233, 441] width 44 height 21
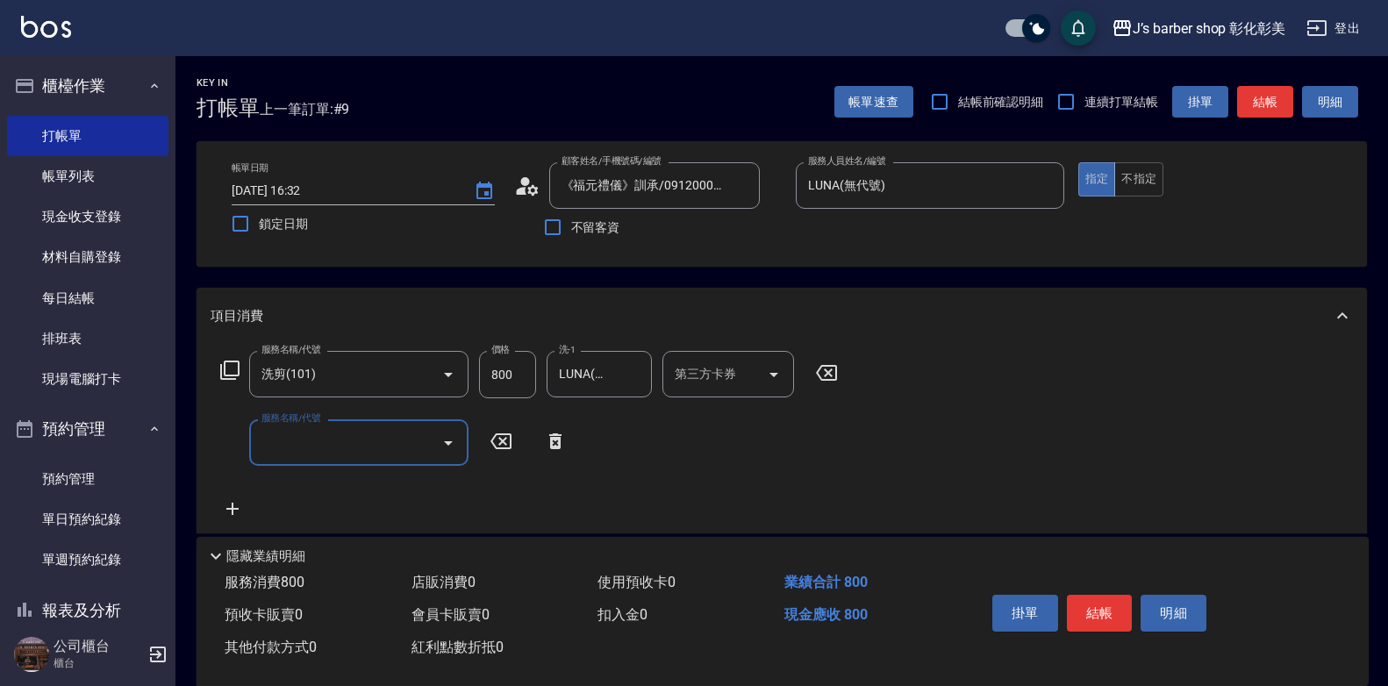
click at [300, 444] on input "服務名稱/代號" at bounding box center [345, 442] width 177 height 31
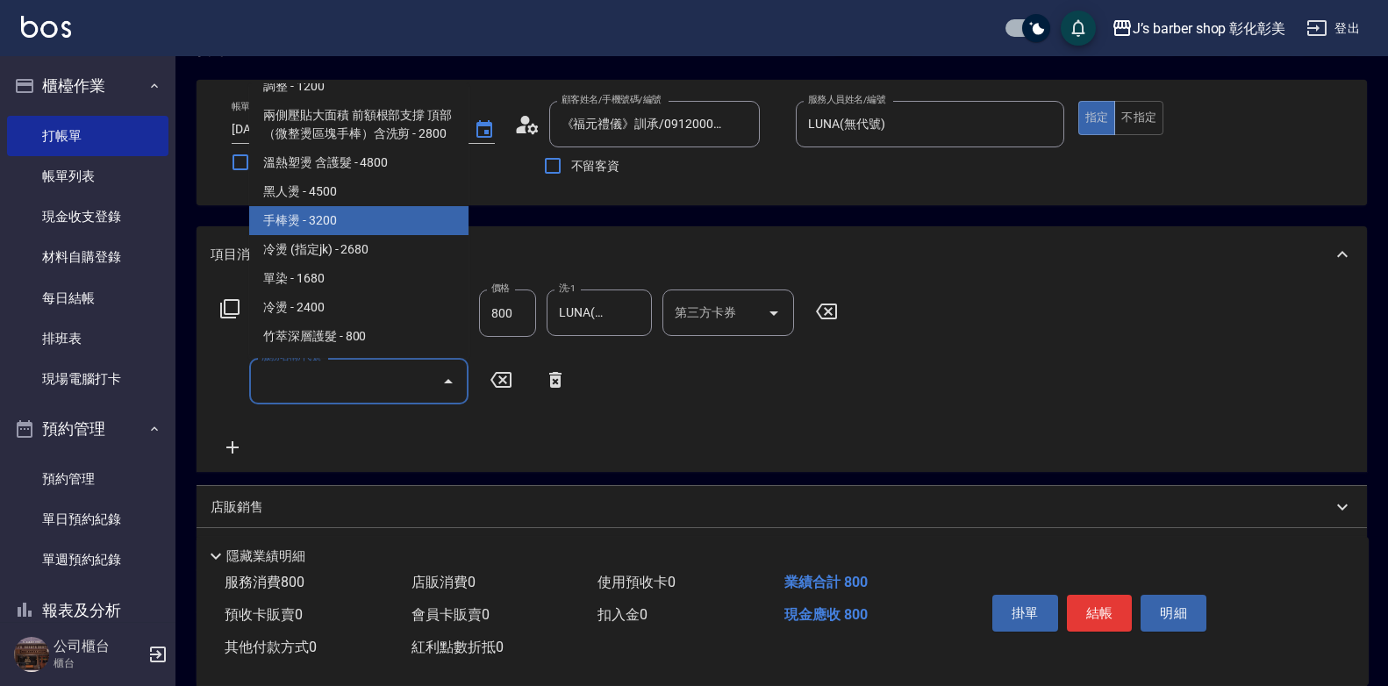
scroll to position [88, 0]
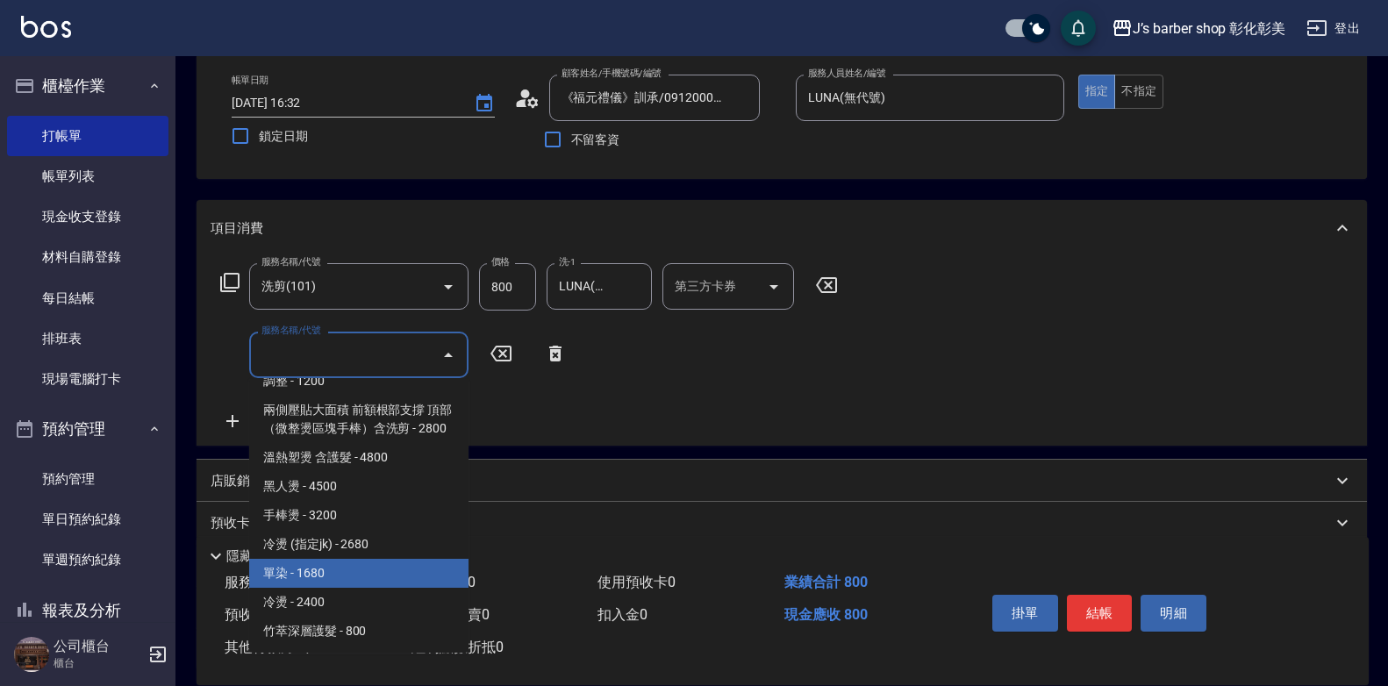
click at [348, 582] on span "單染 - 1680" at bounding box center [358, 573] width 219 height 29
type input "單染(L01)"
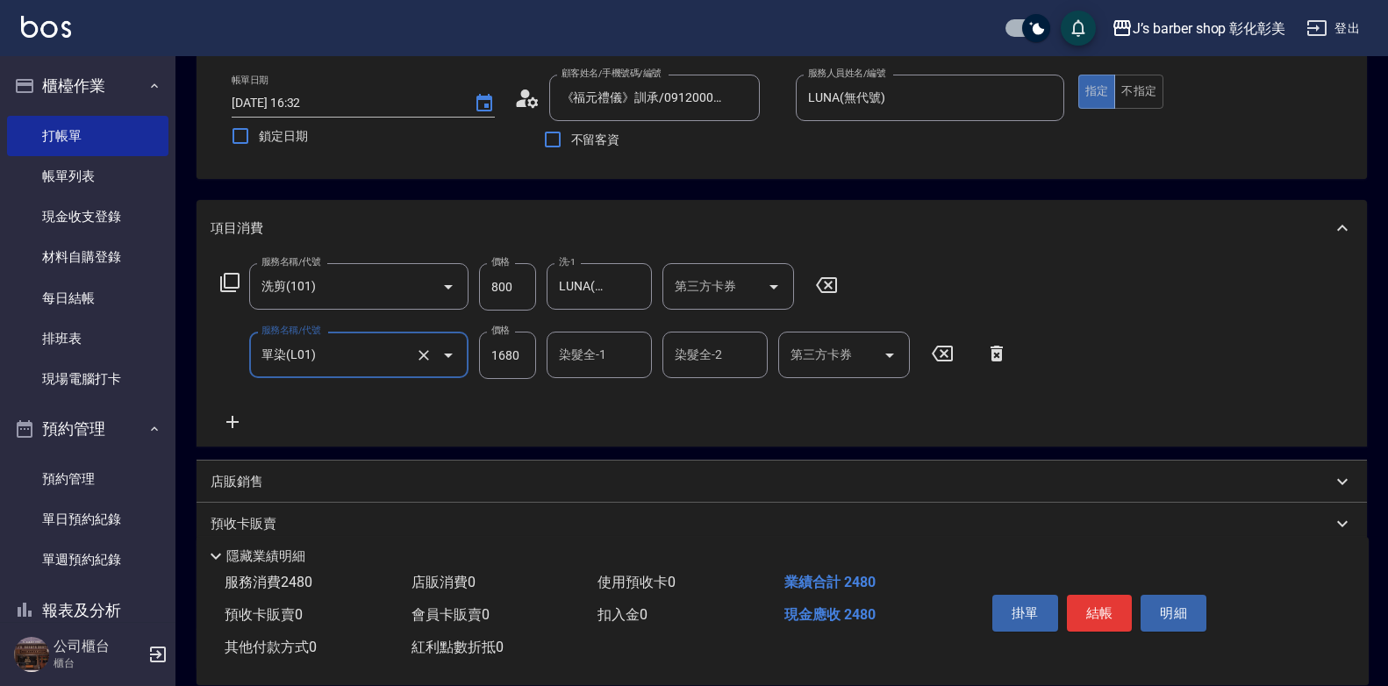
click at [516, 346] on input "1680" at bounding box center [507, 355] width 57 height 47
type input "1500"
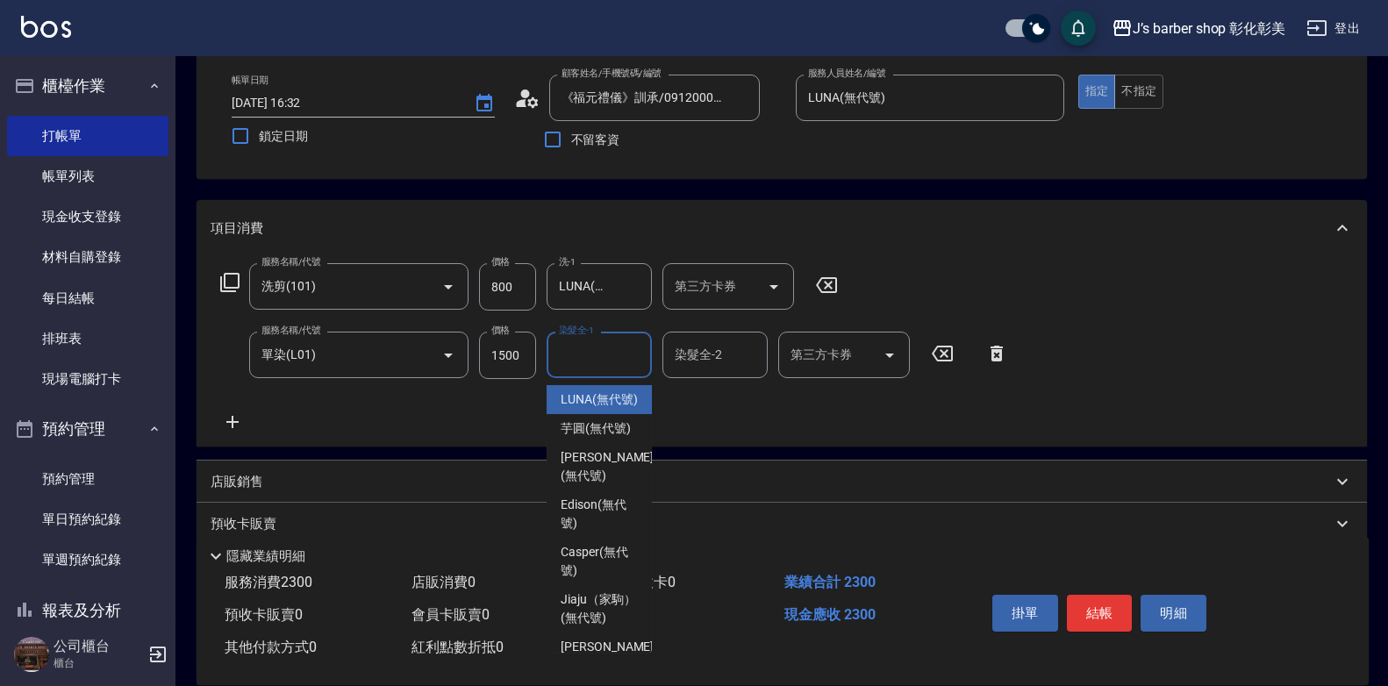
click at [605, 366] on input "染髮全-1" at bounding box center [600, 355] width 90 height 31
click at [609, 409] on span "LUNA (無代號)" at bounding box center [599, 400] width 77 height 18
type input "LUNA(無代號)"
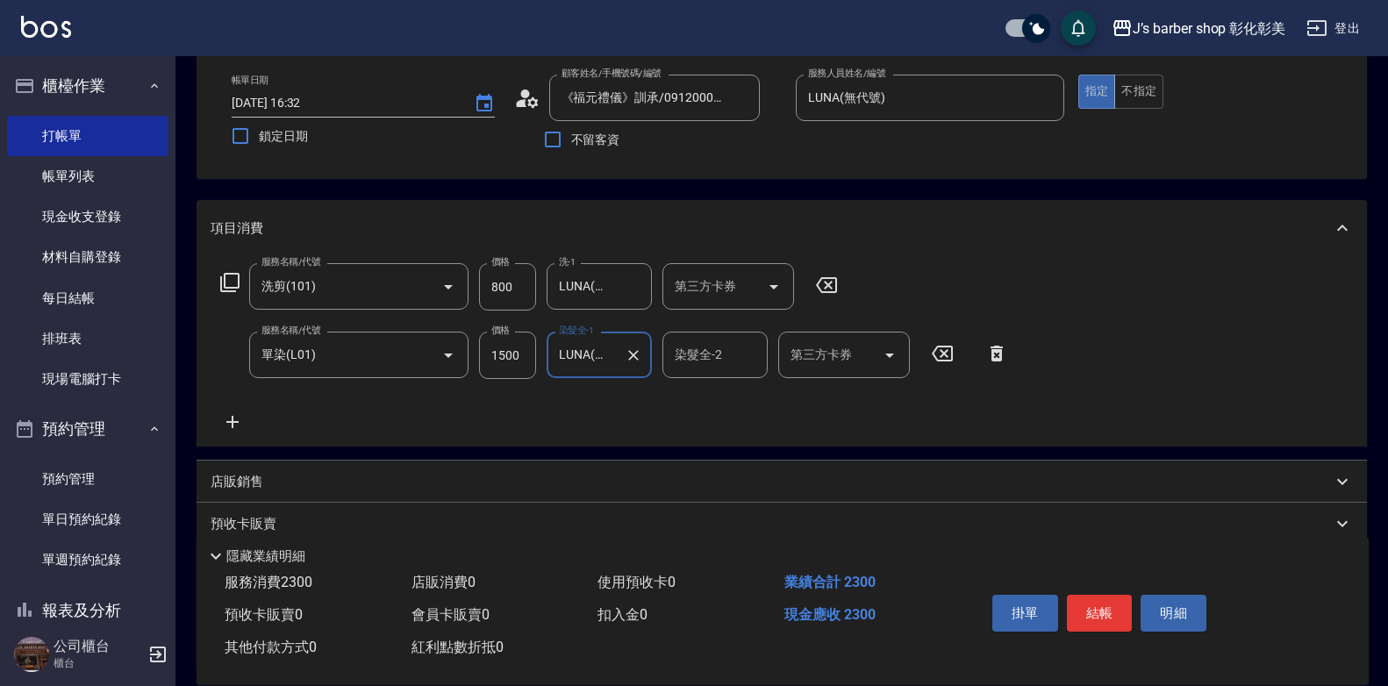
click at [704, 365] on input "染髮全-2" at bounding box center [715, 355] width 90 height 31
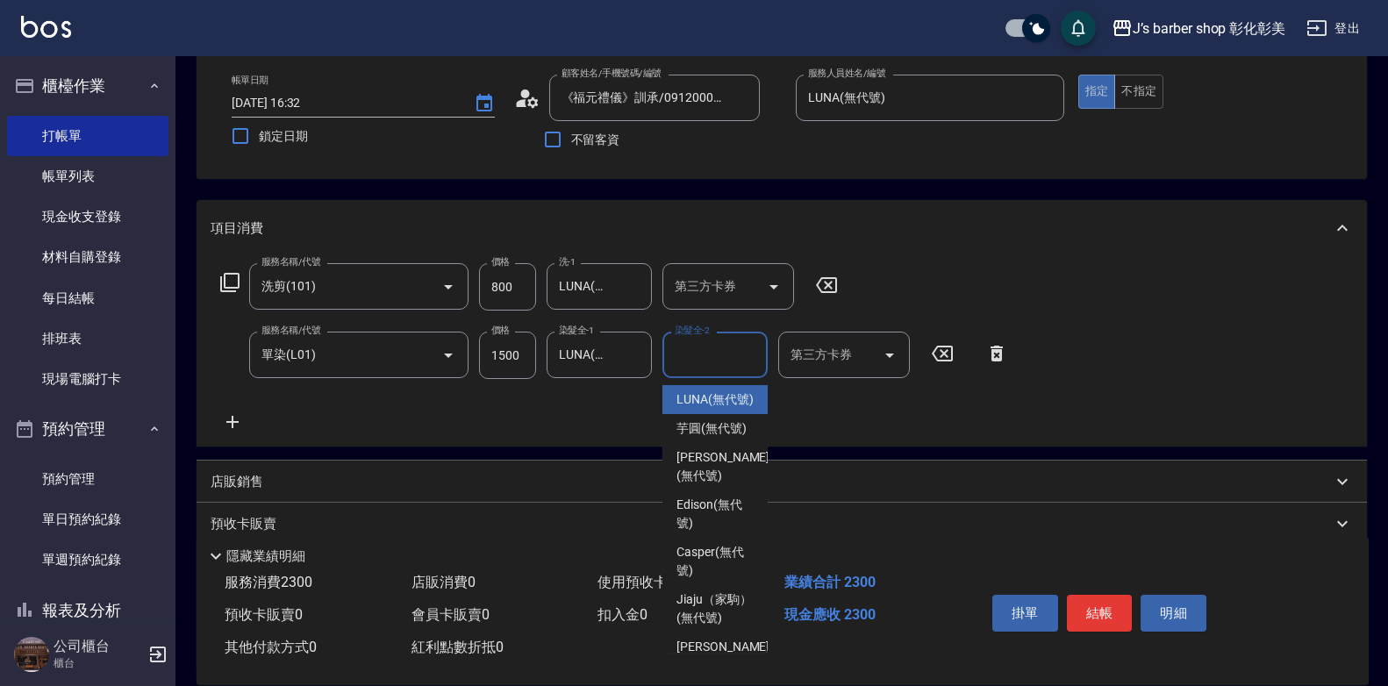
click at [710, 409] on span "LUNA (無代號)" at bounding box center [715, 400] width 77 height 18
type input "LUNA(無代號)"
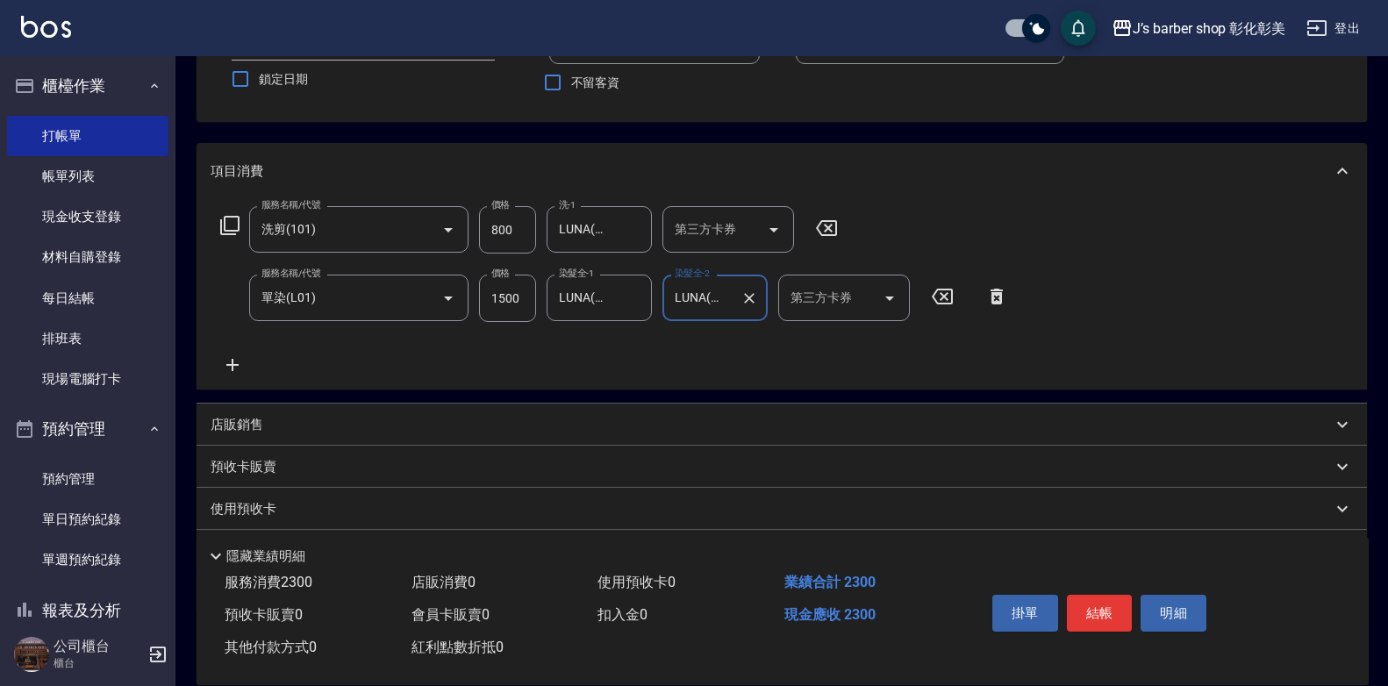
scroll to position [176, 0]
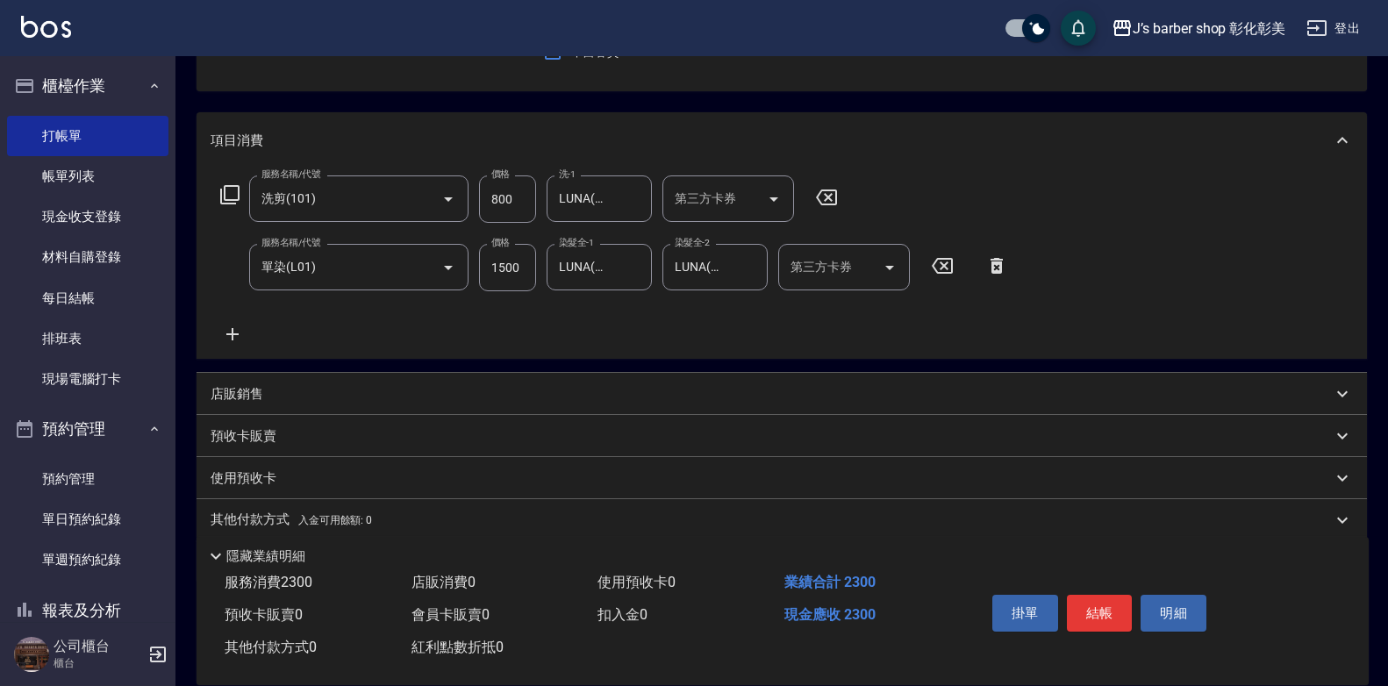
click at [301, 392] on div "店販銷售" at bounding box center [772, 394] width 1122 height 18
click at [260, 442] on div "服務人員姓名/編號" at bounding box center [277, 459] width 132 height 47
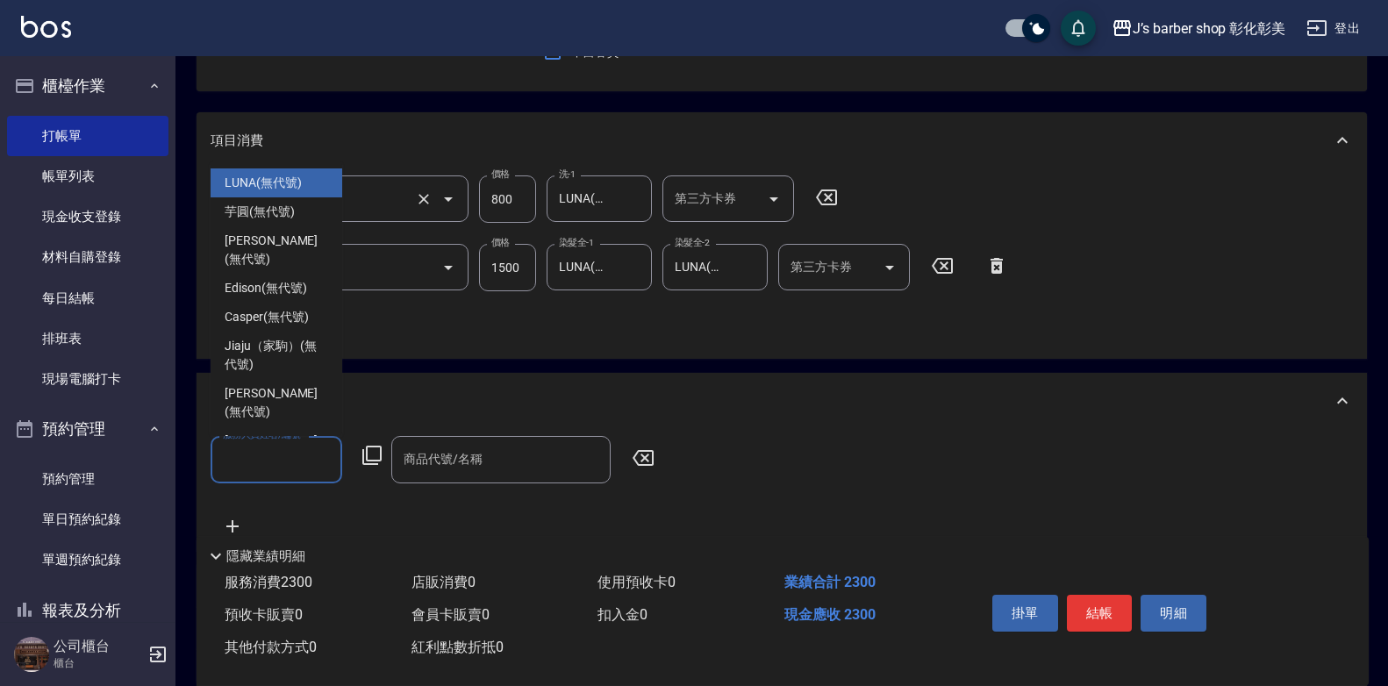
drag, startPoint x: 270, startPoint y: 183, endPoint x: 283, endPoint y: 196, distance: 18.0
click at [274, 189] on span "LUNA (無代號)" at bounding box center [263, 183] width 77 height 18
type input "LUNA(無代號)"
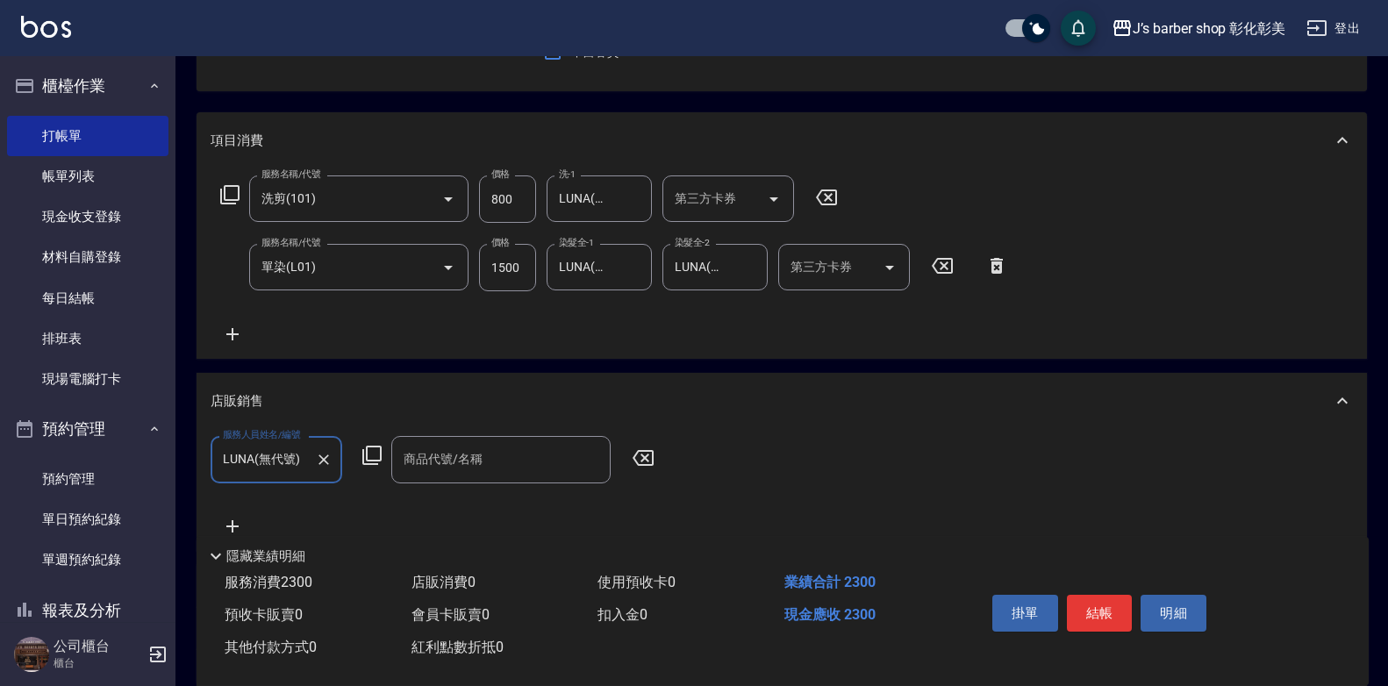
click at [434, 462] on input "商品代號/名稱" at bounding box center [501, 459] width 204 height 31
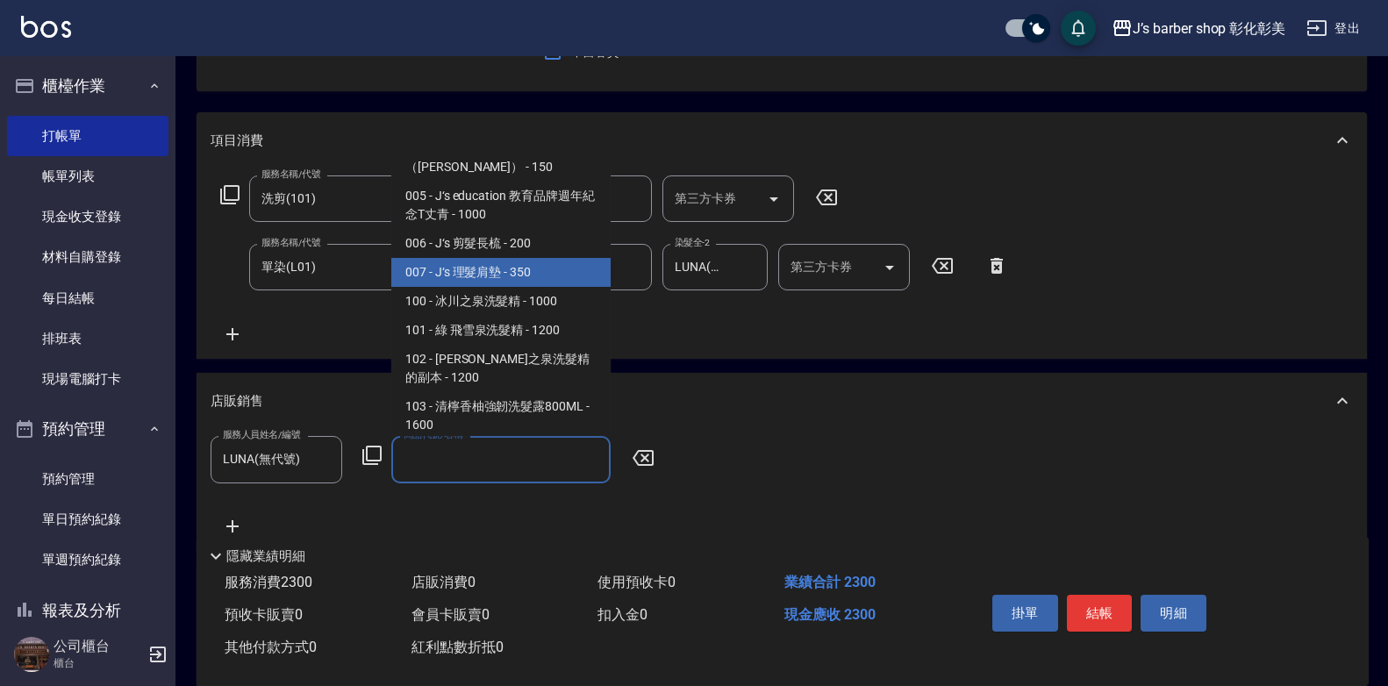
scroll to position [176, 0]
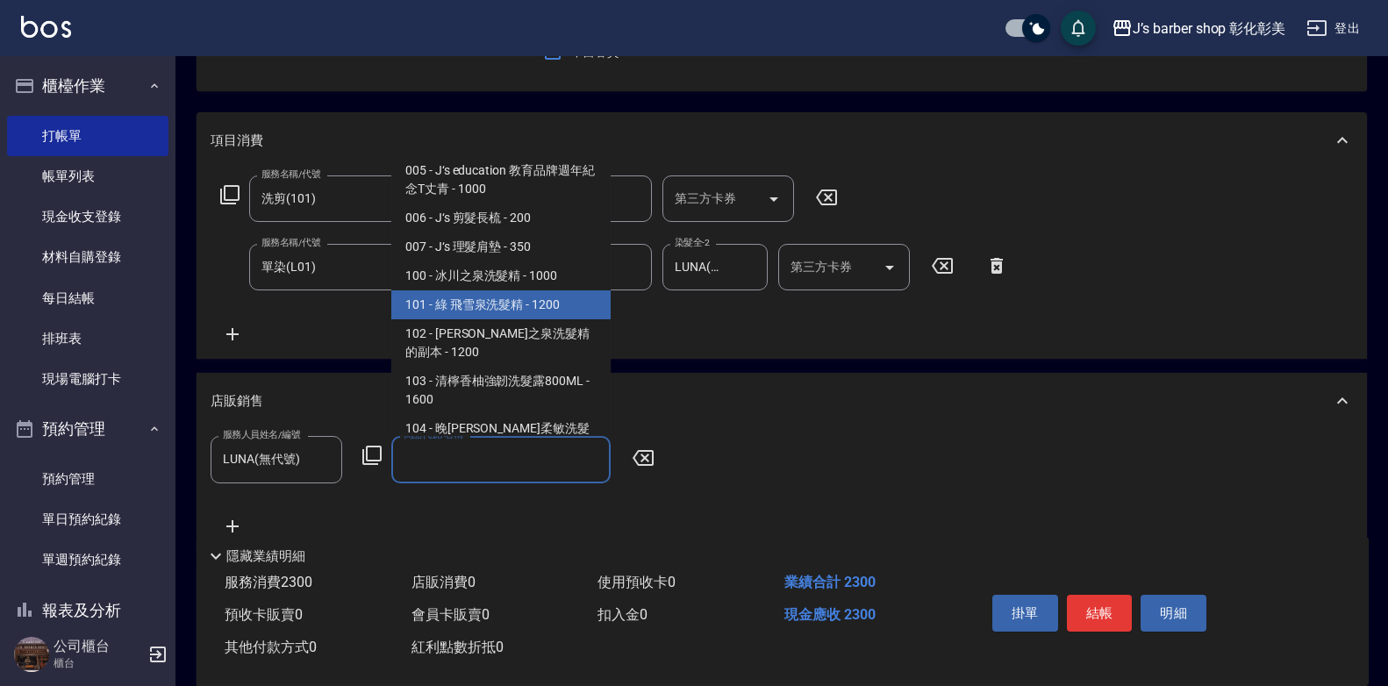
click at [524, 290] on span "101 - 綠 飛雪泉洗髮精 - 1200" at bounding box center [500, 304] width 219 height 29
type input "綠 飛雪泉洗髮精"
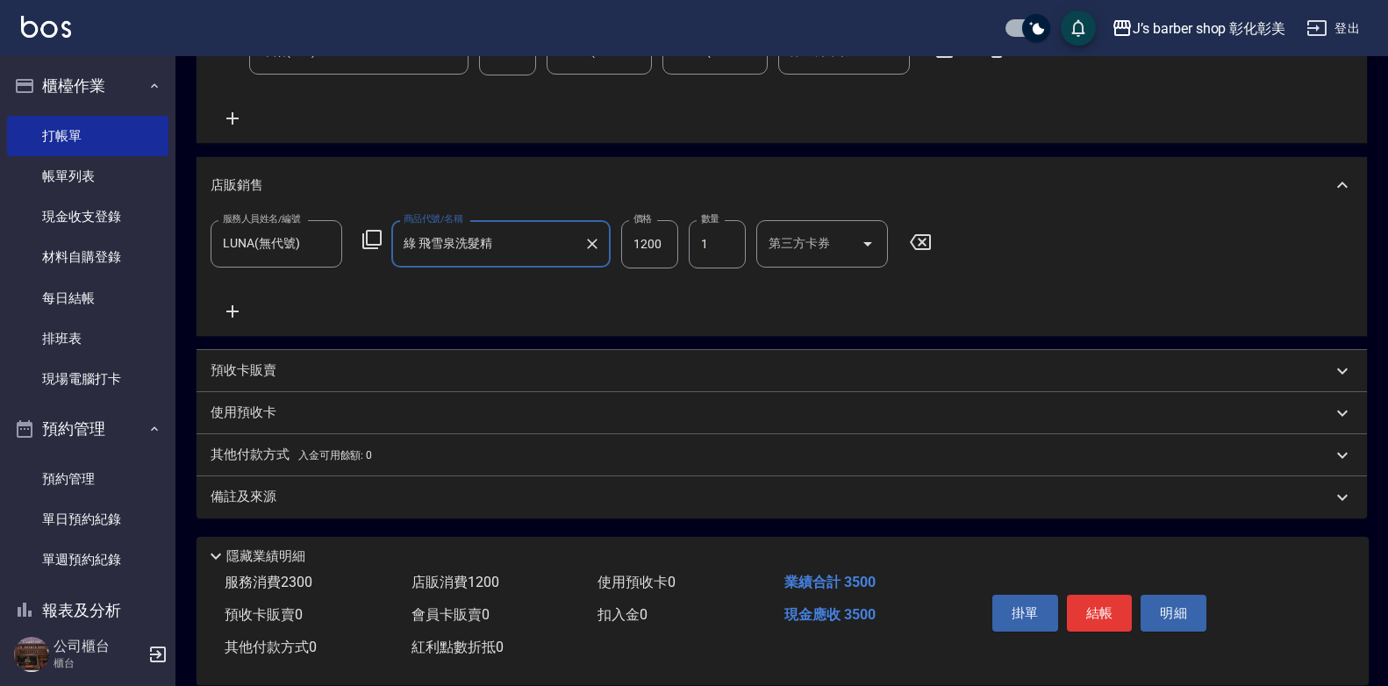
scroll to position [392, 0]
click at [226, 312] on icon at bounding box center [233, 310] width 44 height 21
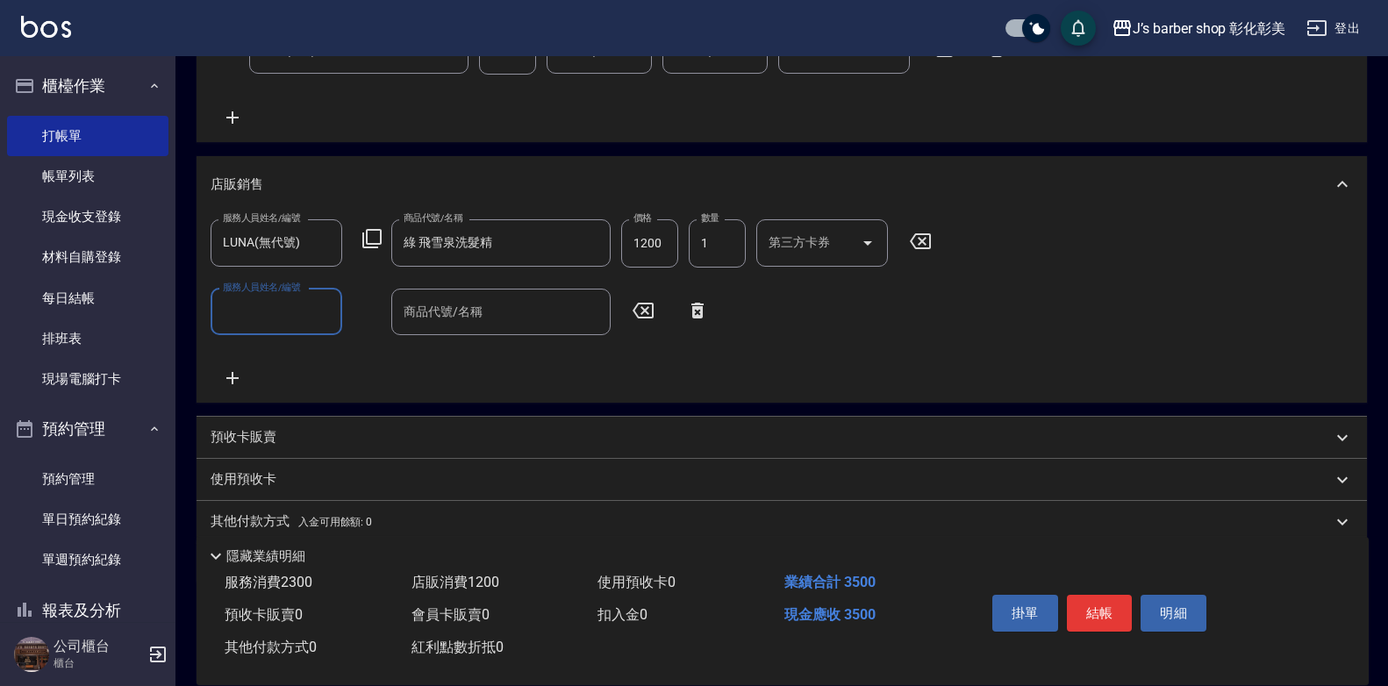
click at [299, 313] on input "服務人員姓名/編號" at bounding box center [277, 312] width 116 height 31
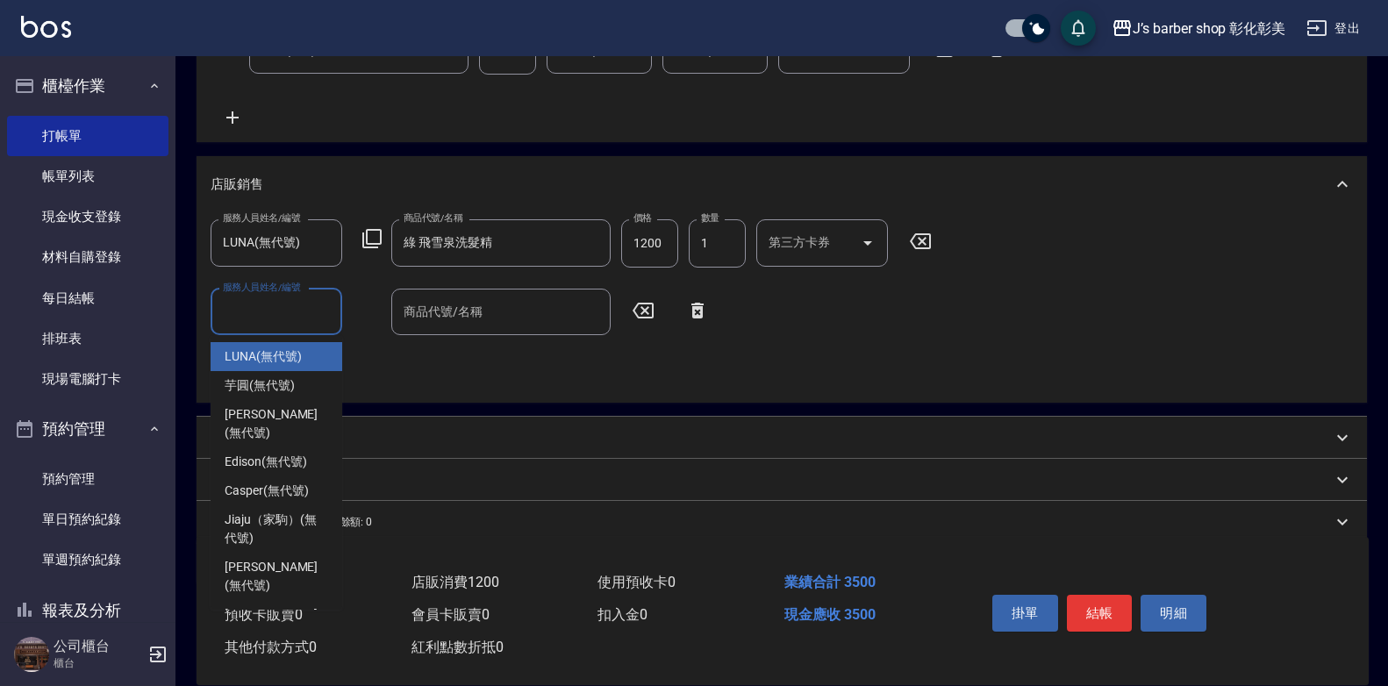
click at [283, 354] on span "LUNA (無代號)" at bounding box center [263, 357] width 77 height 18
type input "LUNA(無代號)"
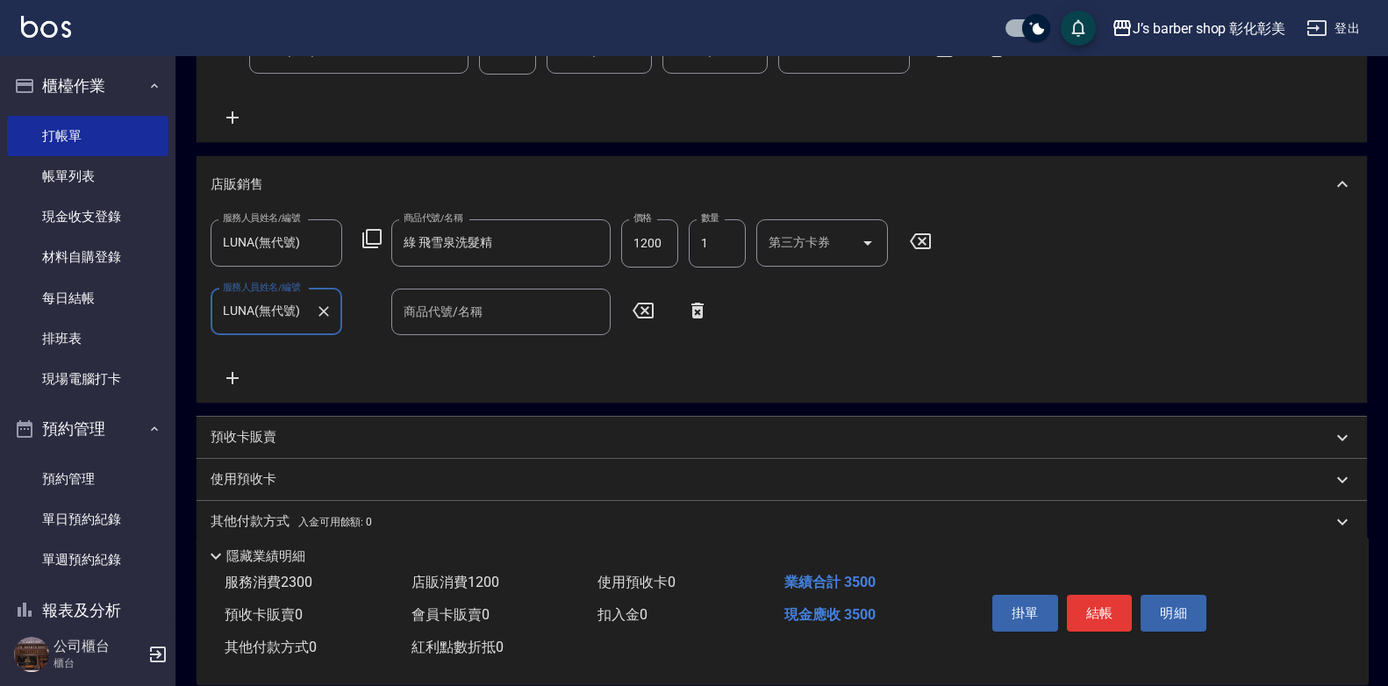
click at [475, 325] on input "商品代號/名稱" at bounding box center [501, 312] width 204 height 31
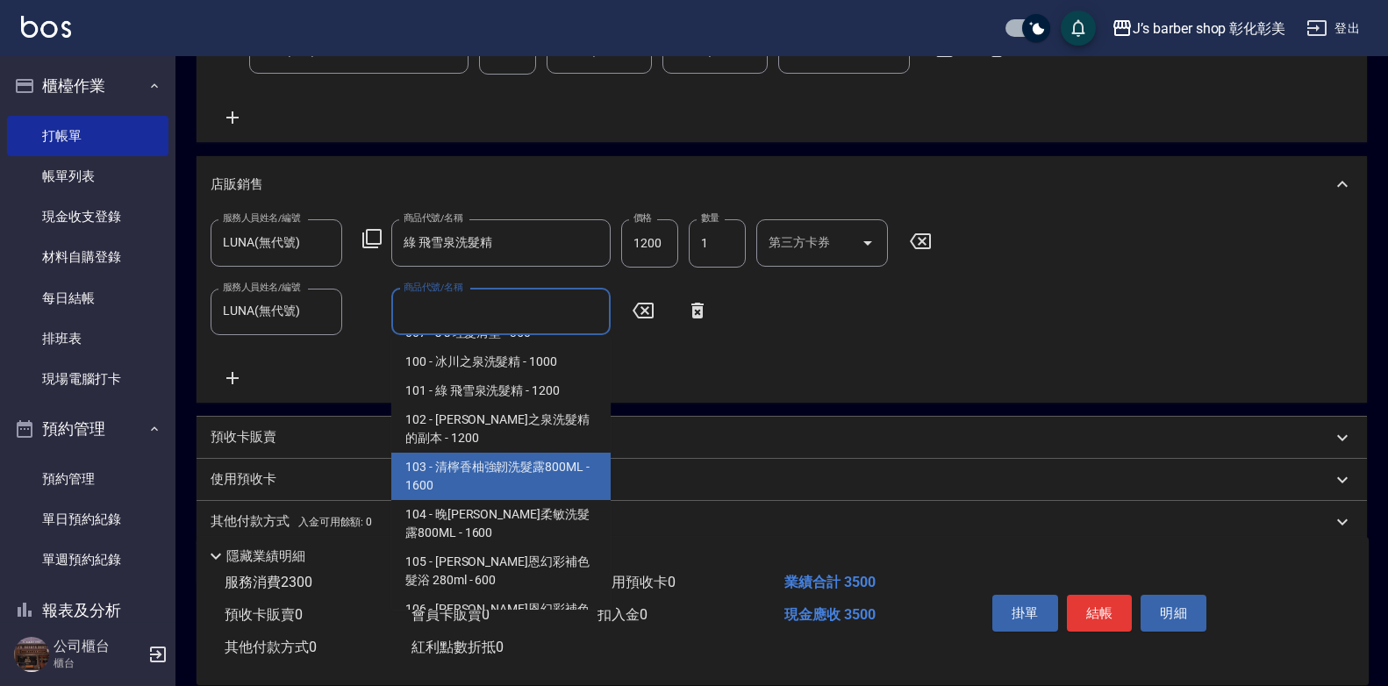
scroll to position [351, 0]
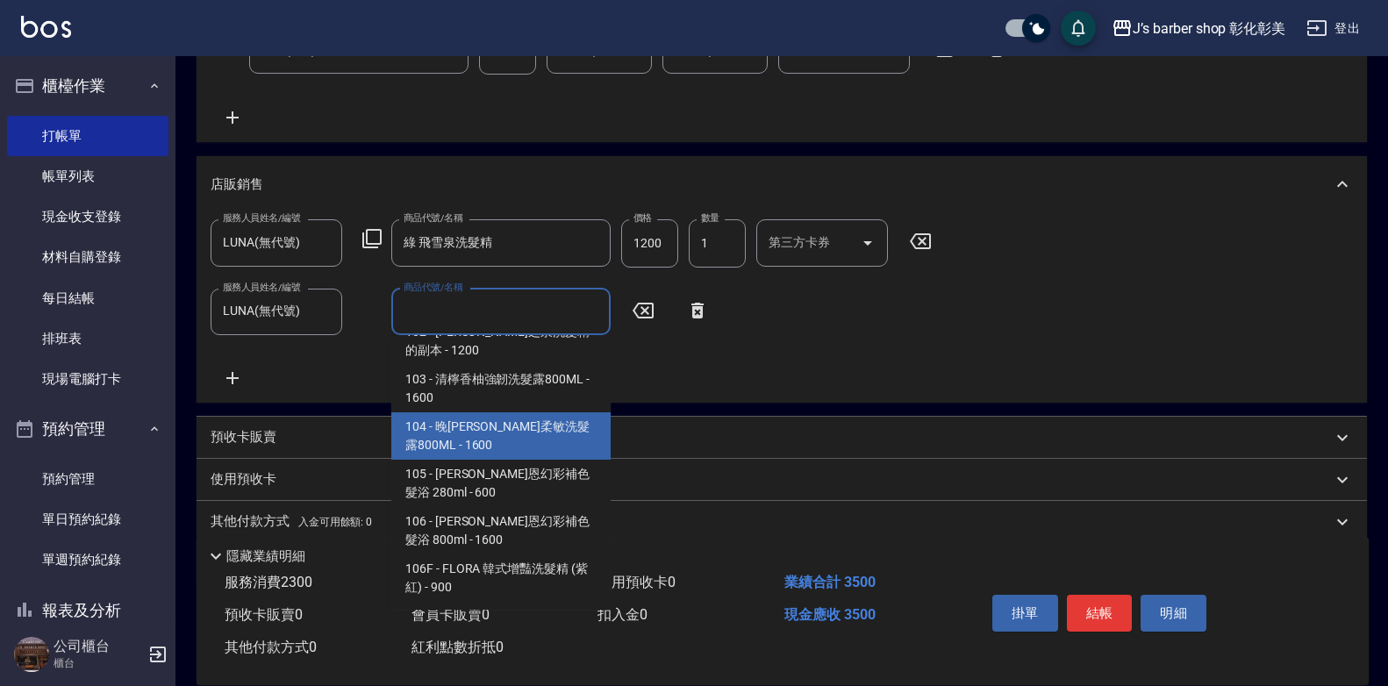
click at [504, 421] on span "104 - 晚[PERSON_NAME]柔敏洗髮露800ML - 1600" at bounding box center [500, 435] width 219 height 47
type input "晚[PERSON_NAME]柔敏洗髮露800ML"
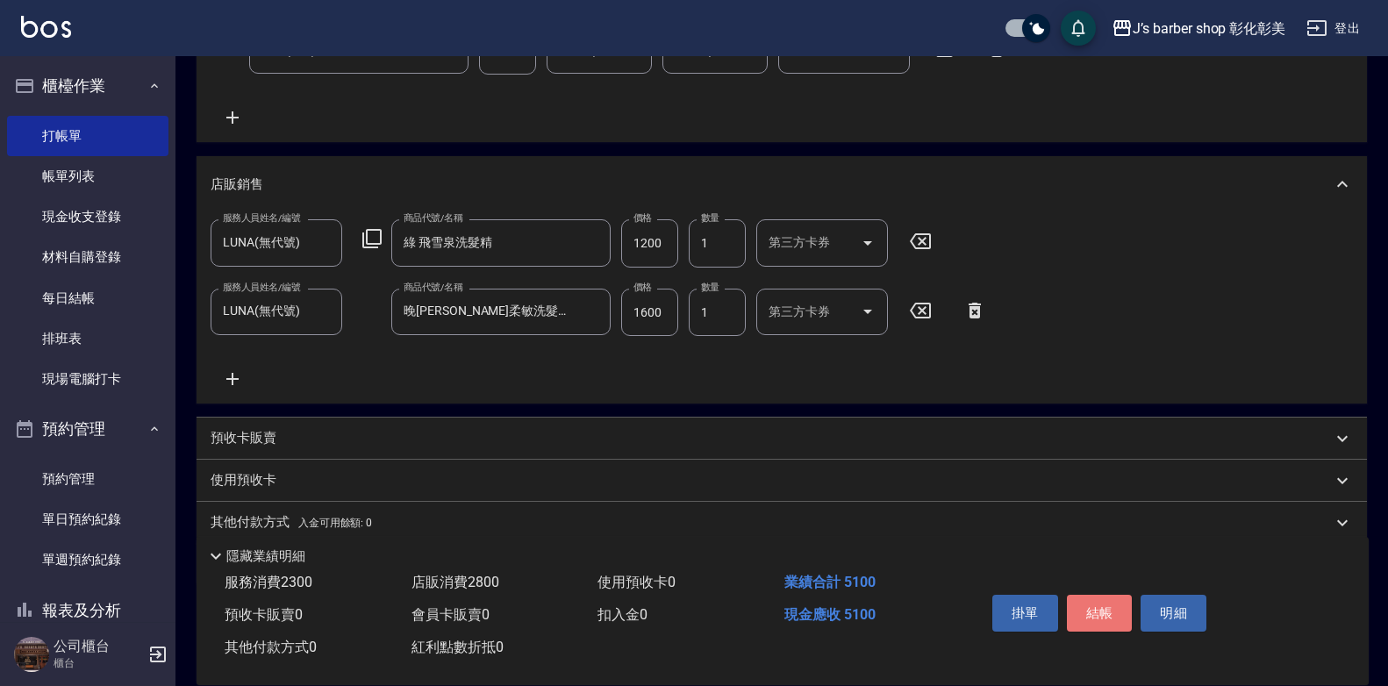
click at [1110, 599] on button "結帳" at bounding box center [1100, 613] width 66 height 37
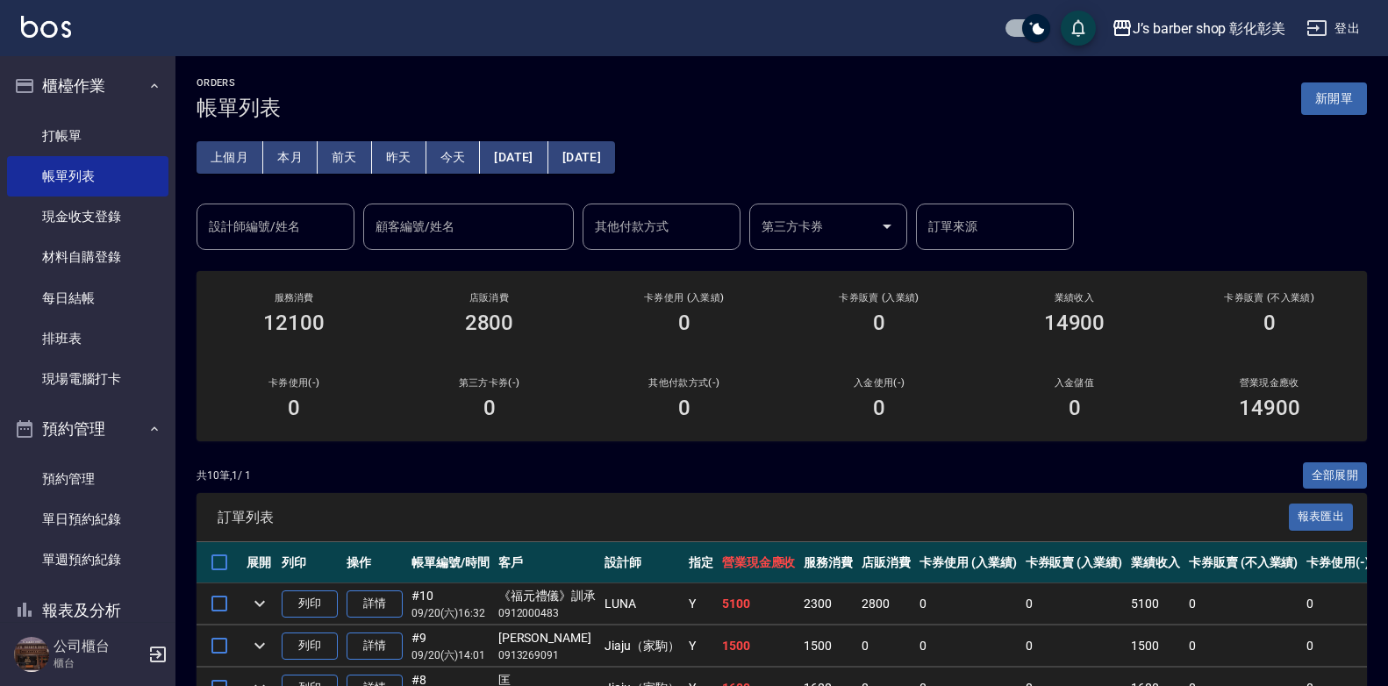
scroll to position [88, 0]
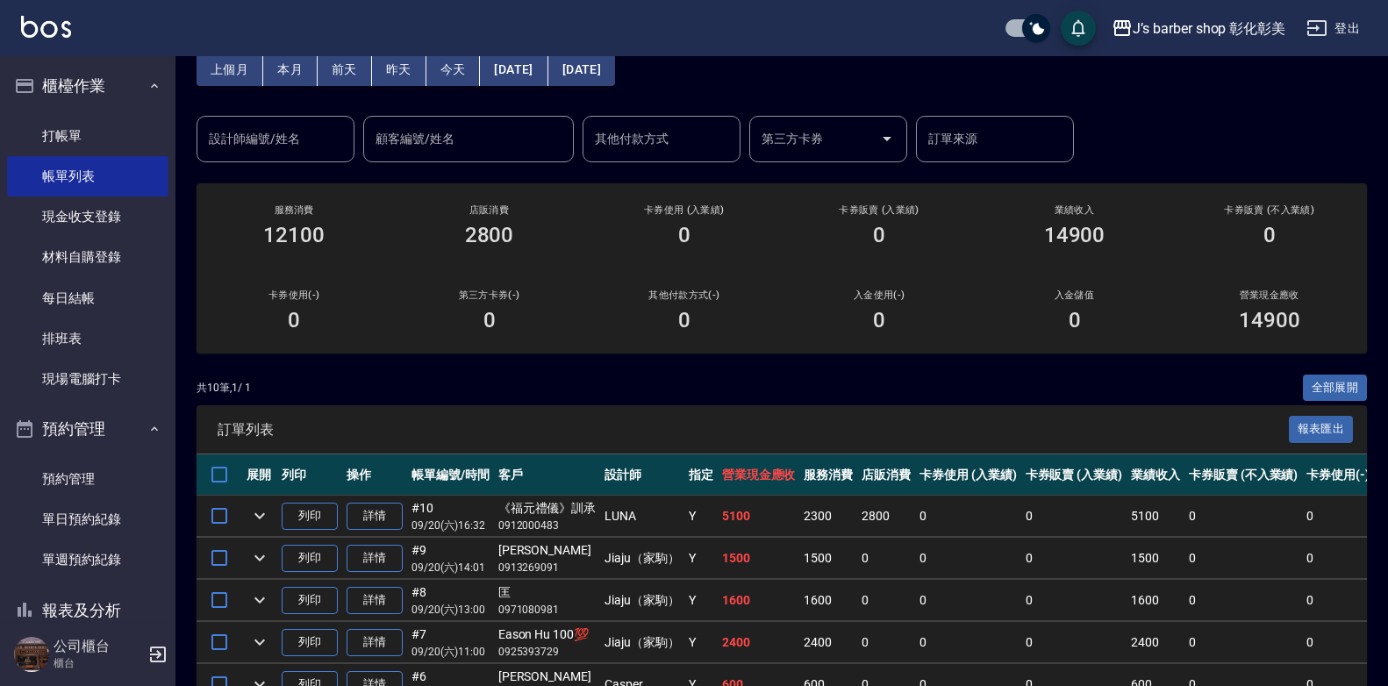
click at [309, 145] on input "設計師編號/姓名" at bounding box center [275, 139] width 142 height 31
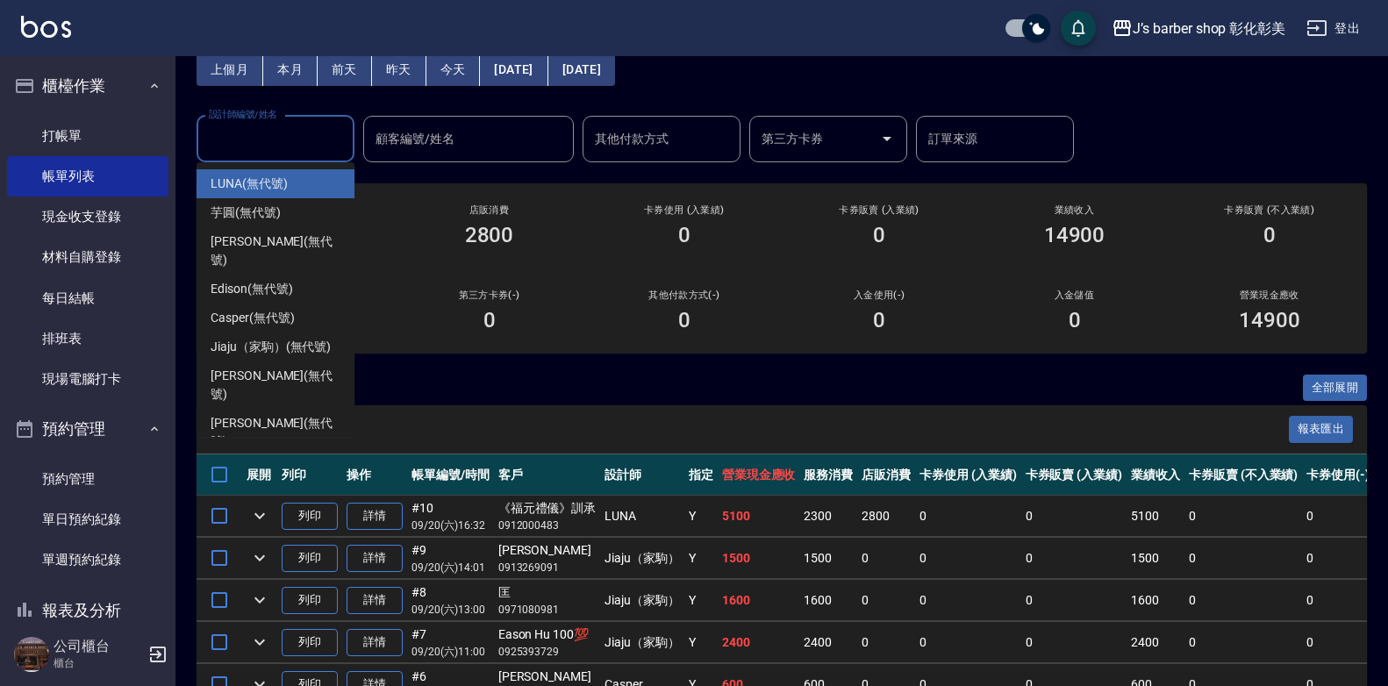
click at [328, 178] on div "LUNA (無代號)" at bounding box center [276, 183] width 158 height 29
type input "LUNA(無代號)"
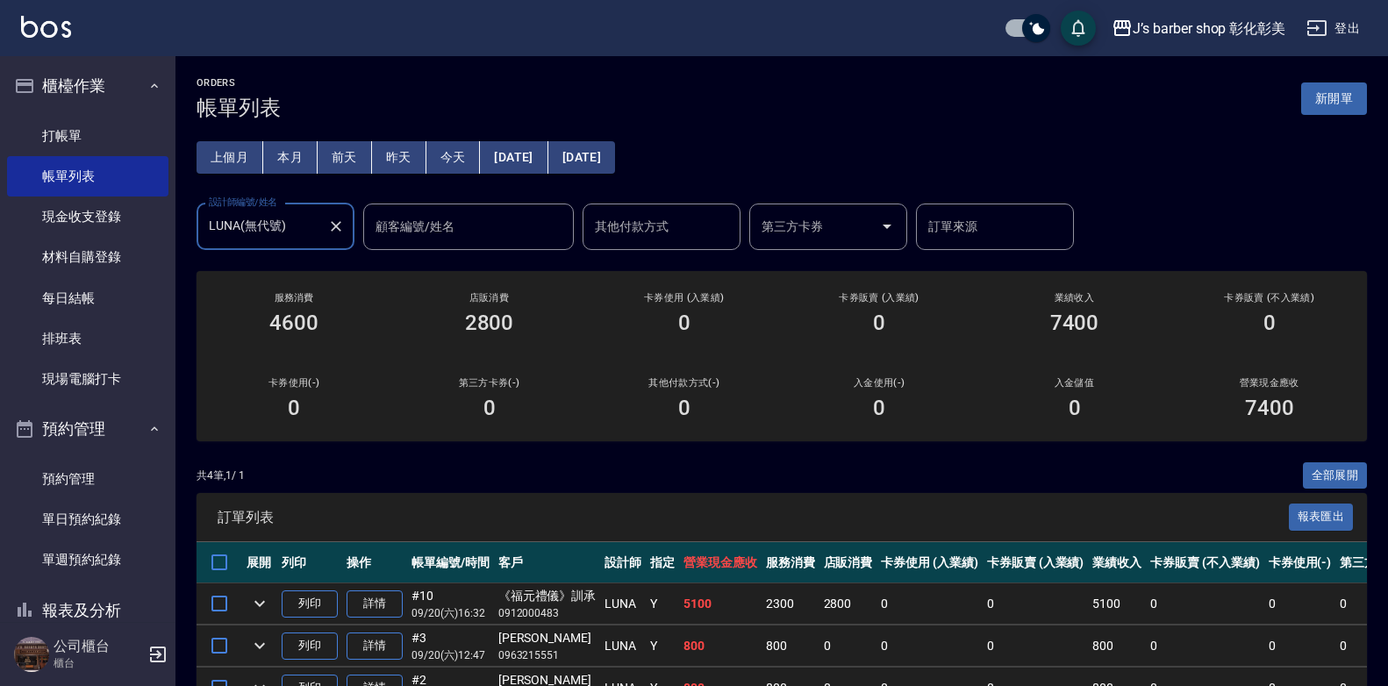
click at [298, 160] on button "本月" at bounding box center [290, 157] width 54 height 32
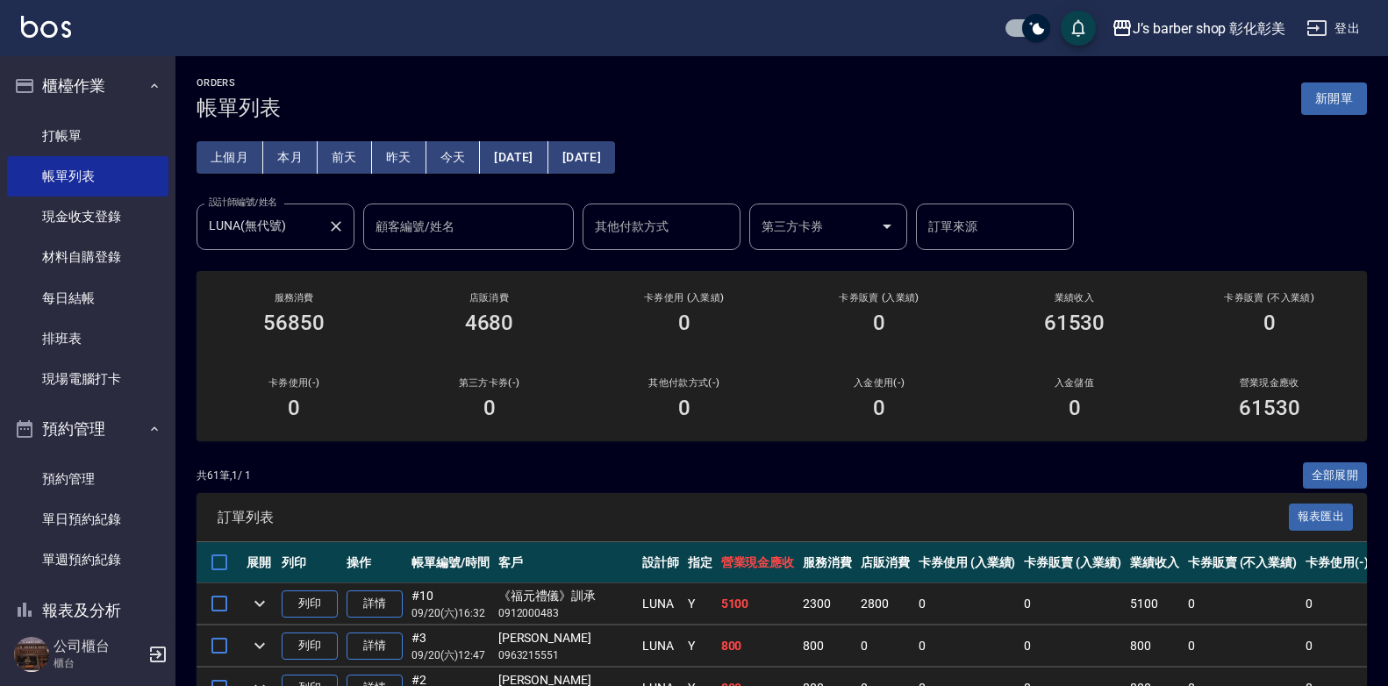
click at [318, 222] on input "LUNA(無代號)" at bounding box center [262, 226] width 116 height 31
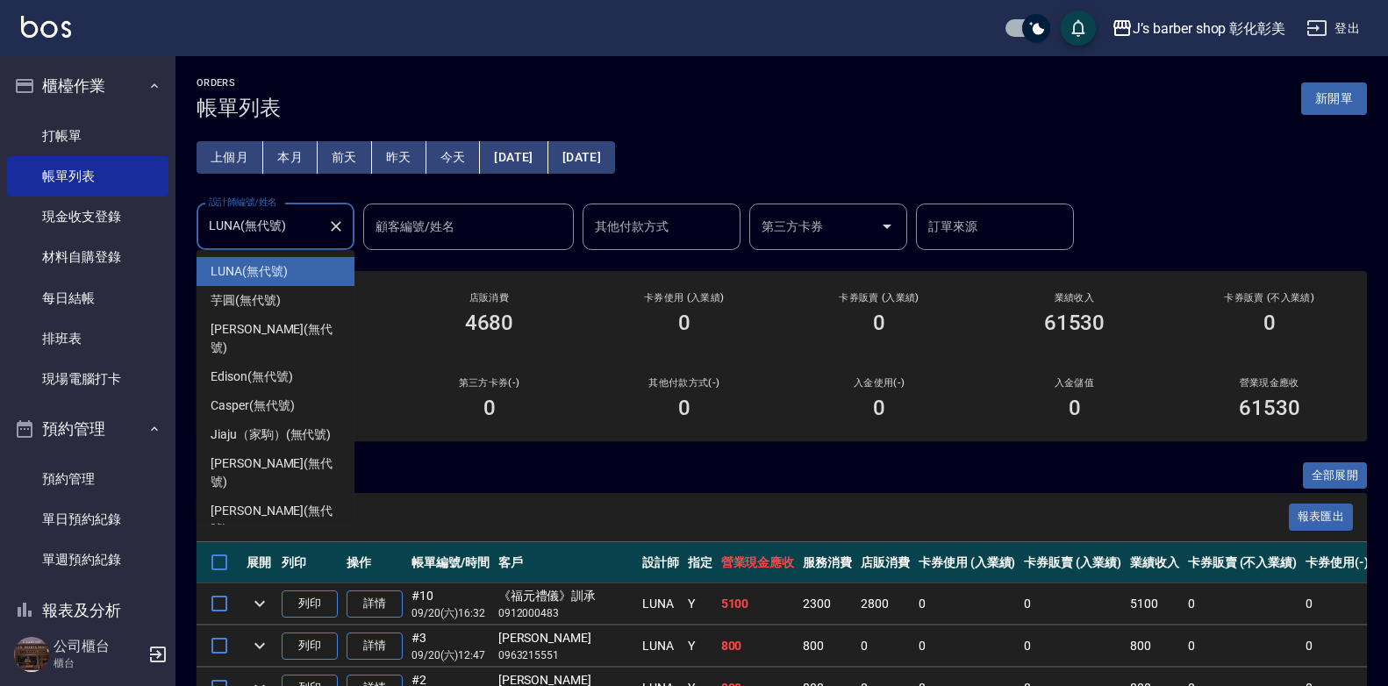
click at [340, 232] on icon "Clear" at bounding box center [336, 227] width 18 height 18
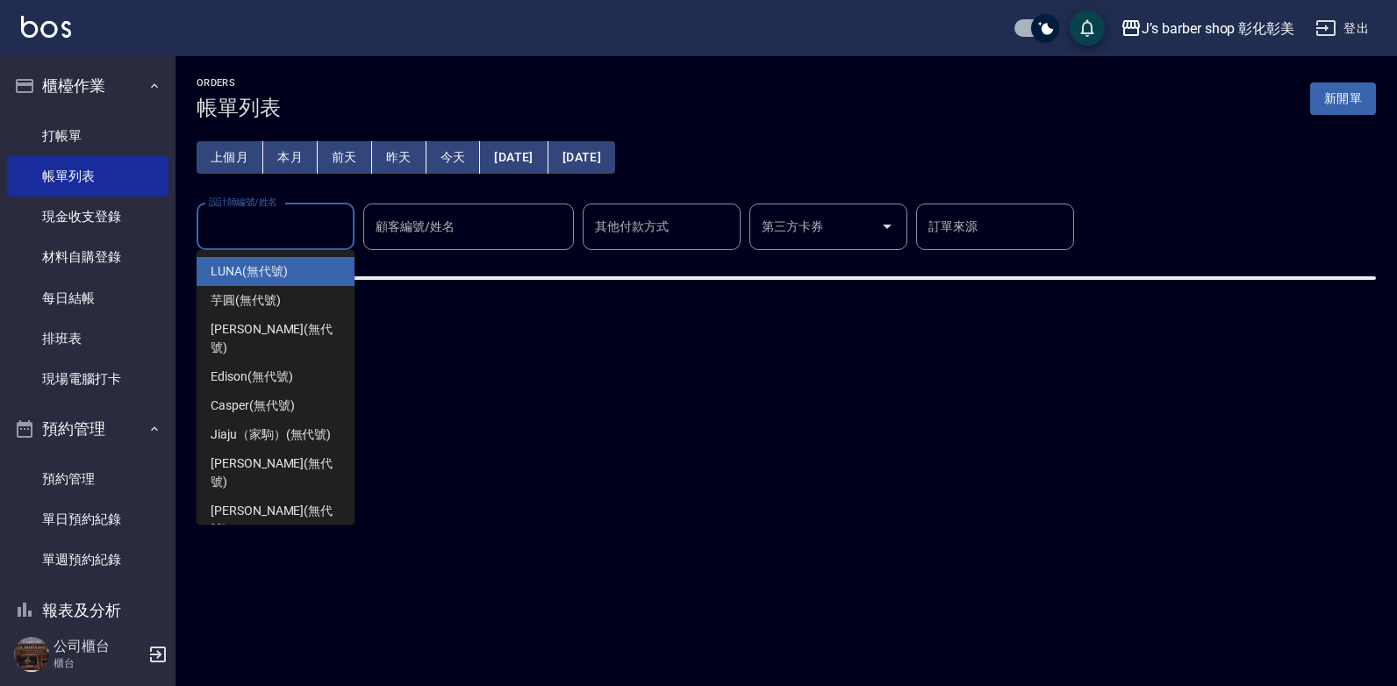
click at [313, 232] on input "設計師編號/姓名" at bounding box center [275, 226] width 142 height 31
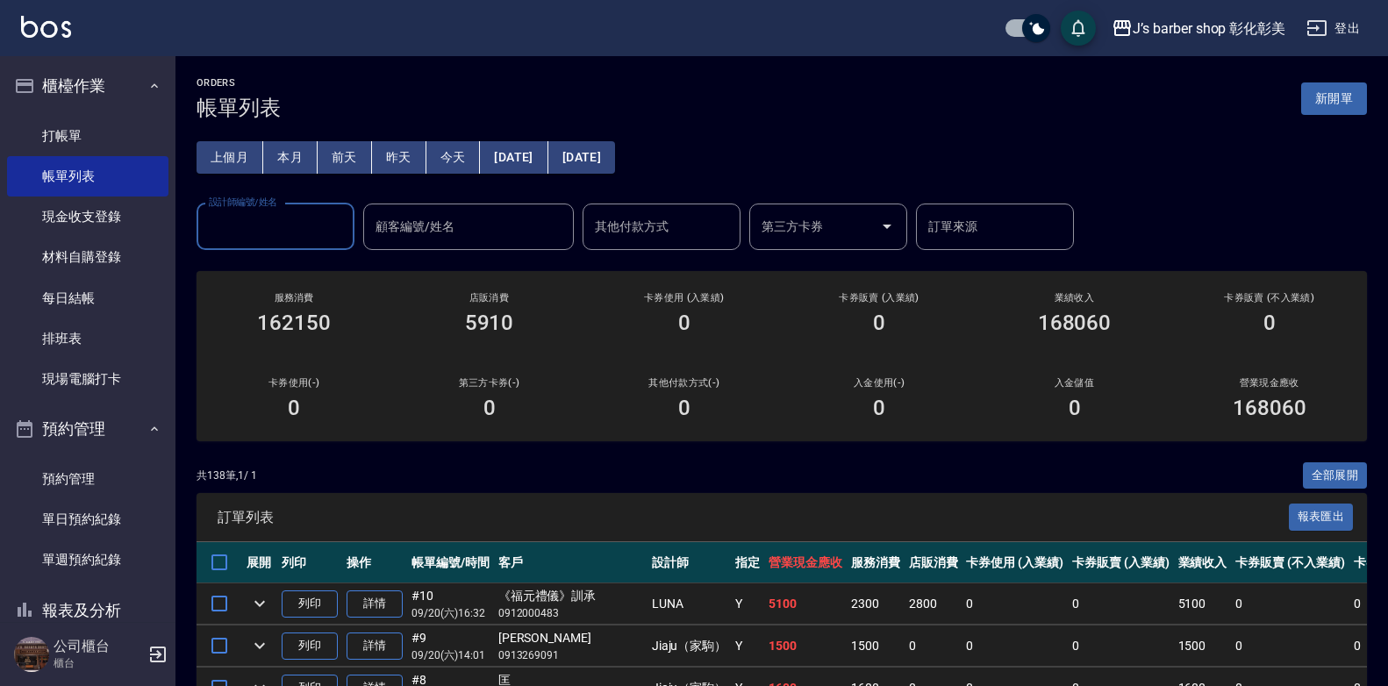
click at [274, 226] on input "設計師編號/姓名" at bounding box center [275, 226] width 142 height 31
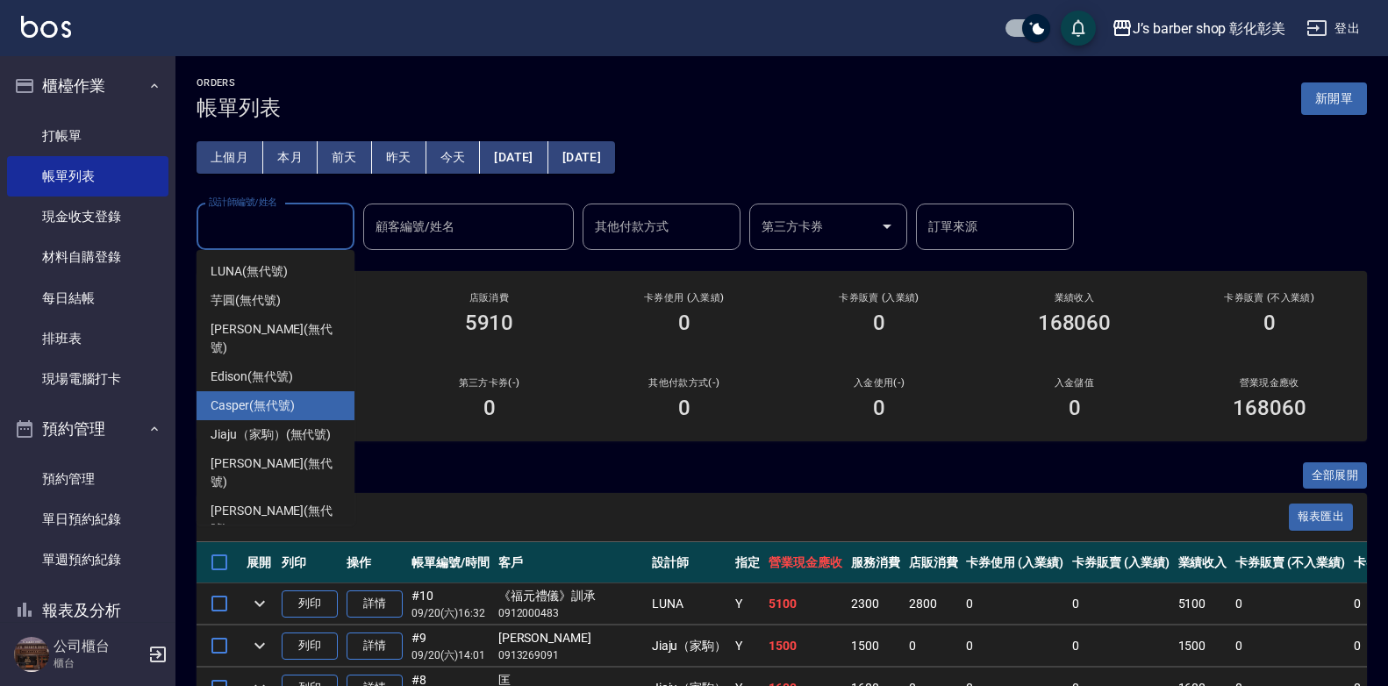
click at [291, 397] on span "Casper (無代號)" at bounding box center [252, 406] width 83 height 18
type input "Casper(無代號)"
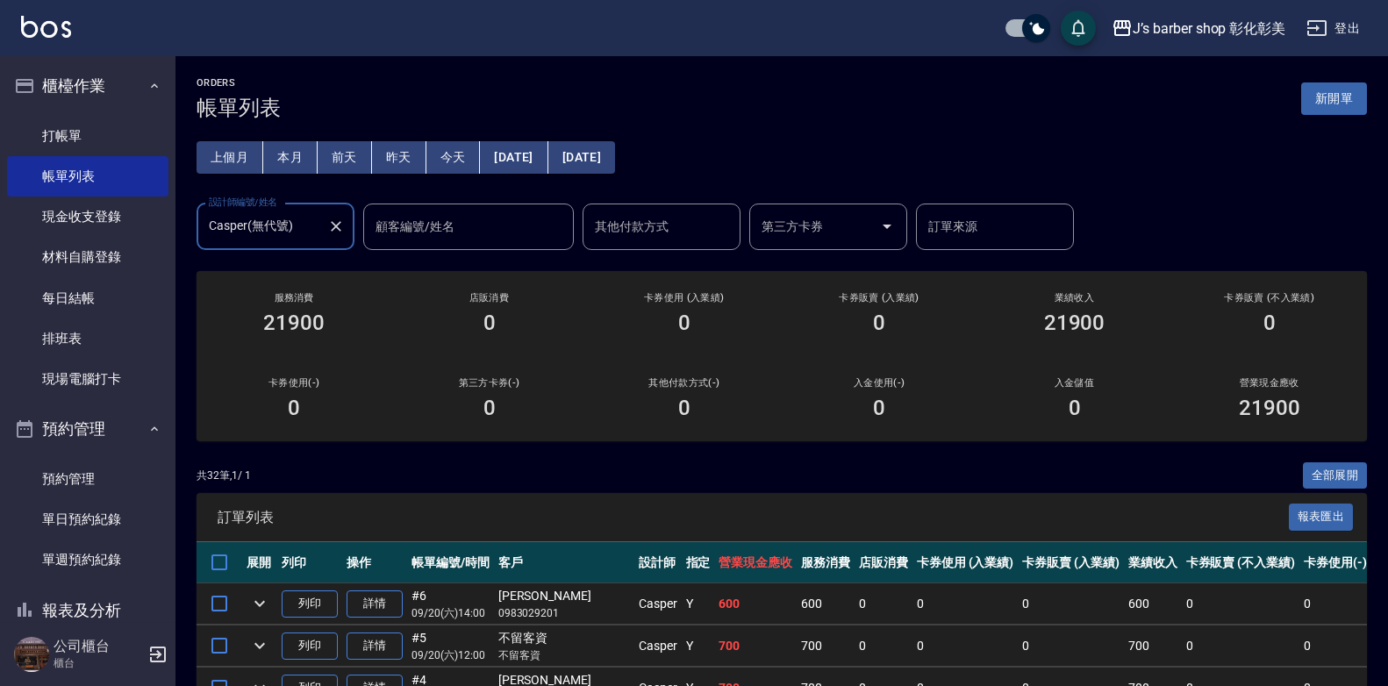
click at [335, 219] on icon "Clear" at bounding box center [336, 227] width 18 height 18
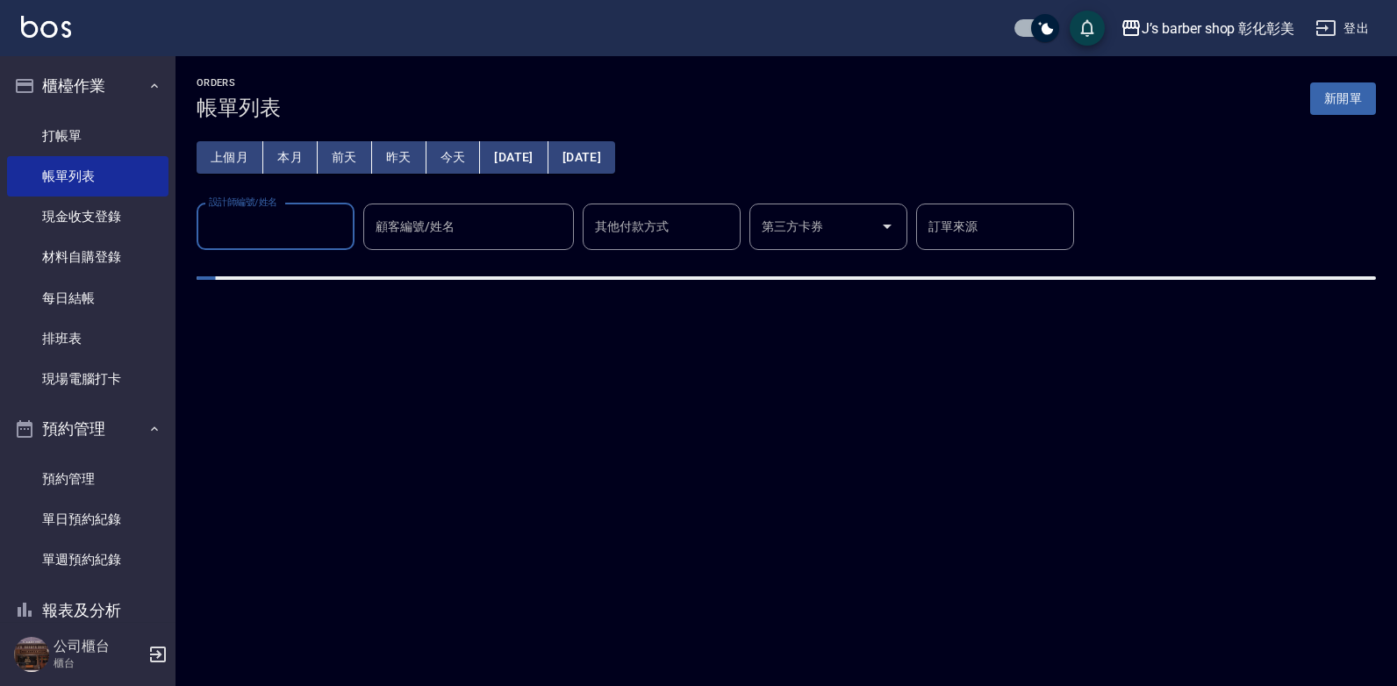
click at [318, 221] on input "設計師編號/姓名" at bounding box center [275, 226] width 142 height 31
click at [289, 232] on input "設計師編號/姓名" at bounding box center [275, 226] width 142 height 31
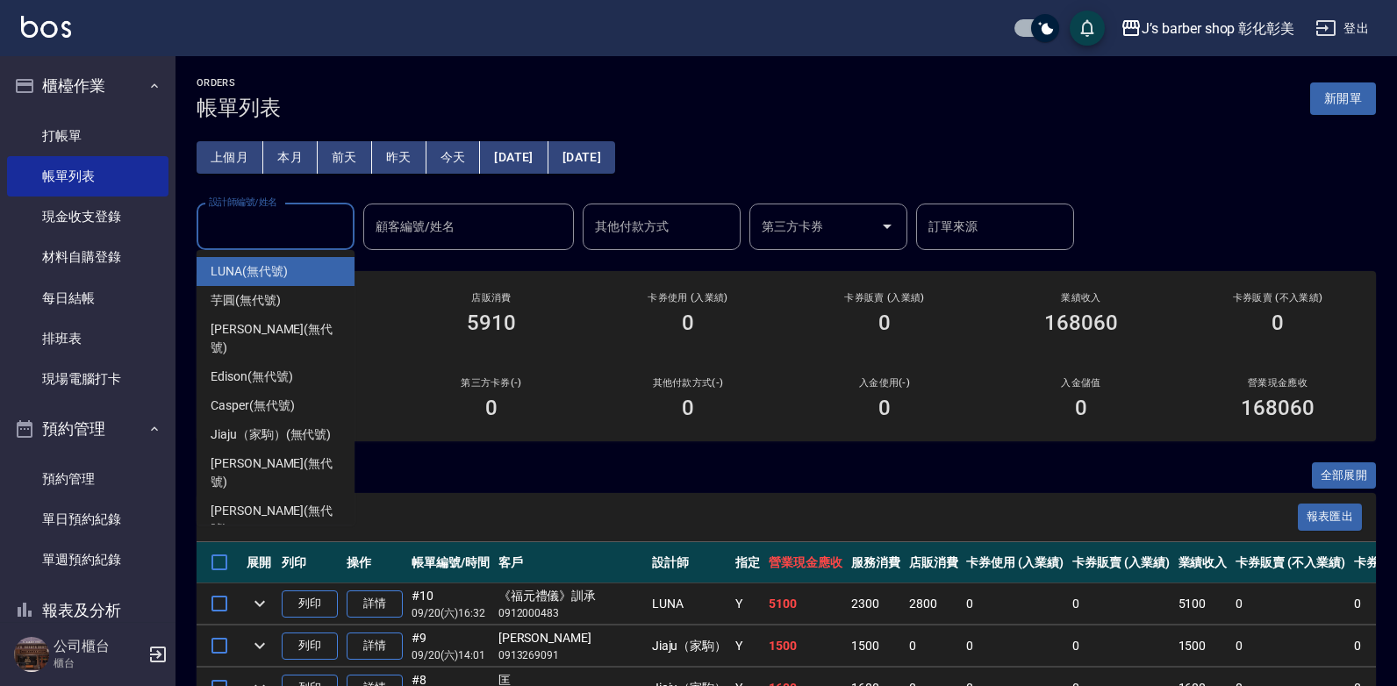
click at [289, 232] on input "設計師編號/姓名" at bounding box center [275, 226] width 142 height 31
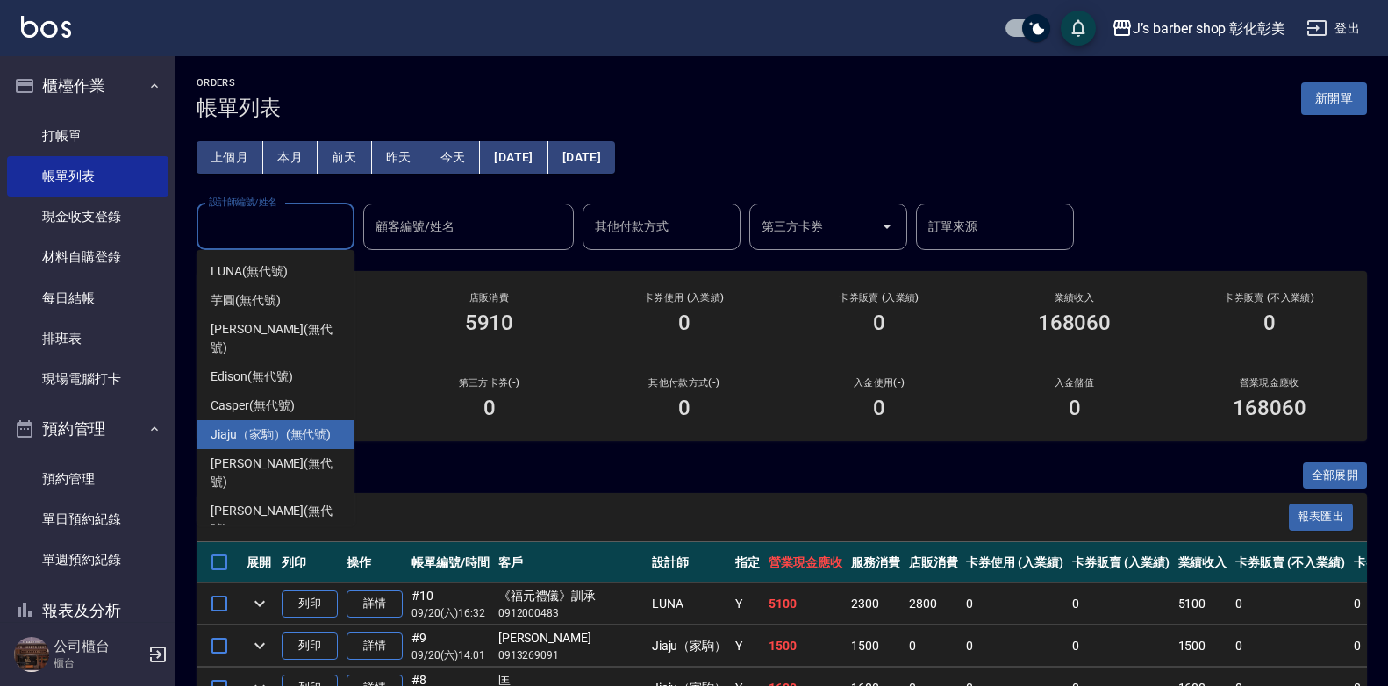
click at [272, 426] on span "Jiaju（家駒） (無代號)" at bounding box center [271, 435] width 120 height 18
type input "Jiaju（家駒）(無代號)"
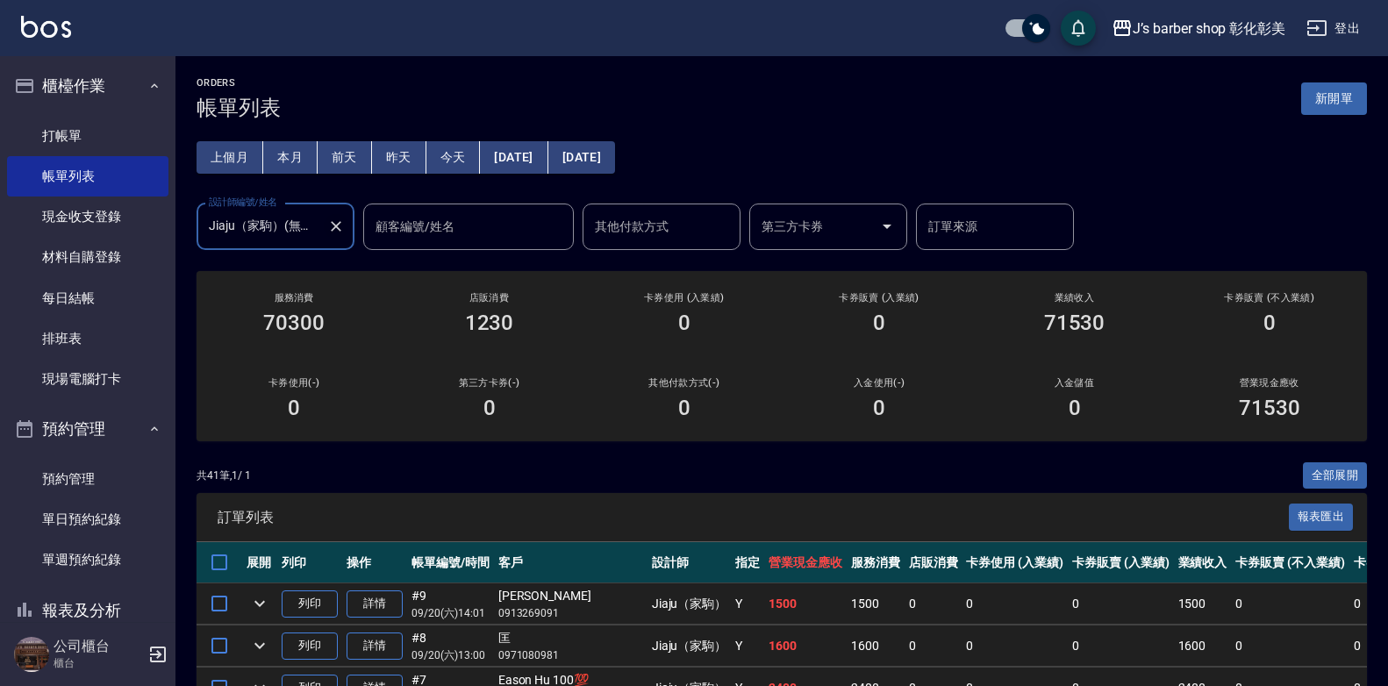
click at [333, 219] on icon "Clear" at bounding box center [336, 227] width 18 height 18
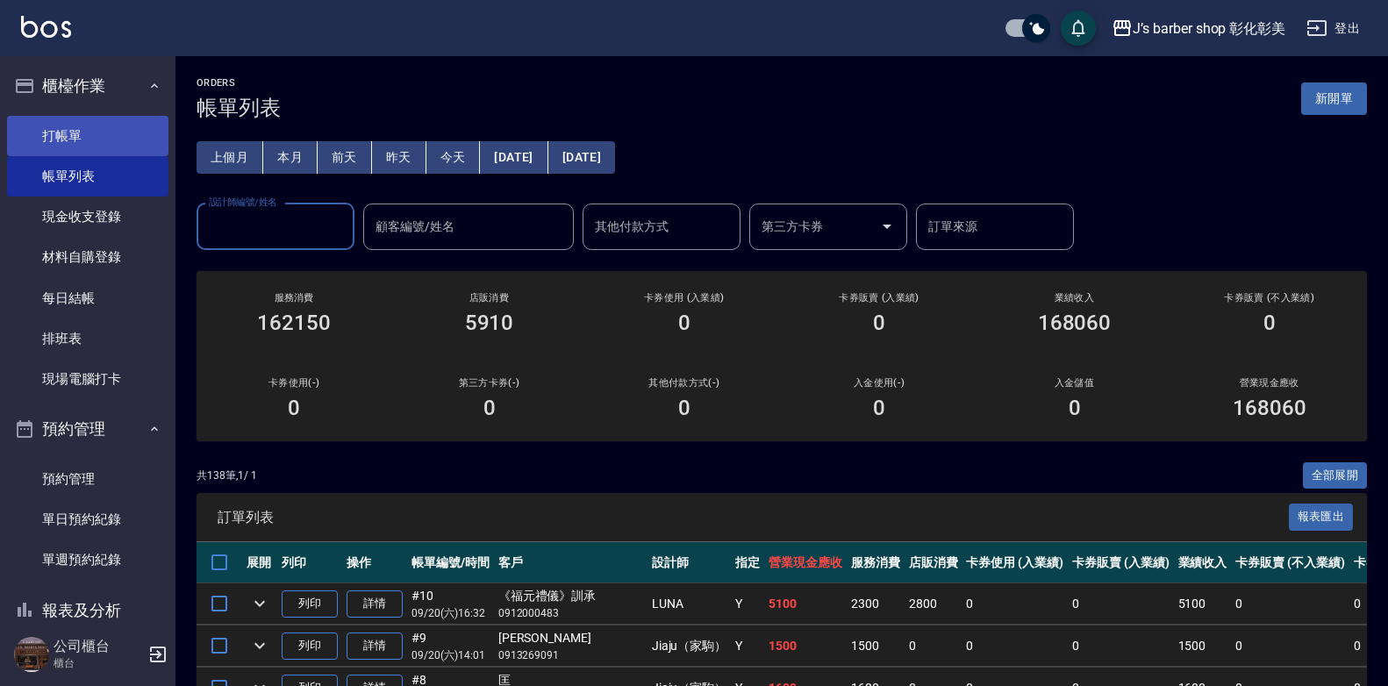
click at [75, 137] on link "打帳單" at bounding box center [87, 136] width 161 height 40
